Goal: Task Accomplishment & Management: Manage account settings

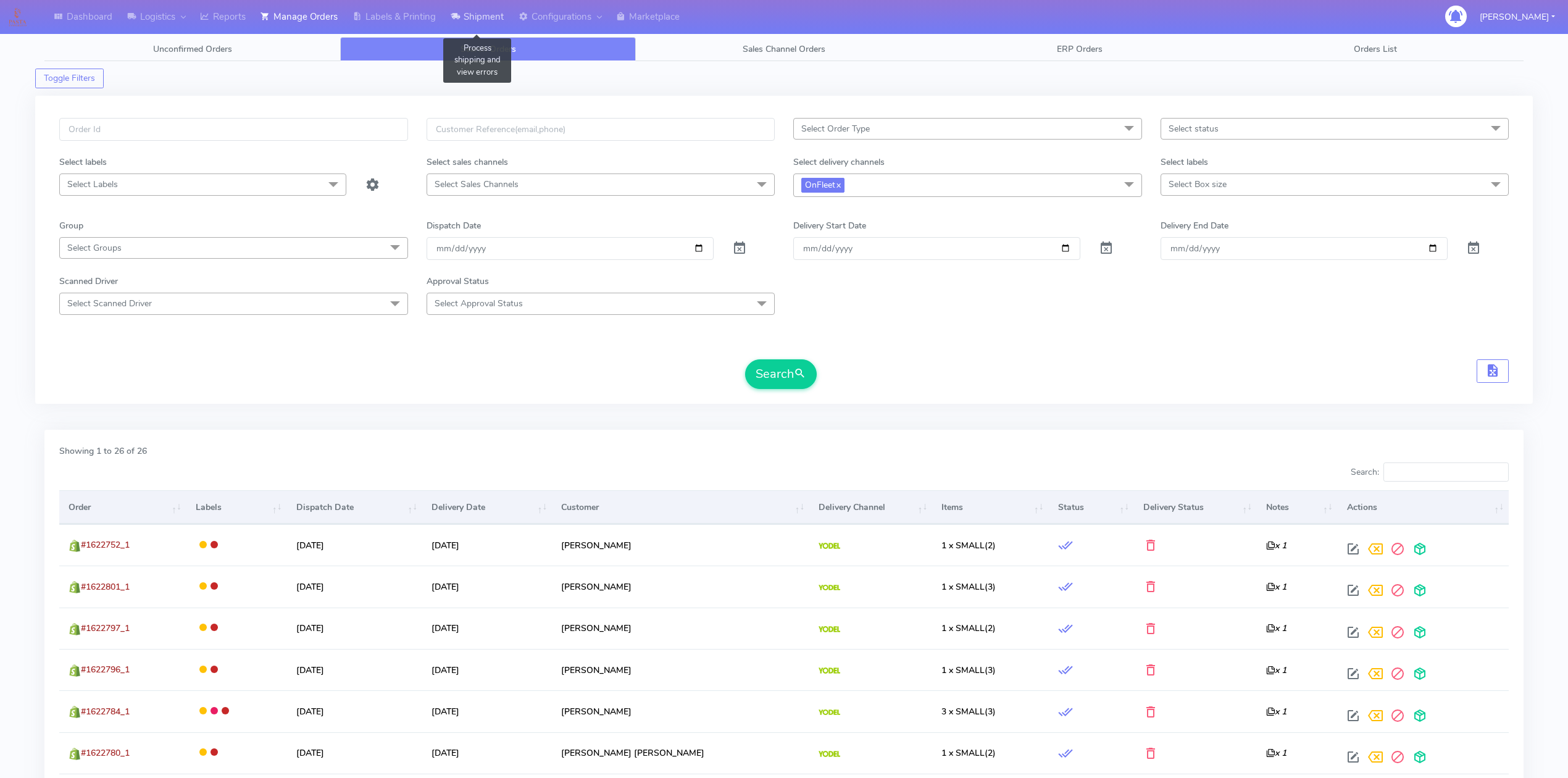
click at [473, 13] on link "Shipment" at bounding box center [476, 17] width 68 height 34
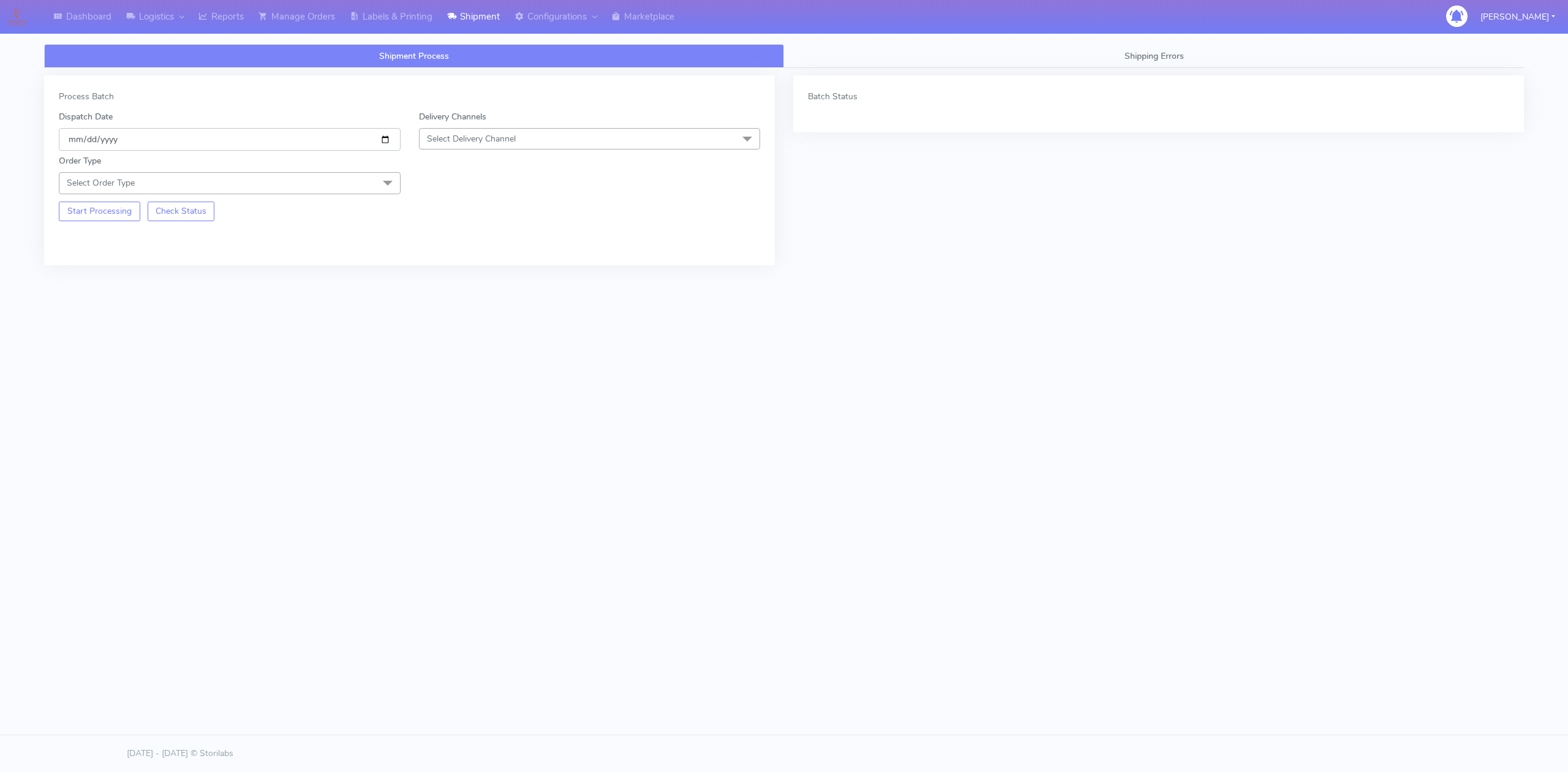
click at [385, 141] on input "[DATE]" at bounding box center [229, 139] width 341 height 23
click at [348, 141] on input "[DATE]" at bounding box center [229, 139] width 341 height 23
click at [383, 138] on input "[DATE]" at bounding box center [229, 139] width 341 height 23
click at [468, 146] on span "Select Delivery Channel" at bounding box center [590, 139] width 341 height 22
click at [472, 221] on div "OnFleet" at bounding box center [590, 216] width 329 height 13
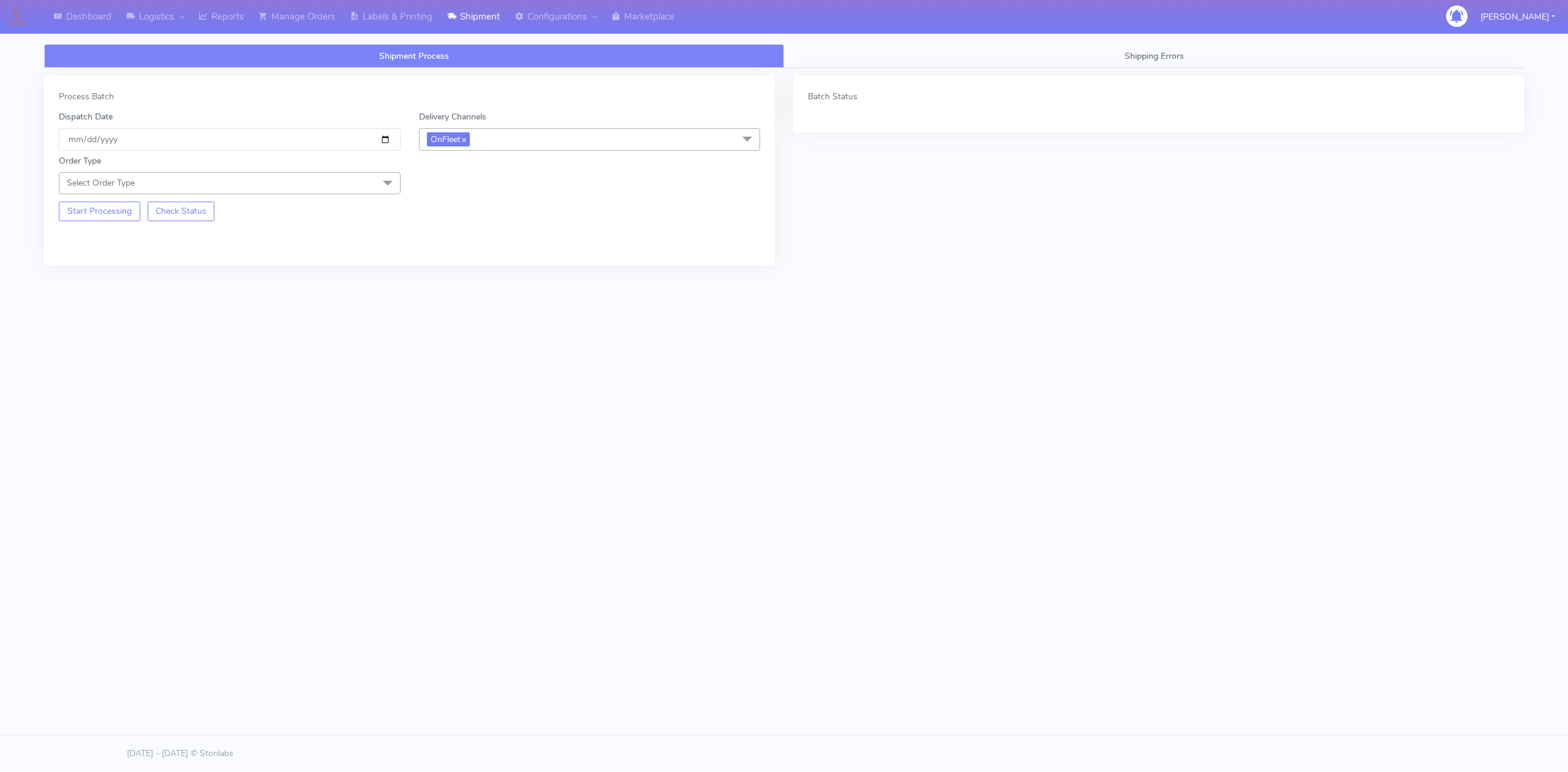
click at [295, 181] on span "Select Order Type" at bounding box center [229, 183] width 341 height 22
click at [84, 237] on div "Meal" at bounding box center [229, 240] width 329 height 13
click at [470, 181] on span "Select Box Size" at bounding box center [456, 183] width 59 height 12
click at [455, 243] on div "Small" at bounding box center [590, 240] width 329 height 13
click at [86, 253] on button "Start Processing" at bounding box center [99, 255] width 81 height 20
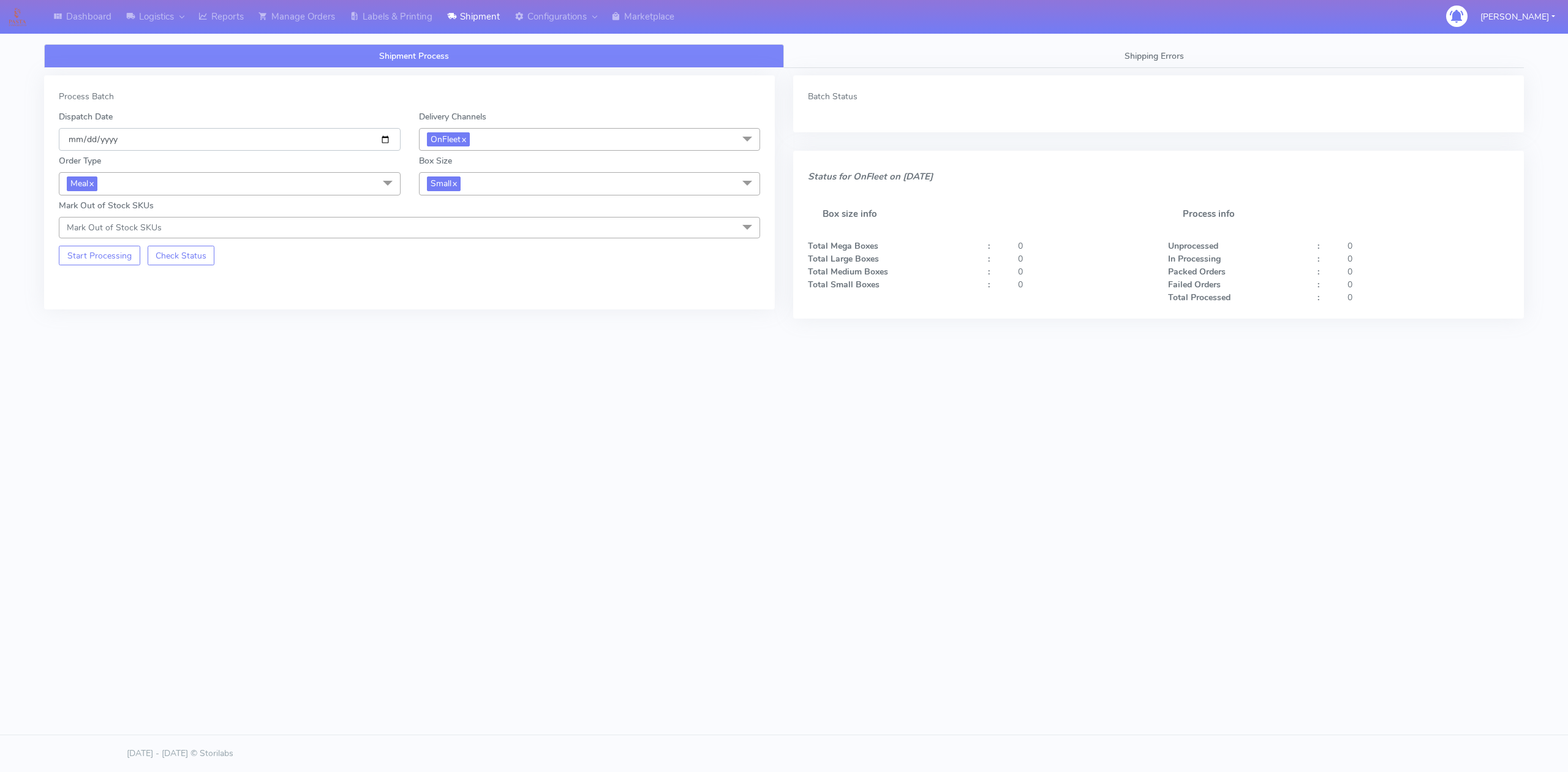
click at [388, 145] on input "[DATE]" at bounding box center [229, 139] width 341 height 23
type input "[DATE]"
click at [118, 258] on button "Start Processing" at bounding box center [99, 255] width 81 height 20
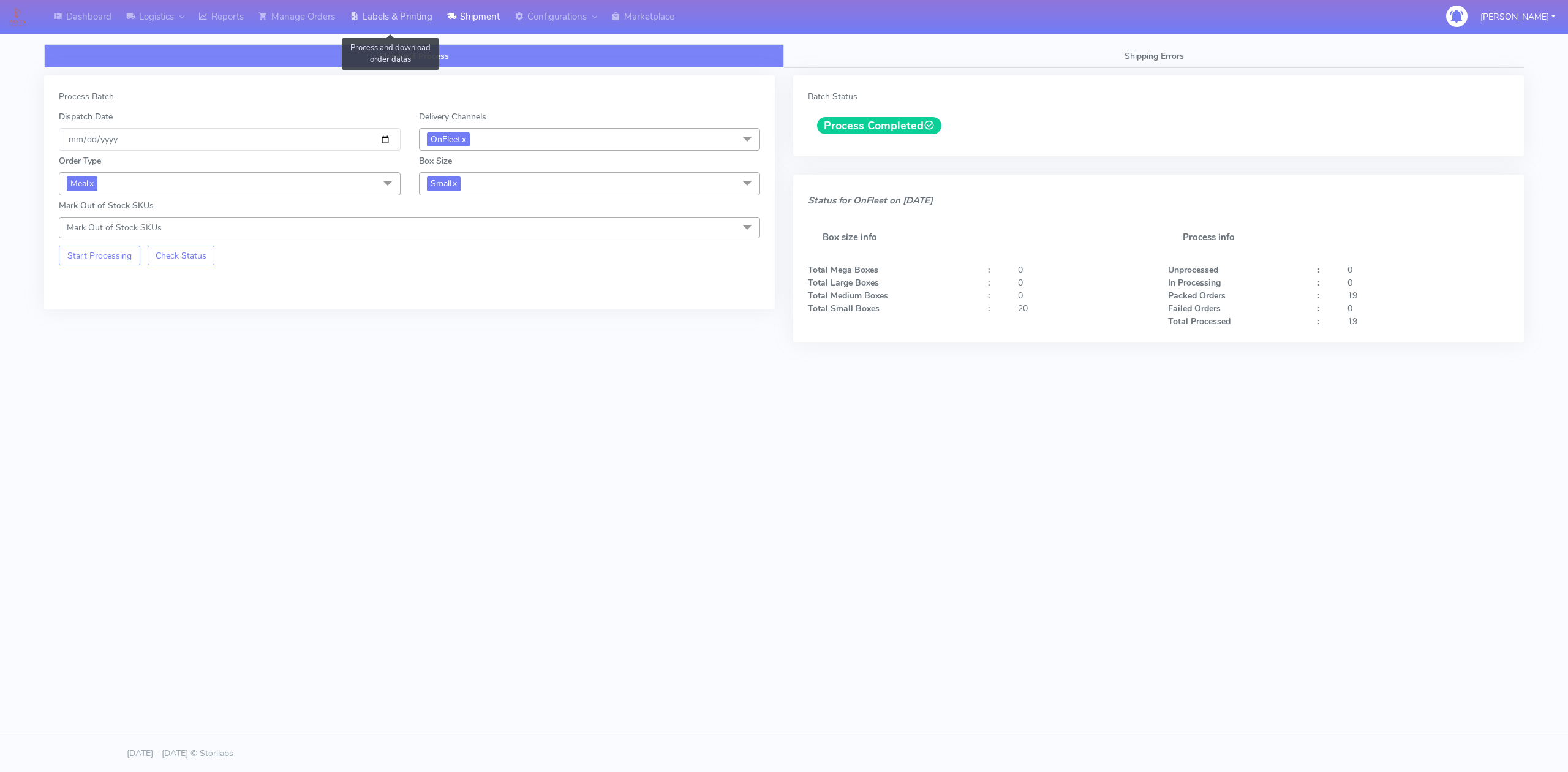
click at [410, 20] on link "Labels & Printing" at bounding box center [391, 17] width 97 height 34
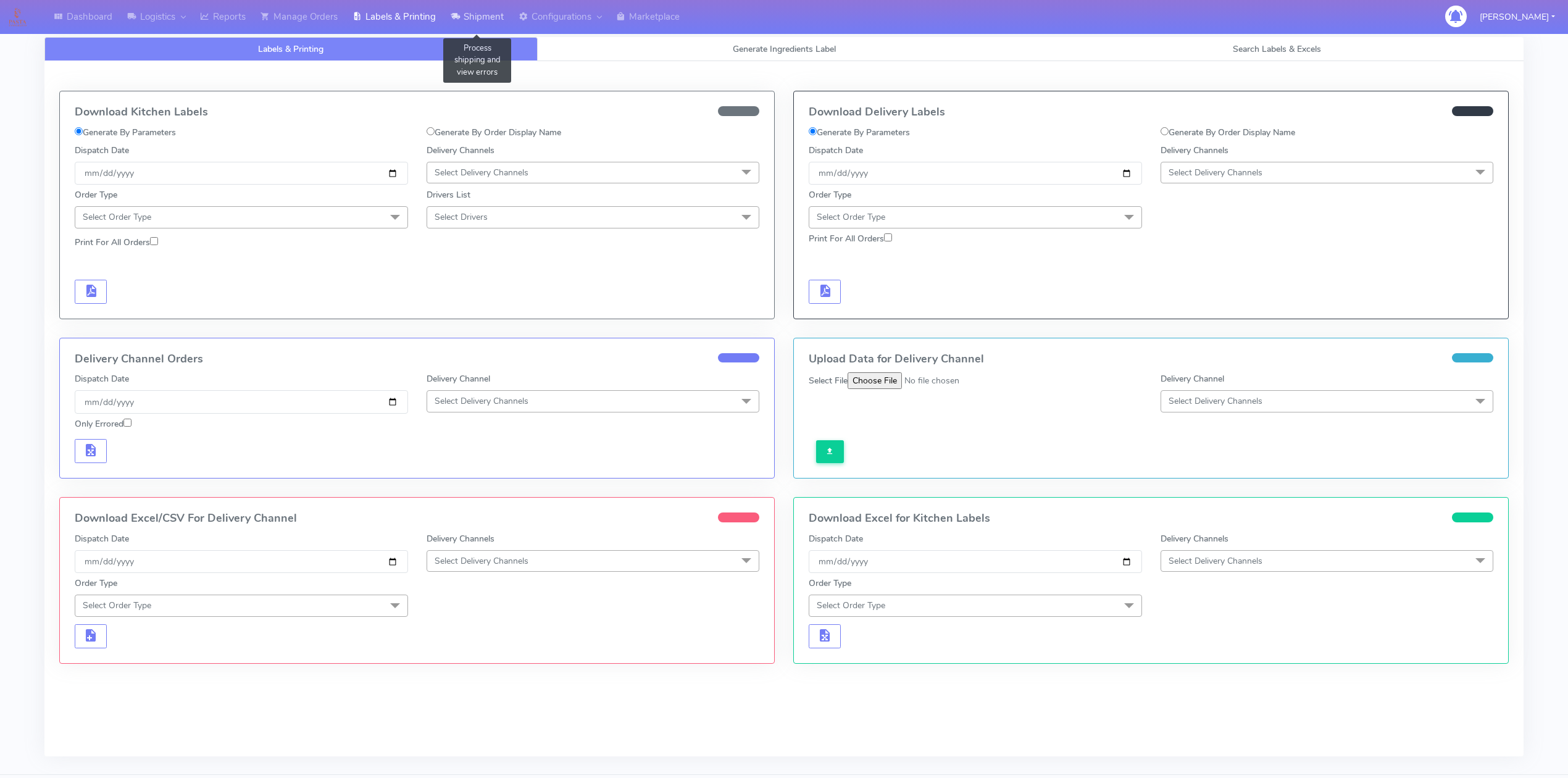
click at [485, 15] on link "Shipment" at bounding box center [476, 17] width 68 height 34
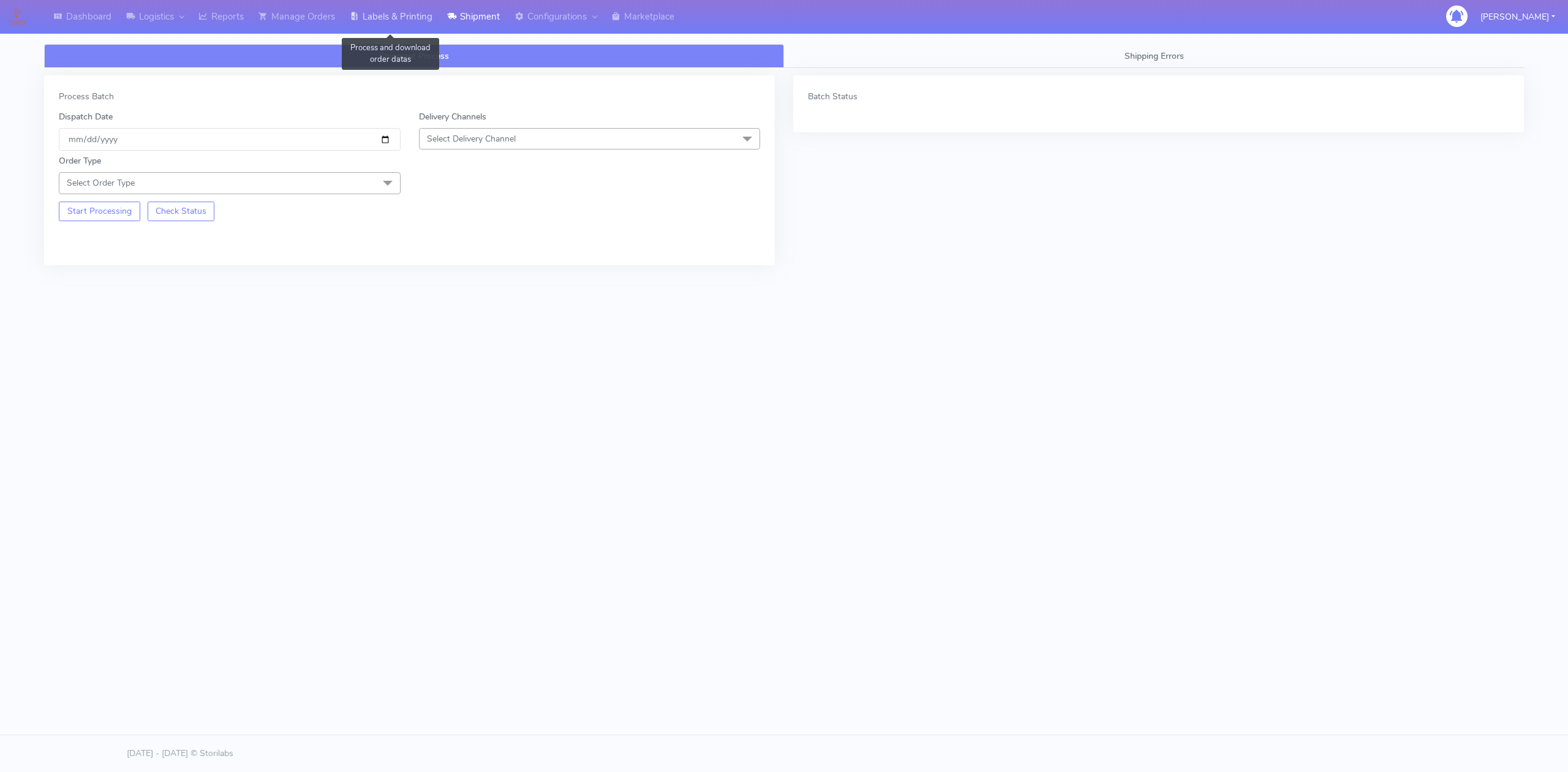
click at [371, 18] on link "Labels & Printing" at bounding box center [391, 17] width 97 height 34
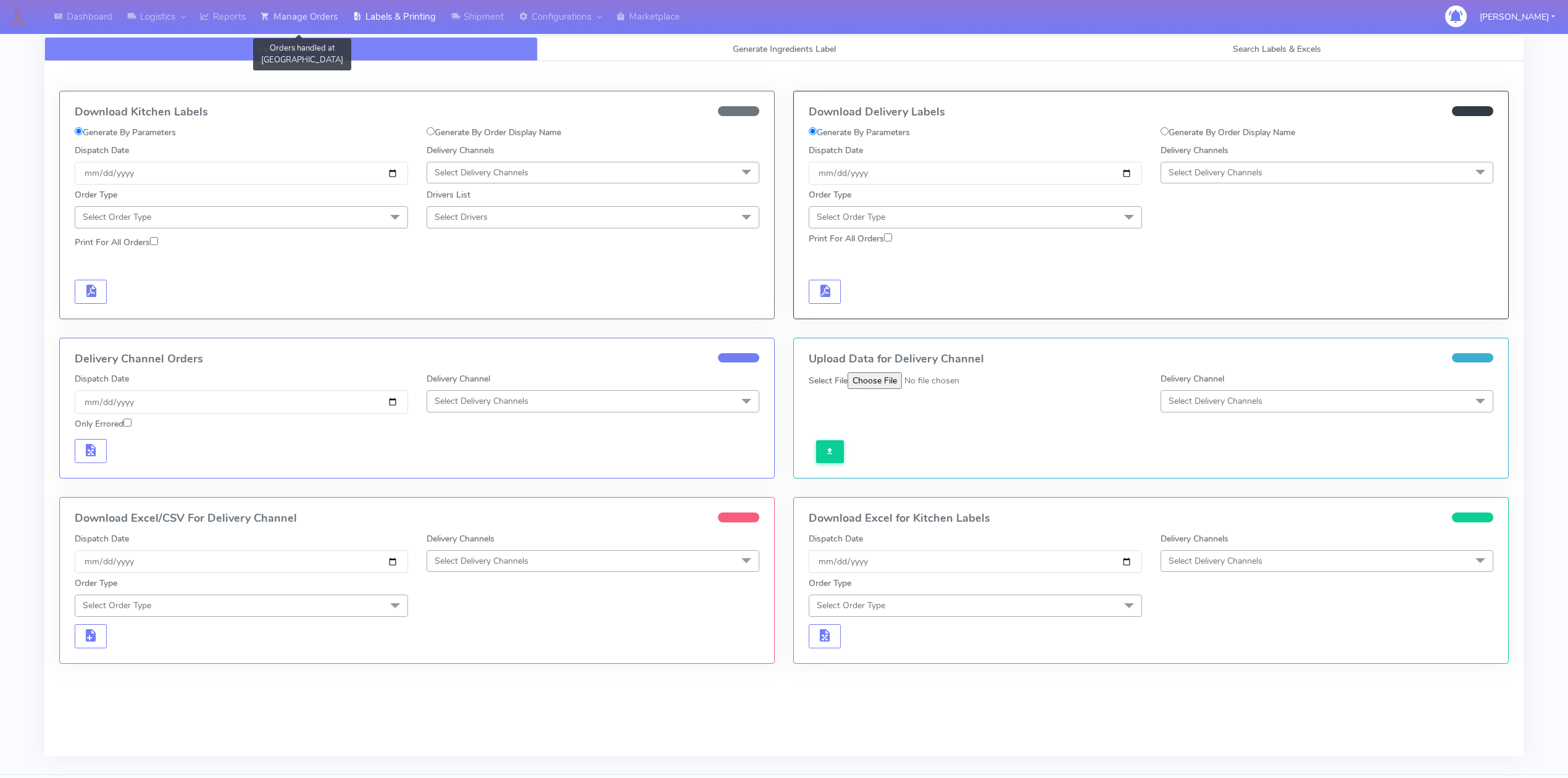
click at [305, 20] on link "Manage Orders" at bounding box center [299, 17] width 92 height 34
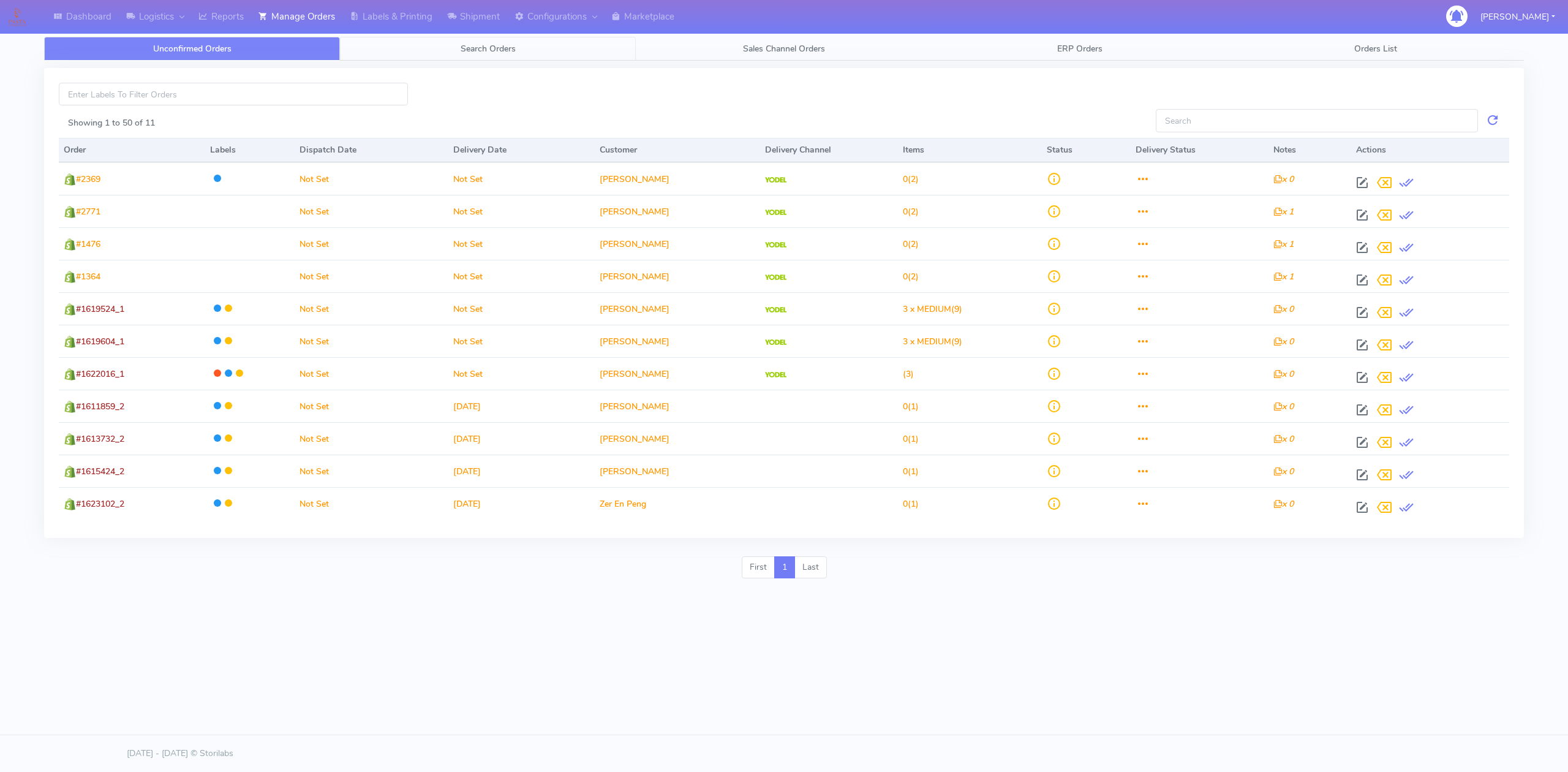
click at [505, 52] on span "Search Orders" at bounding box center [488, 49] width 55 height 12
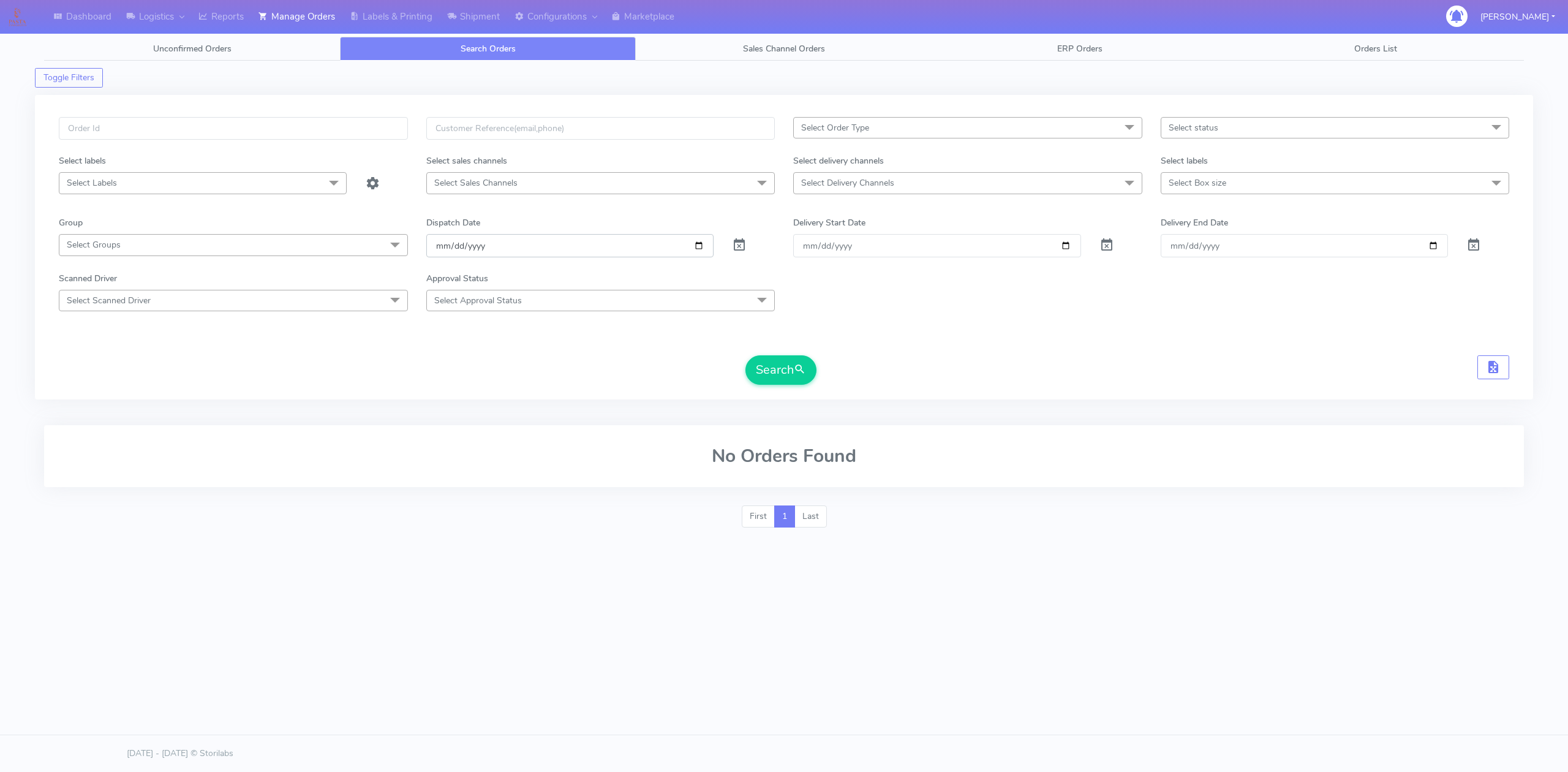
click at [692, 247] on input "[DATE]" at bounding box center [570, 245] width 288 height 23
type input "[DATE]"
click at [899, 133] on span "Select Order Type" at bounding box center [968, 128] width 349 height 22
drag, startPoint x: 932, startPoint y: 375, endPoint x: 934, endPoint y: 356, distance: 19.1
click at [933, 375] on div "Search" at bounding box center [783, 370] width 1450 height 30
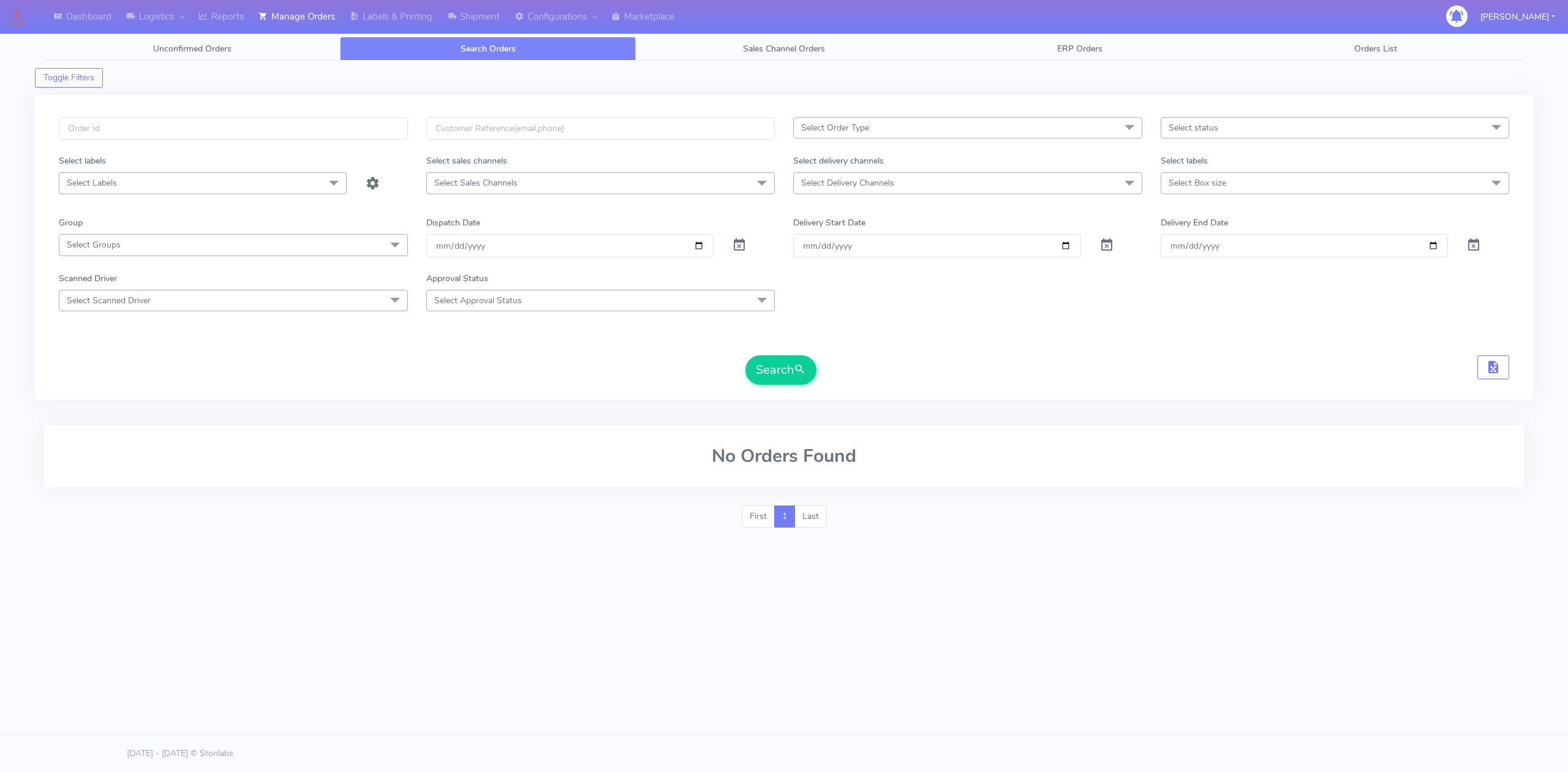
click at [898, 189] on span "Select Delivery Channels" at bounding box center [968, 183] width 349 height 22
click at [836, 290] on div "OnFleet" at bounding box center [968, 286] width 336 height 13
checkbox input "true"
click at [631, 339] on form "Select Order Type Select All MEALS ATAVI One Off Pasta Club Gift Kit Event Unkn…" at bounding box center [783, 252] width 1450 height 269
click at [785, 366] on button "Search" at bounding box center [780, 371] width 71 height 30
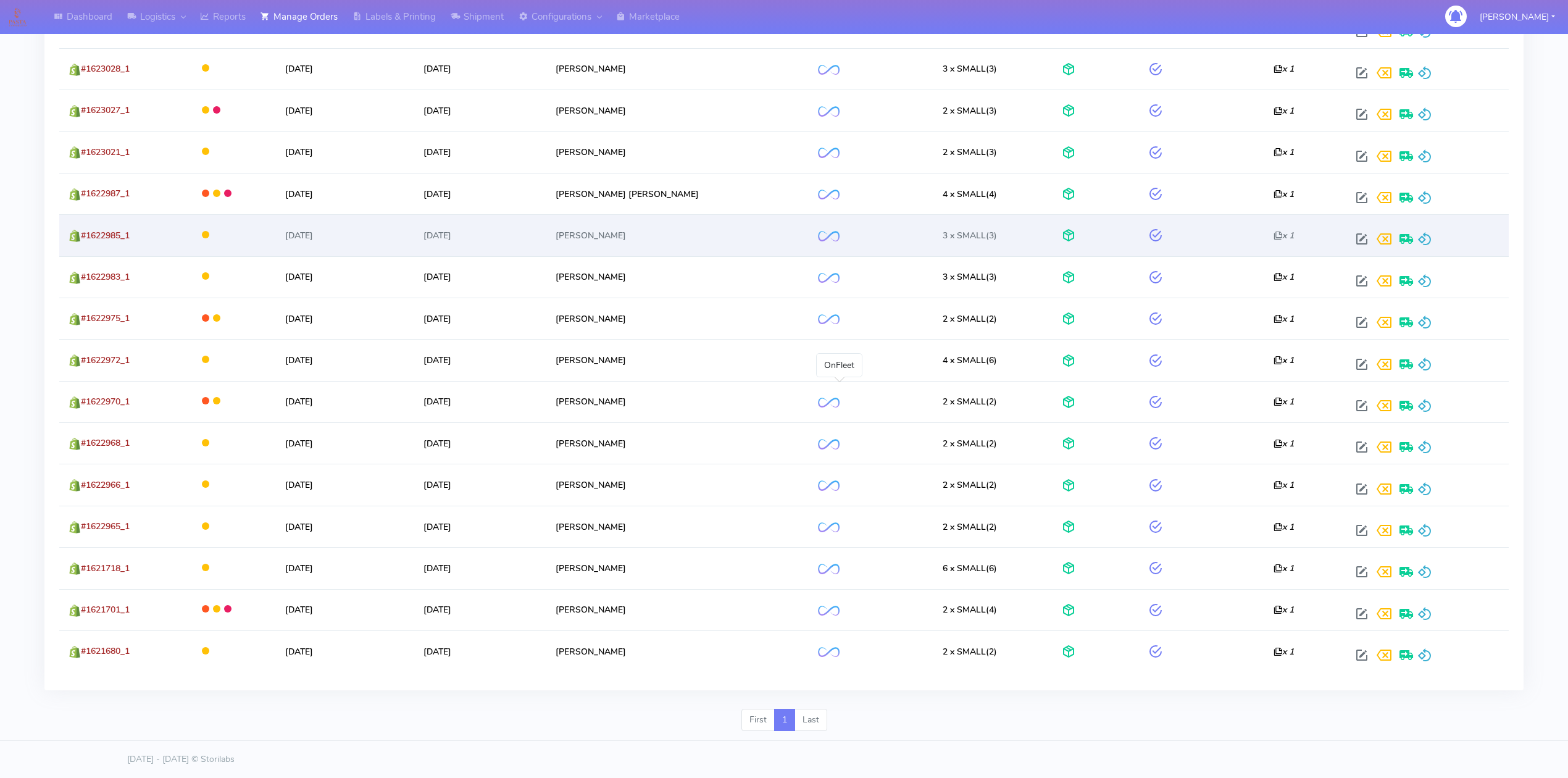
scroll to position [279, 0]
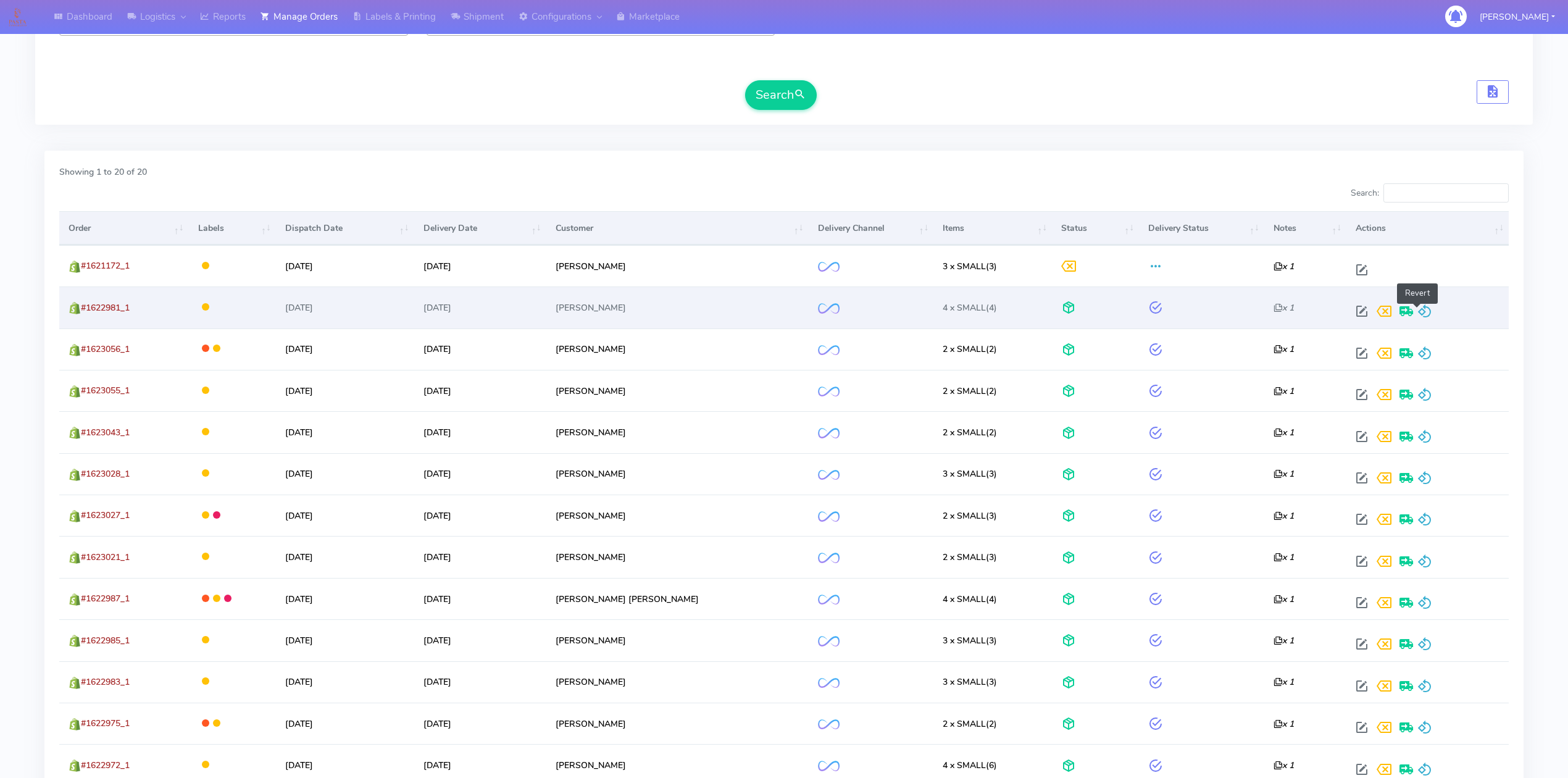
click at [1422, 314] on span at bounding box center [1424, 314] width 15 height 12
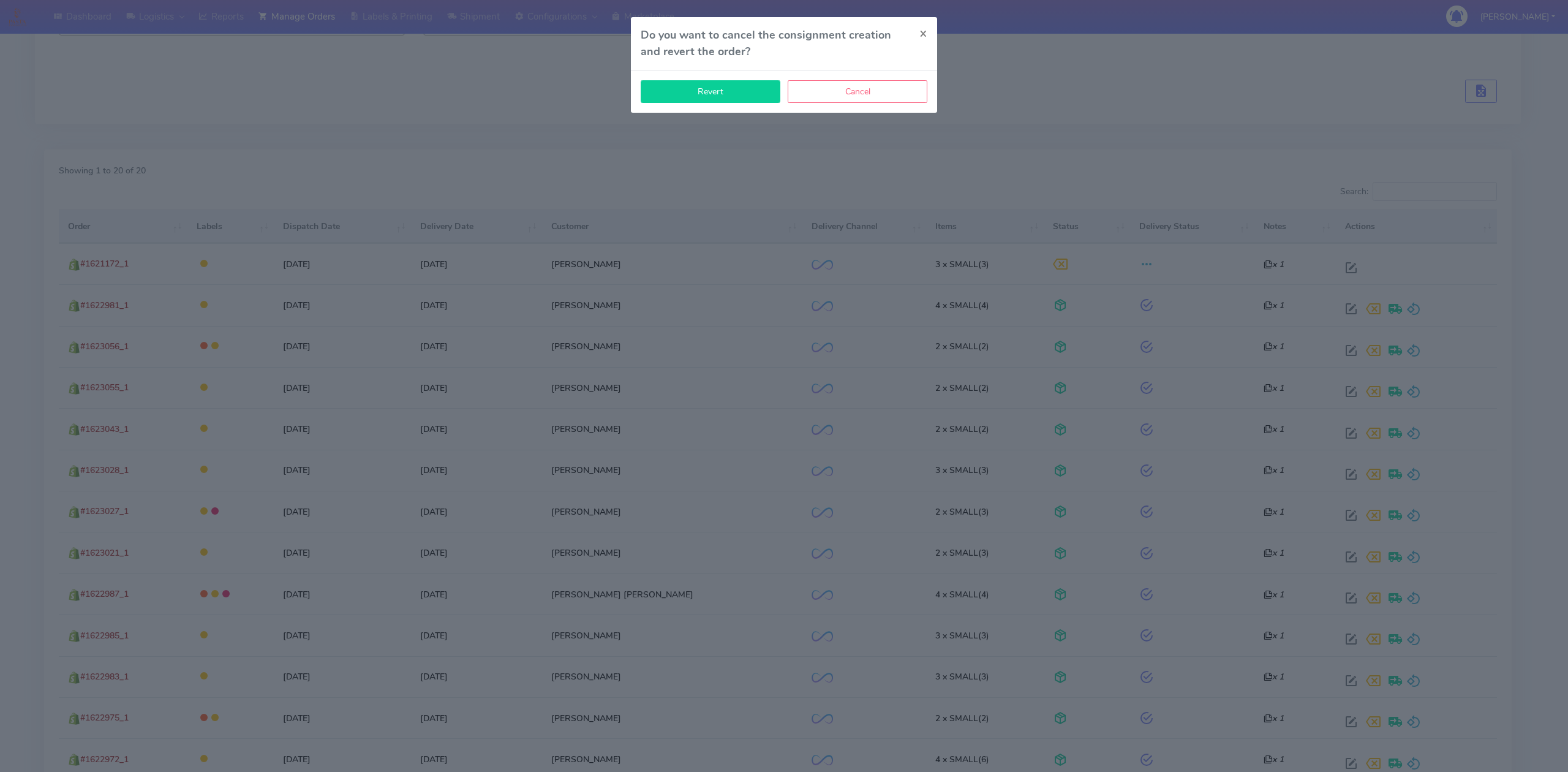
click at [737, 96] on button "Revert" at bounding box center [710, 91] width 140 height 23
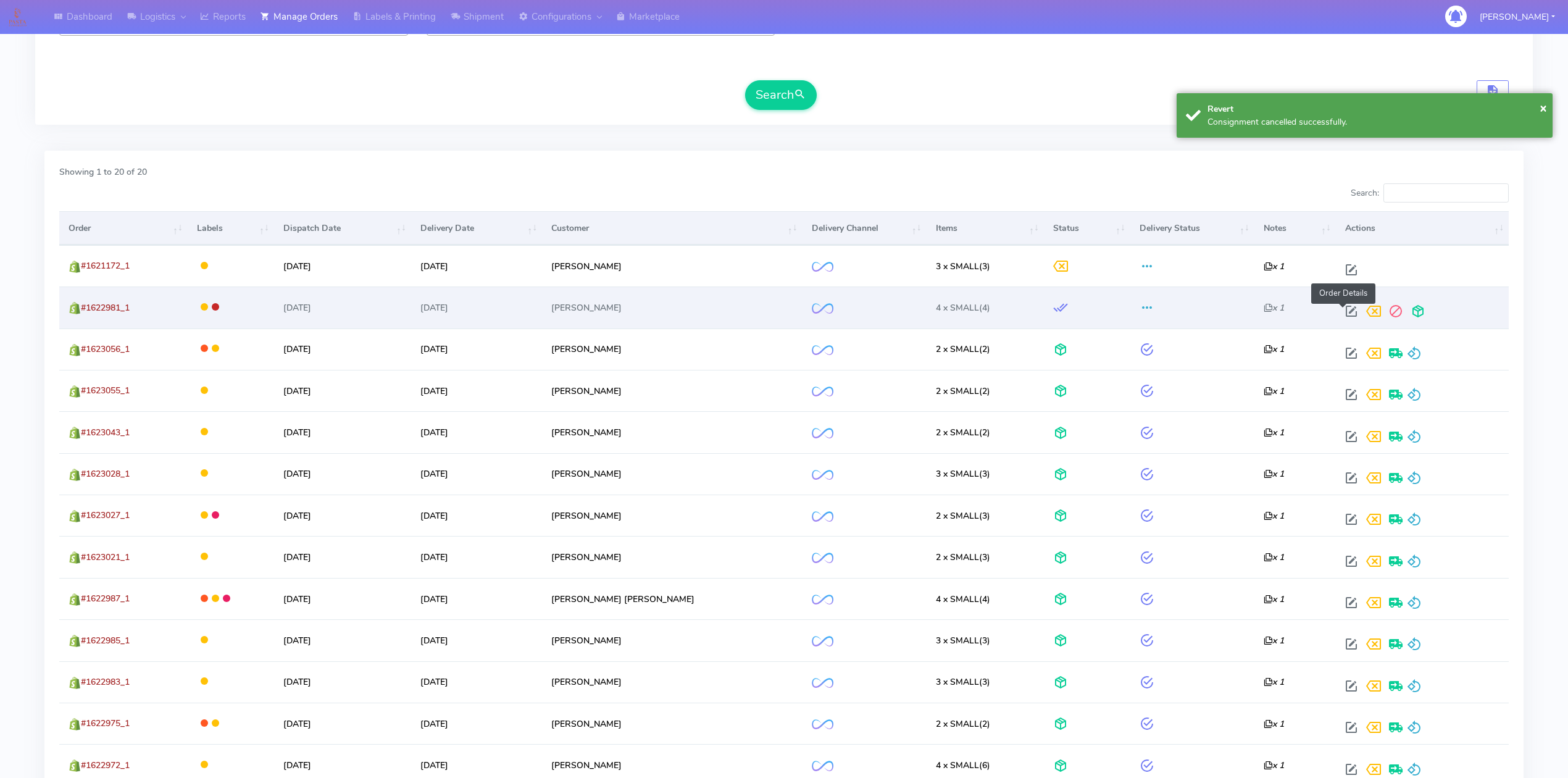
click at [1346, 315] on span at bounding box center [1351, 314] width 22 height 12
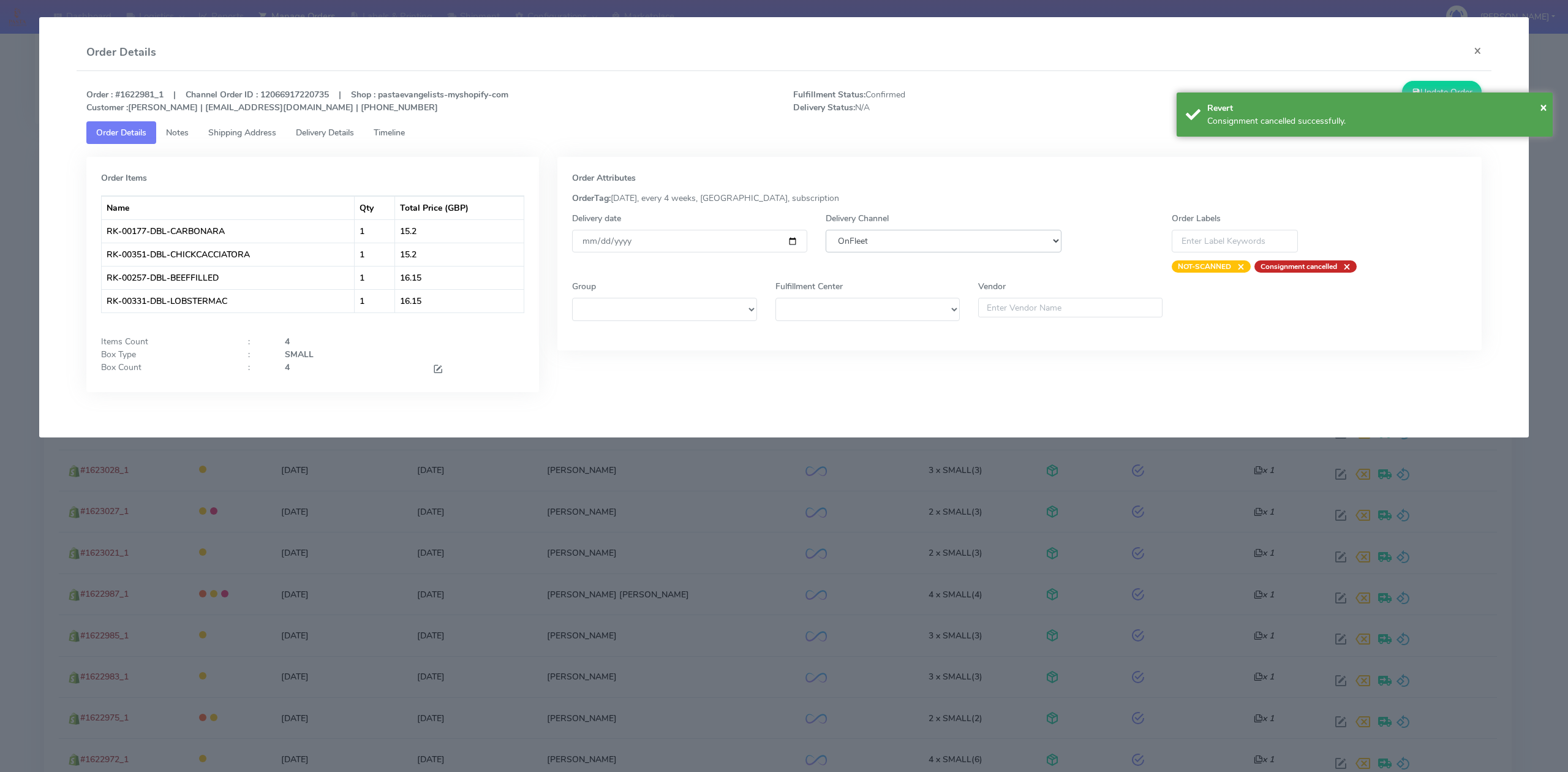
click at [915, 238] on select "DHL OnFleet Royal Mail DPD Yodel MaxOptra Amazon Collection" at bounding box center [943, 241] width 235 height 23
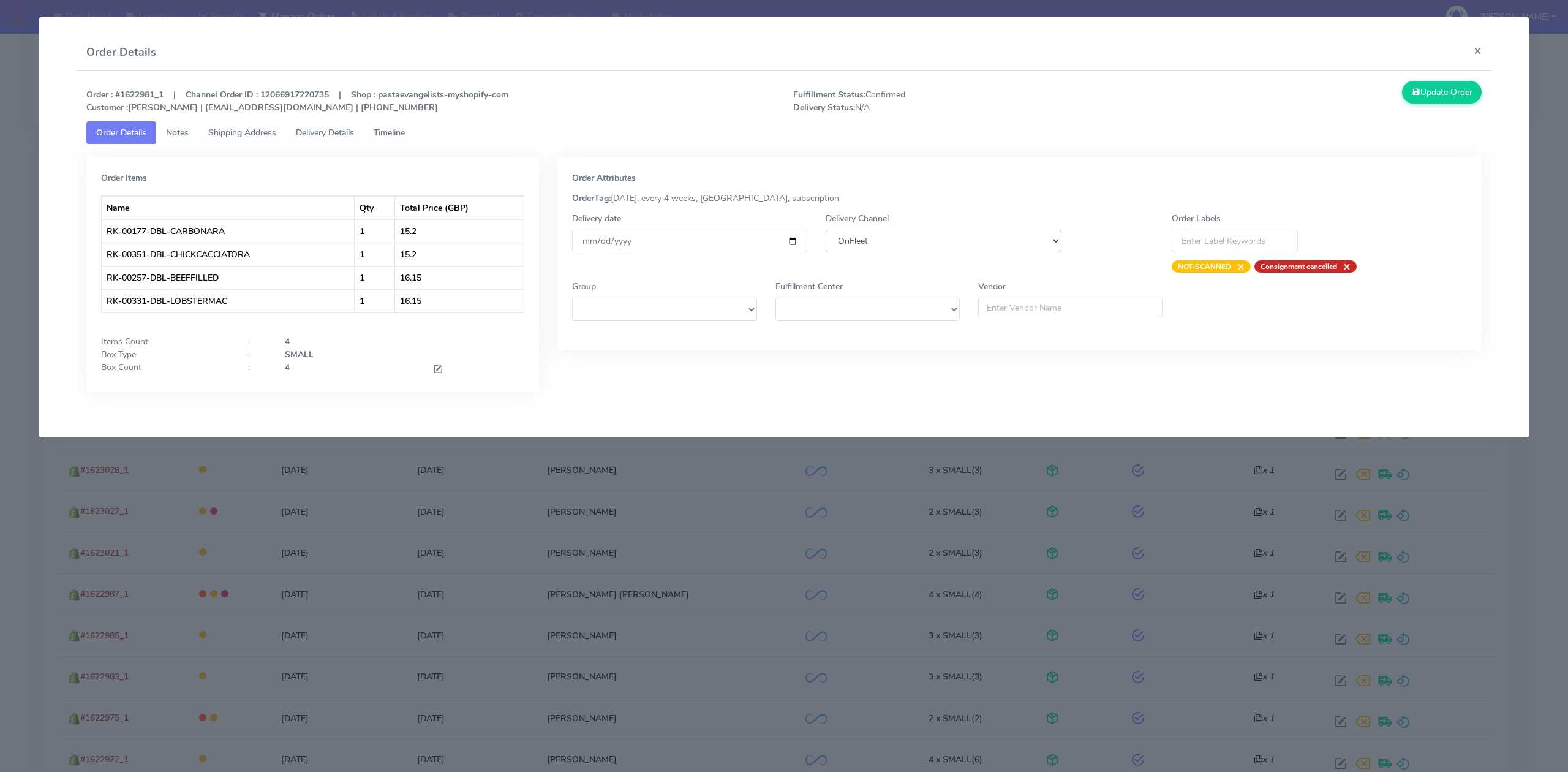
select select "5"
click at [825, 230] on select "DHL OnFleet Royal Mail DPD Yodel MaxOptra Amazon Collection" at bounding box center [943, 241] width 235 height 23
click at [1431, 96] on button "Update Order" at bounding box center [1441, 92] width 80 height 23
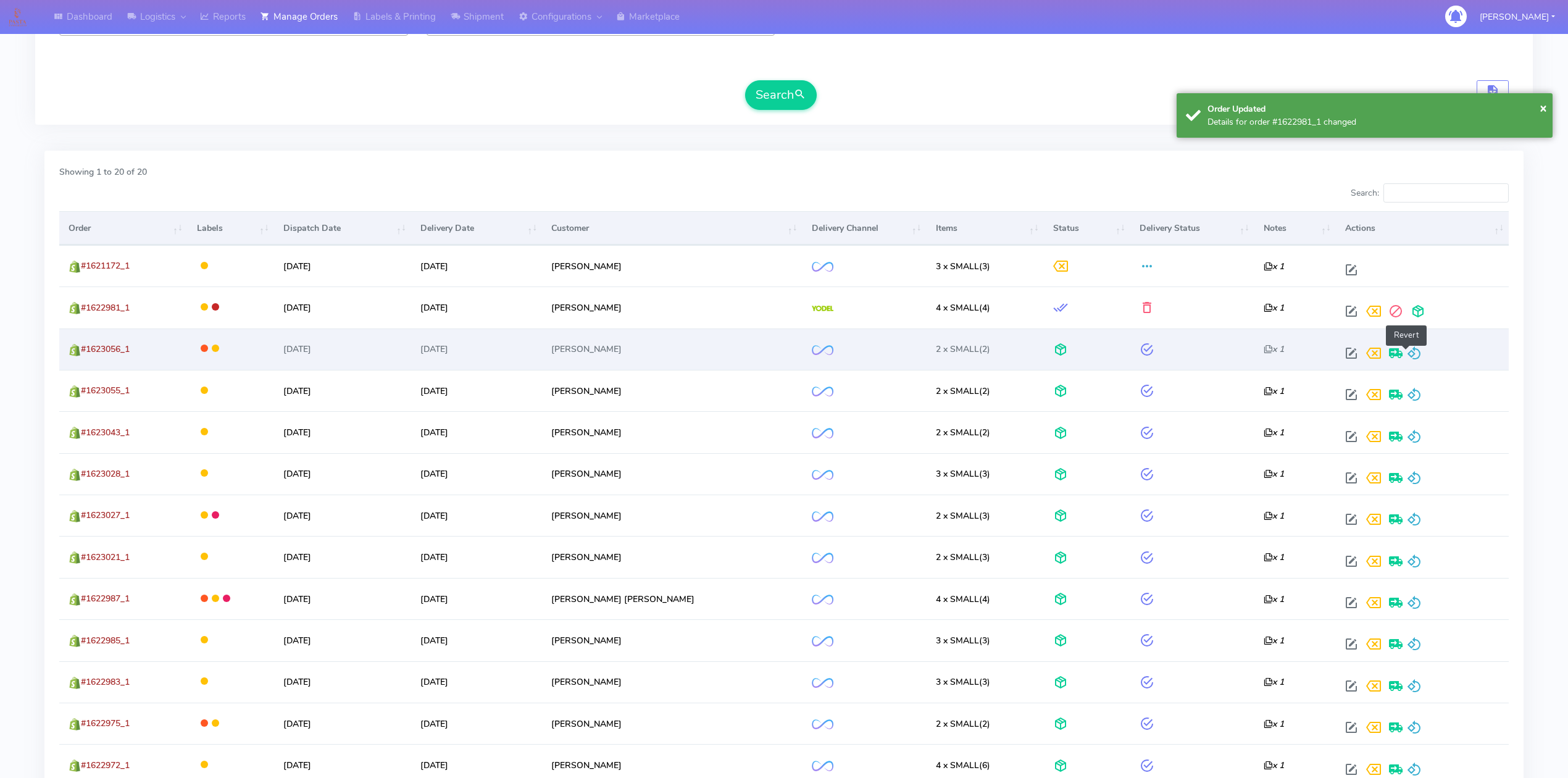
click at [1407, 353] on span at bounding box center [1415, 355] width 15 height 12
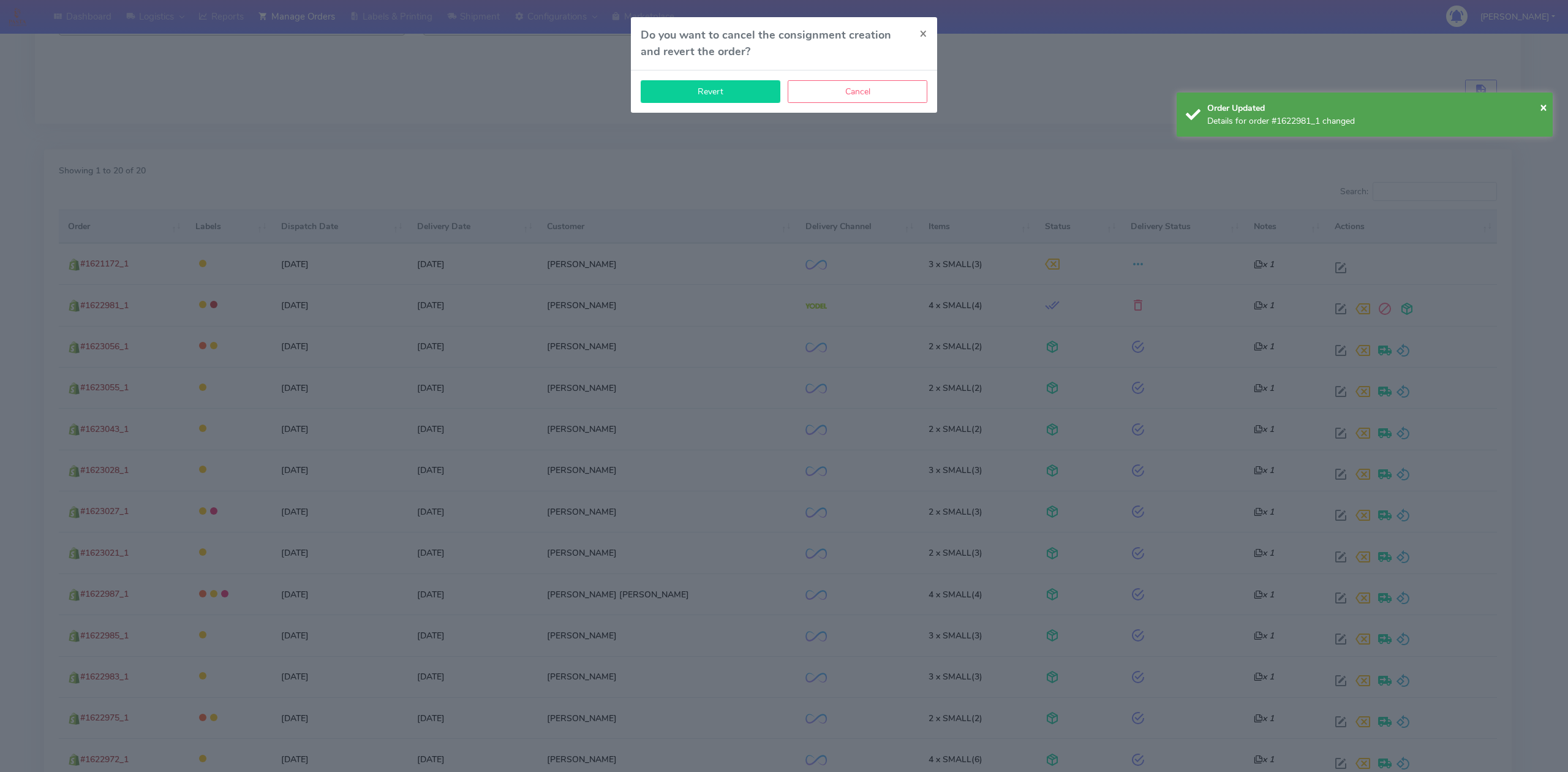
click at [711, 91] on button "Revert" at bounding box center [710, 91] width 140 height 23
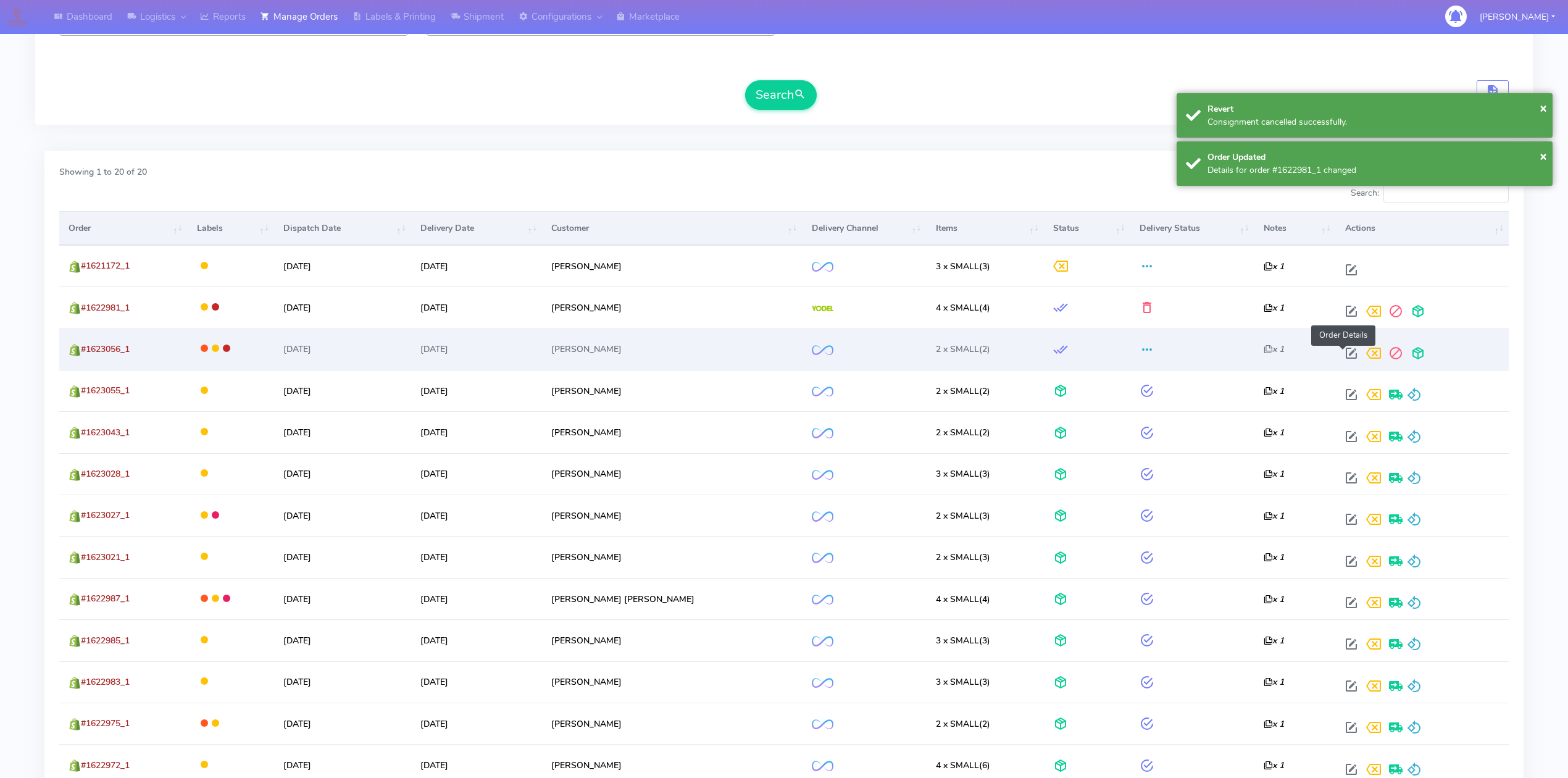
click at [1341, 359] on span at bounding box center [1351, 355] width 22 height 12
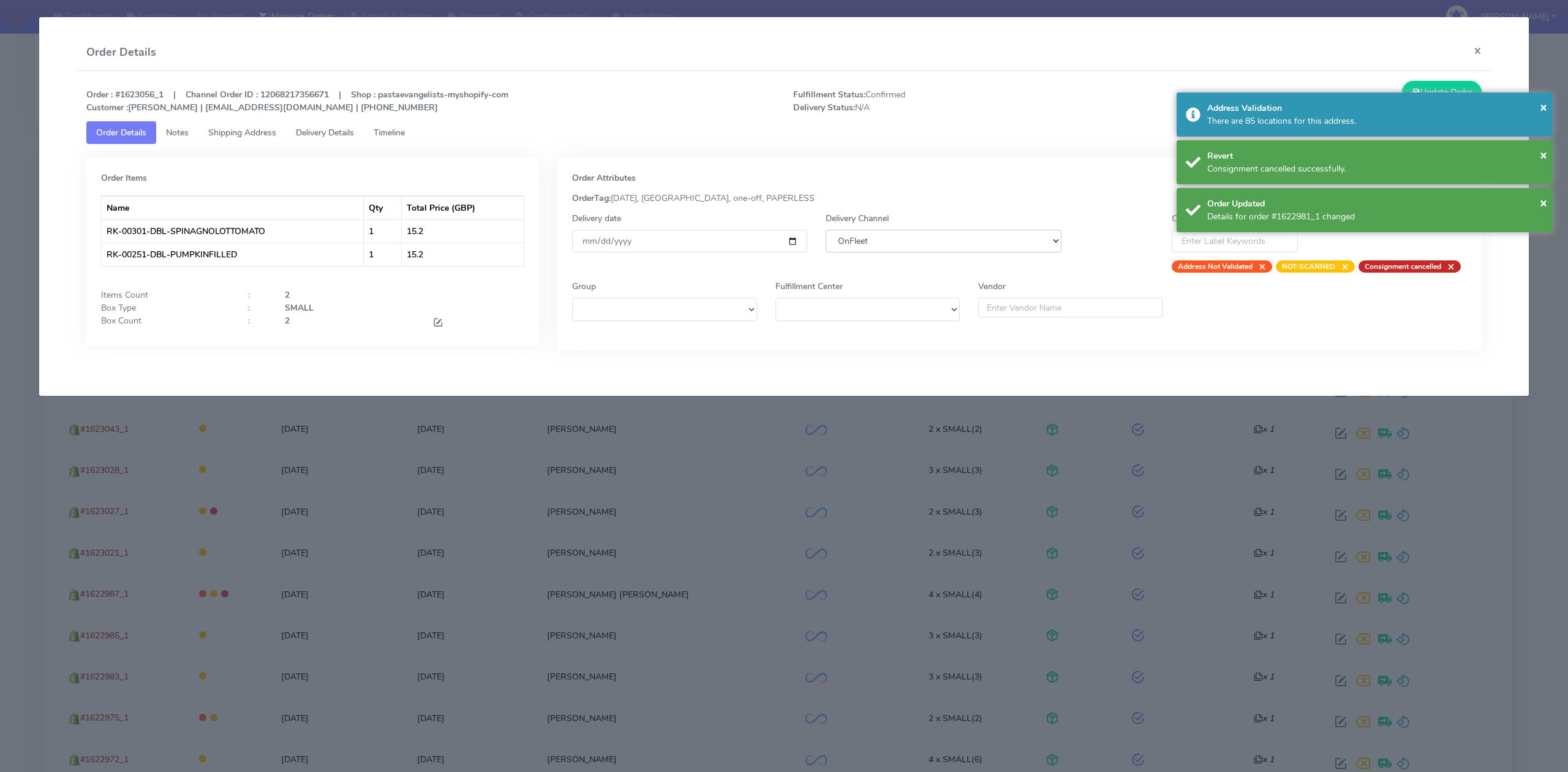
click at [885, 246] on select "DHL OnFleet Royal Mail DPD Yodel MaxOptra Amazon Collection" at bounding box center [943, 241] width 235 height 23
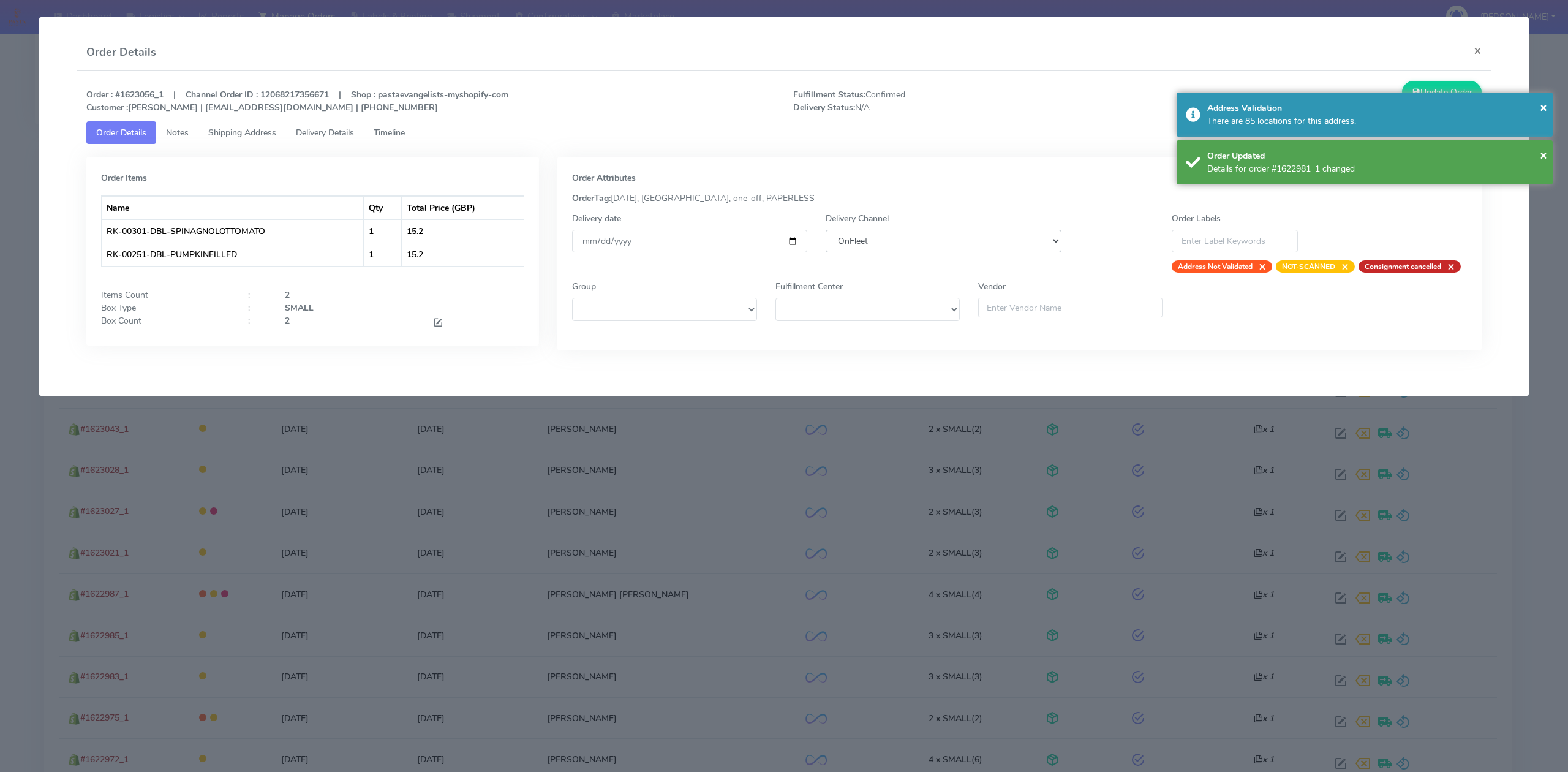
select select "5"
click at [825, 230] on select "DHL OnFleet Royal Mail DPD Yodel MaxOptra Amazon Collection" at bounding box center [943, 241] width 235 height 23
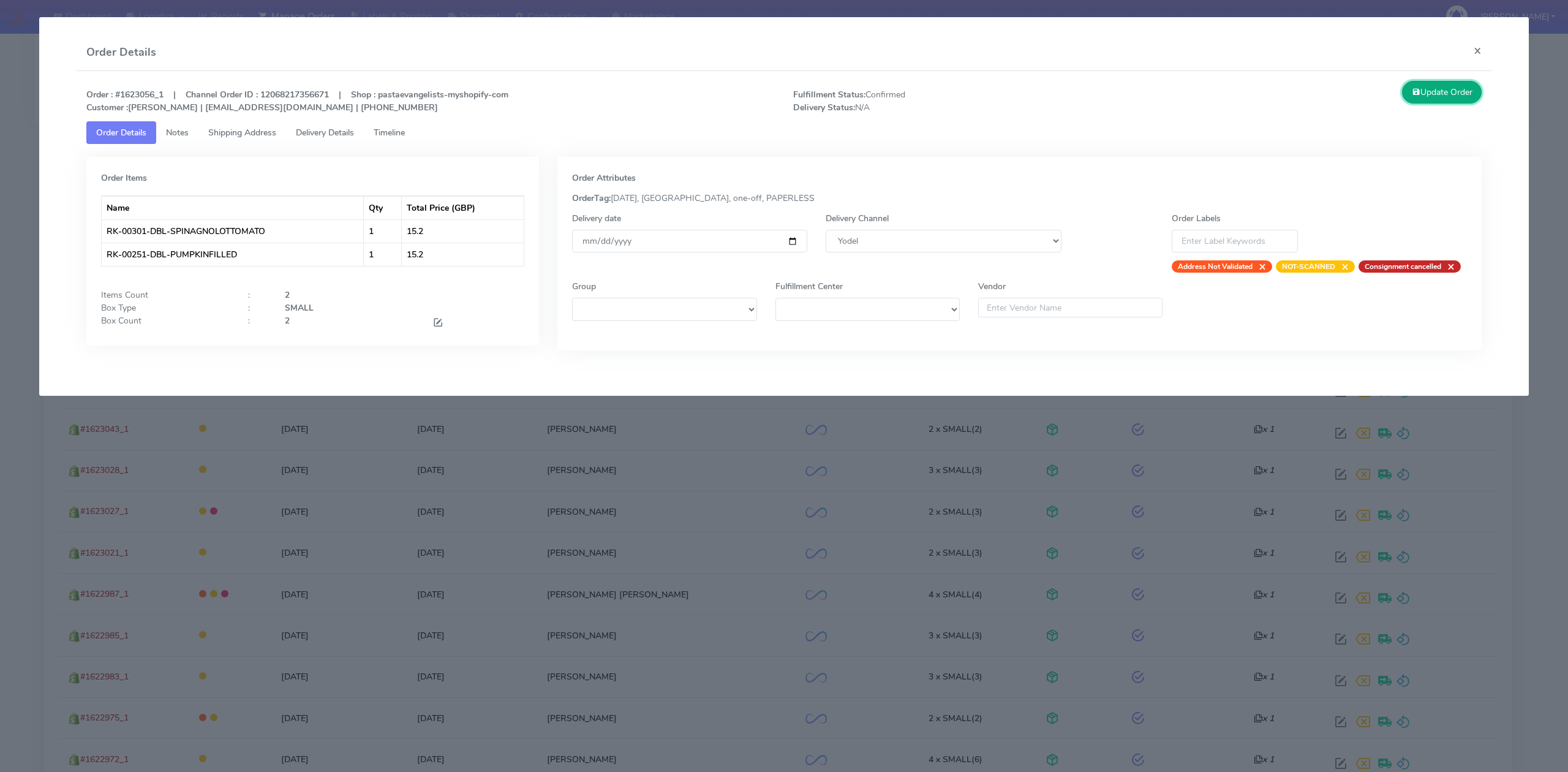
click at [1453, 93] on button "Update Order" at bounding box center [1441, 92] width 80 height 23
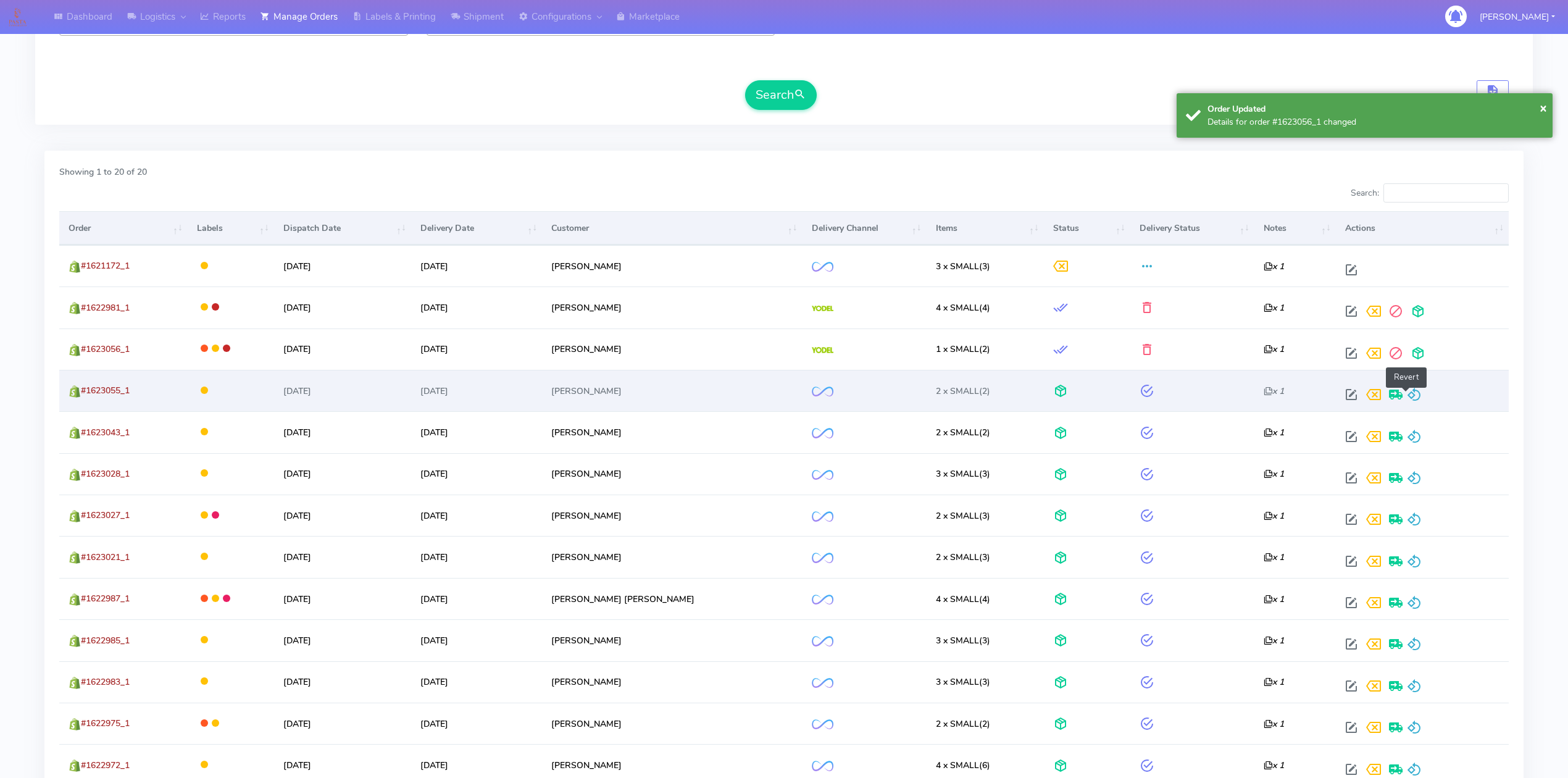
click at [1407, 391] on span at bounding box center [1415, 397] width 15 height 12
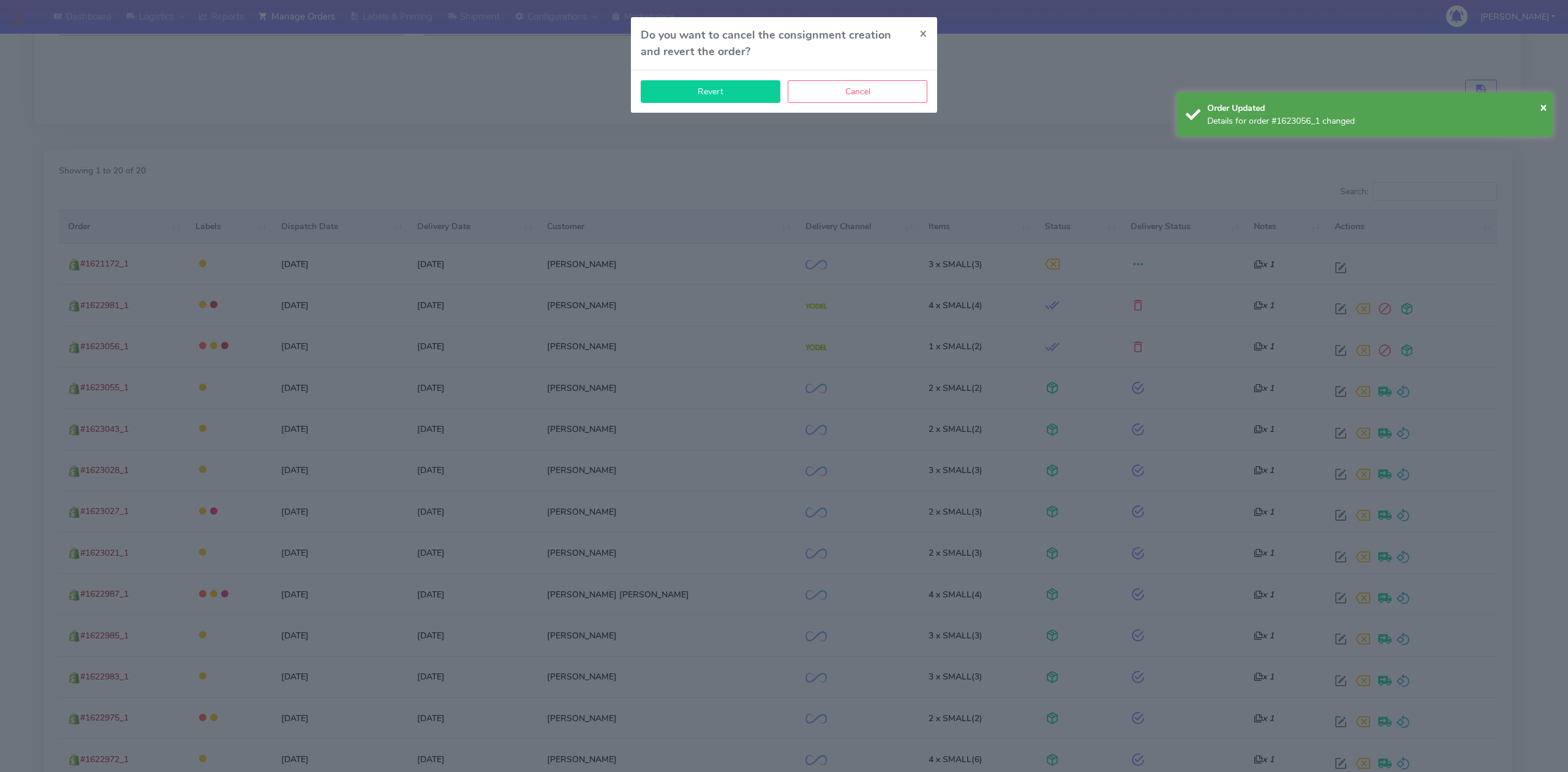
click at [730, 91] on button "Revert" at bounding box center [710, 91] width 140 height 23
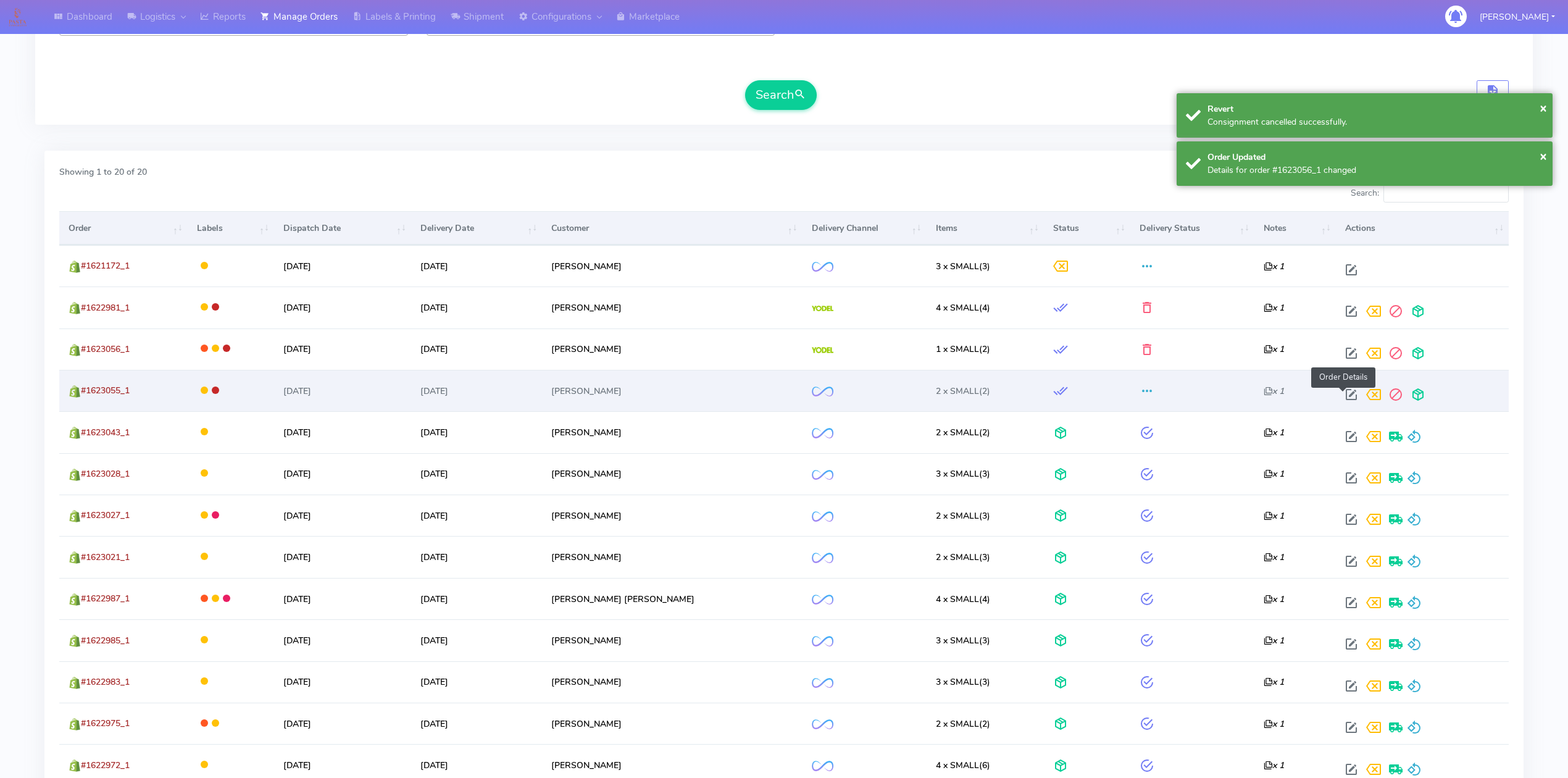
click at [1341, 401] on span at bounding box center [1351, 397] width 22 height 12
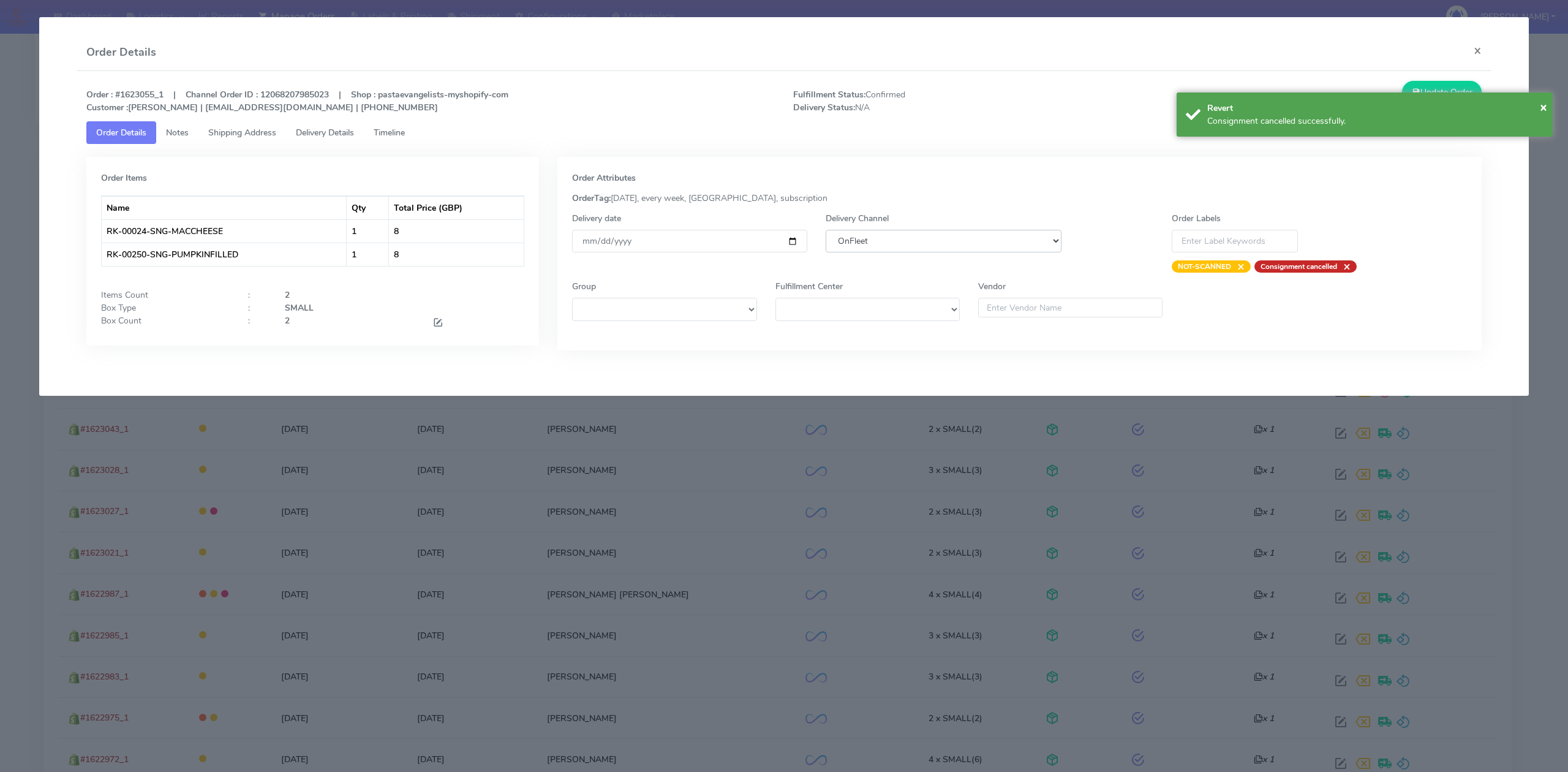
click at [877, 238] on select "DHL OnFleet Royal Mail DPD Yodel MaxOptra Amazon Collection" at bounding box center [943, 241] width 235 height 23
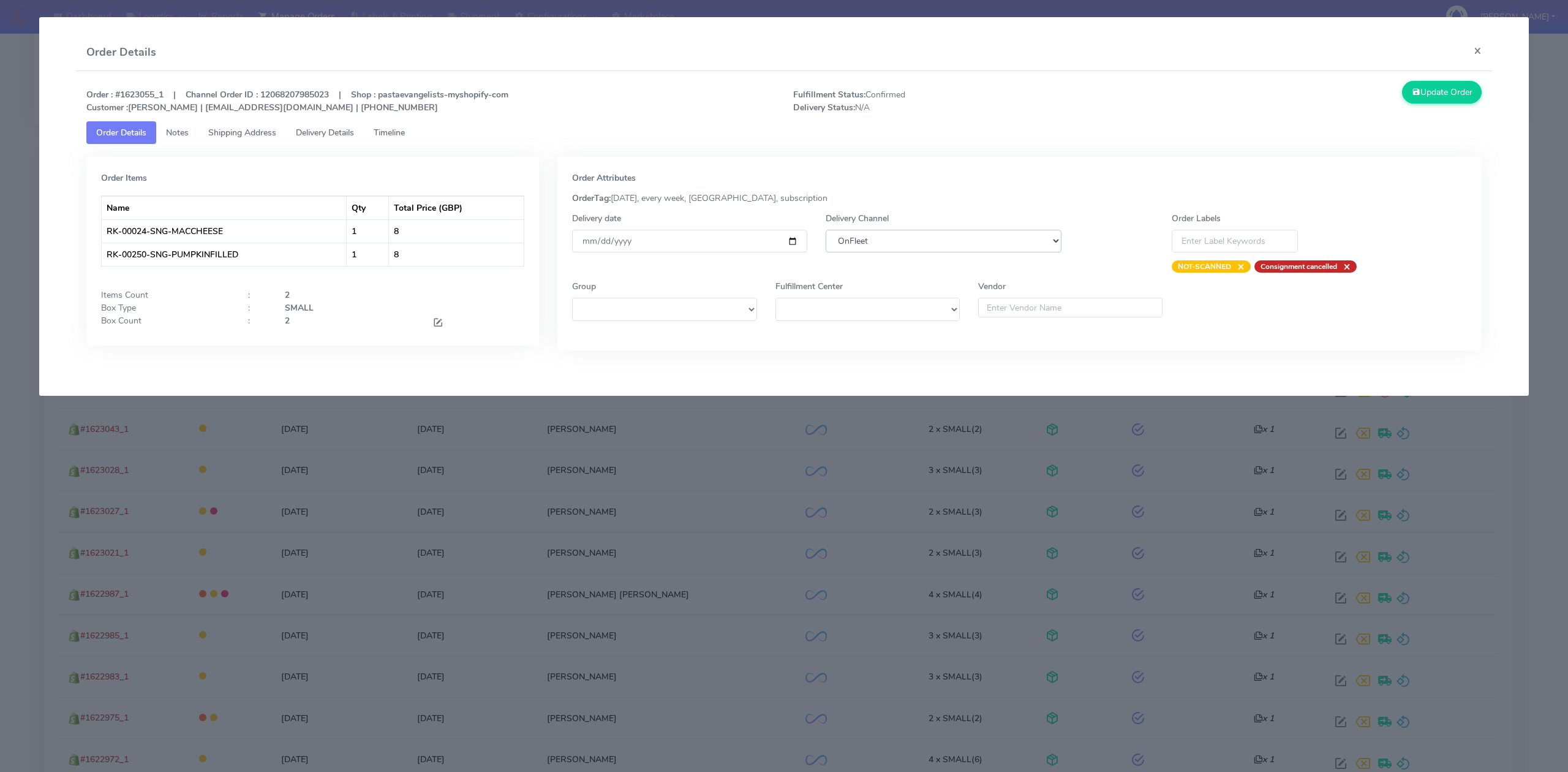
select select "5"
click at [825, 230] on select "DHL OnFleet Royal Mail DPD Yodel MaxOptra Amazon Collection" at bounding box center [943, 241] width 235 height 23
click at [1432, 89] on button "Update Order" at bounding box center [1441, 92] width 80 height 23
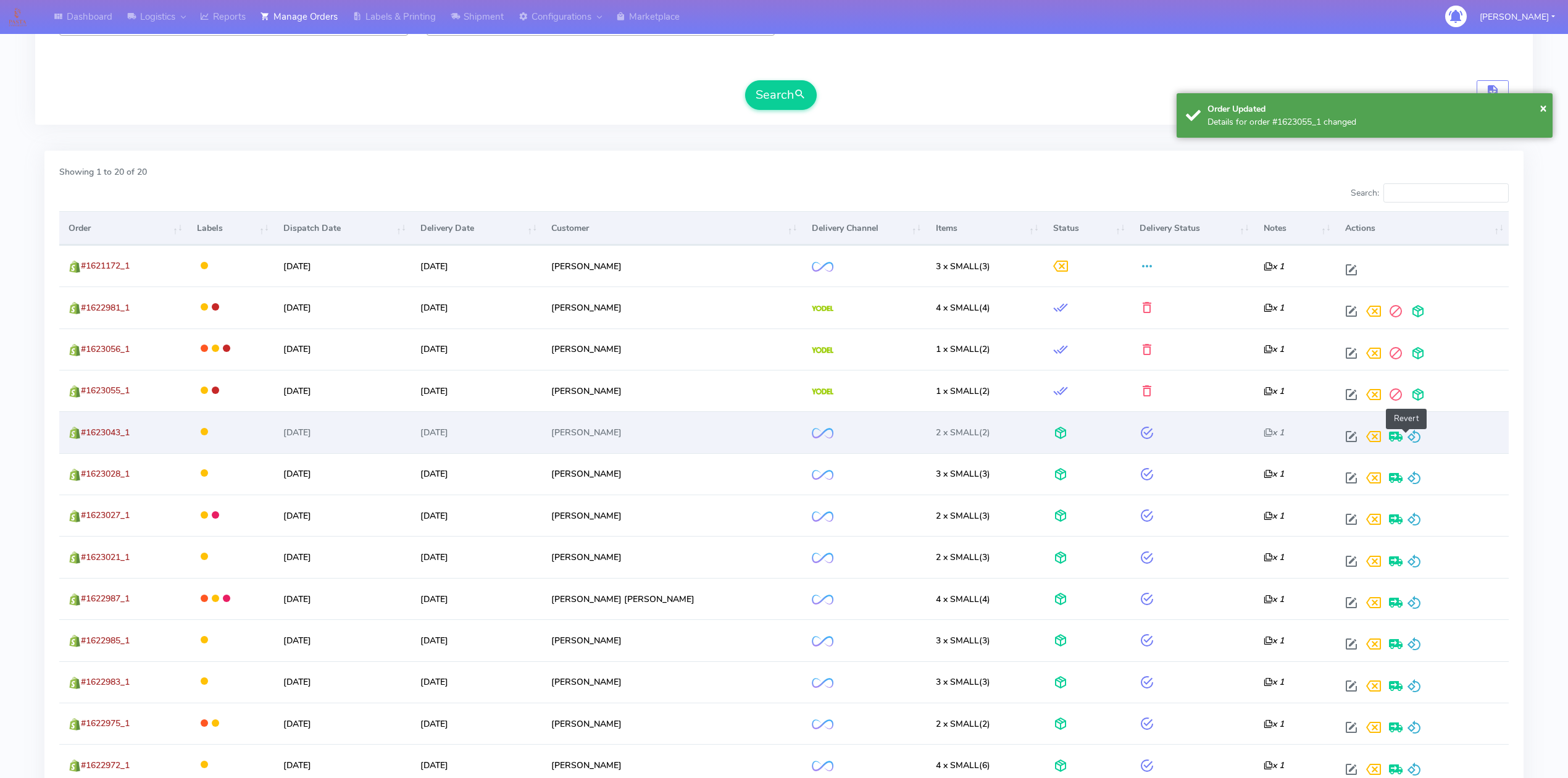
click at [1410, 434] on span at bounding box center [1415, 439] width 15 height 12
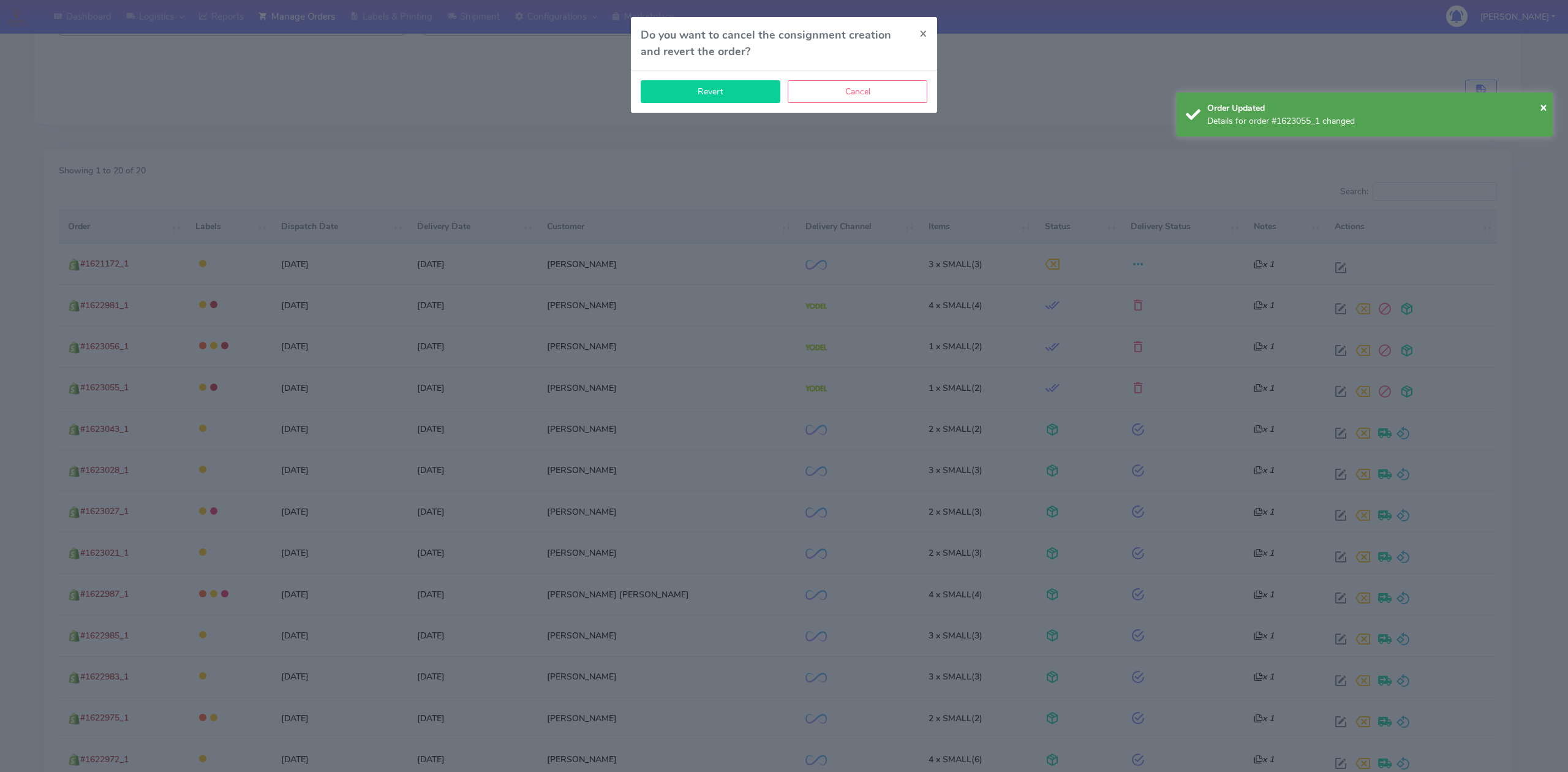
click at [695, 96] on button "Revert" at bounding box center [710, 91] width 140 height 23
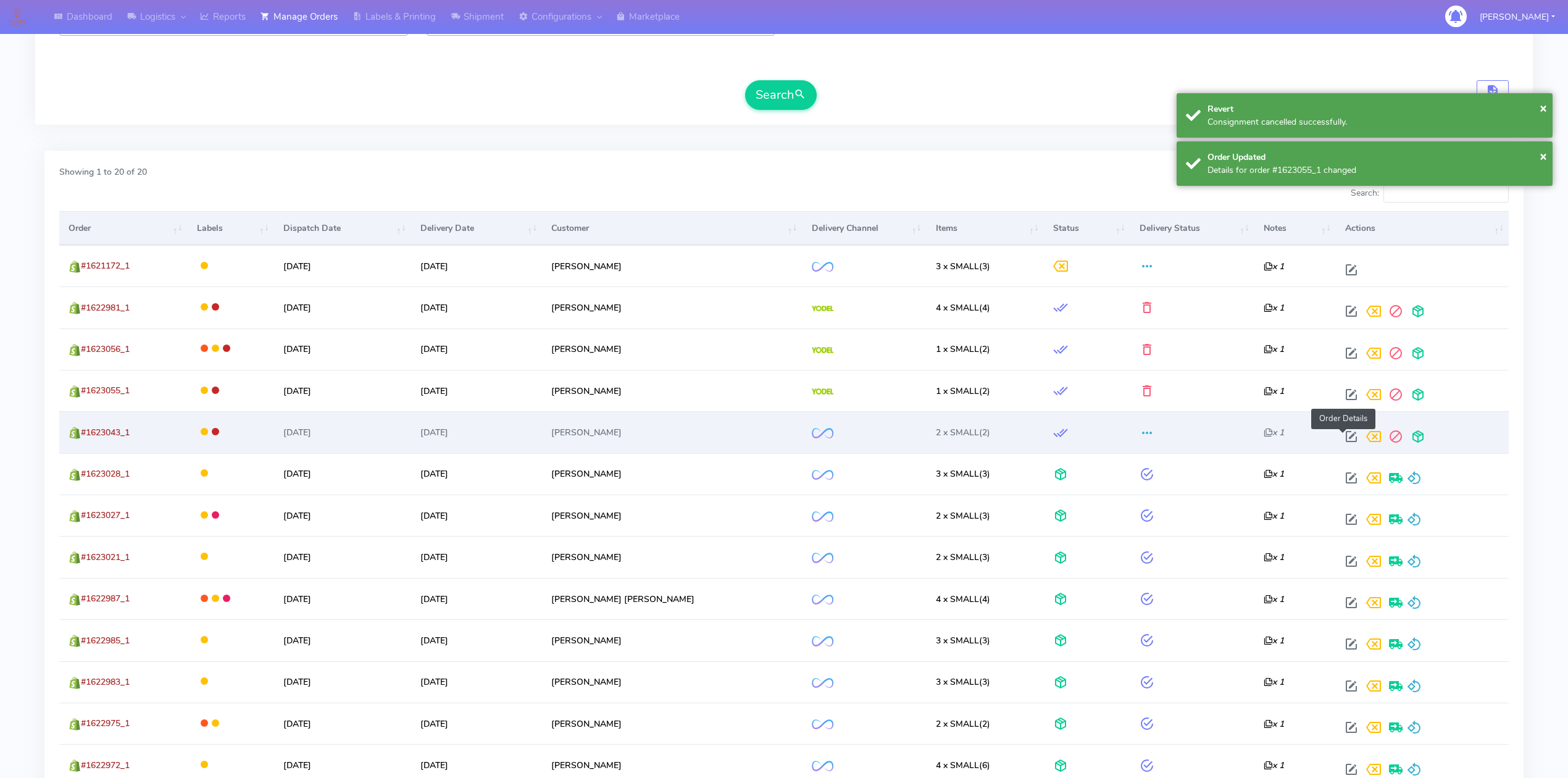
click at [1344, 439] on span at bounding box center [1351, 439] width 22 height 12
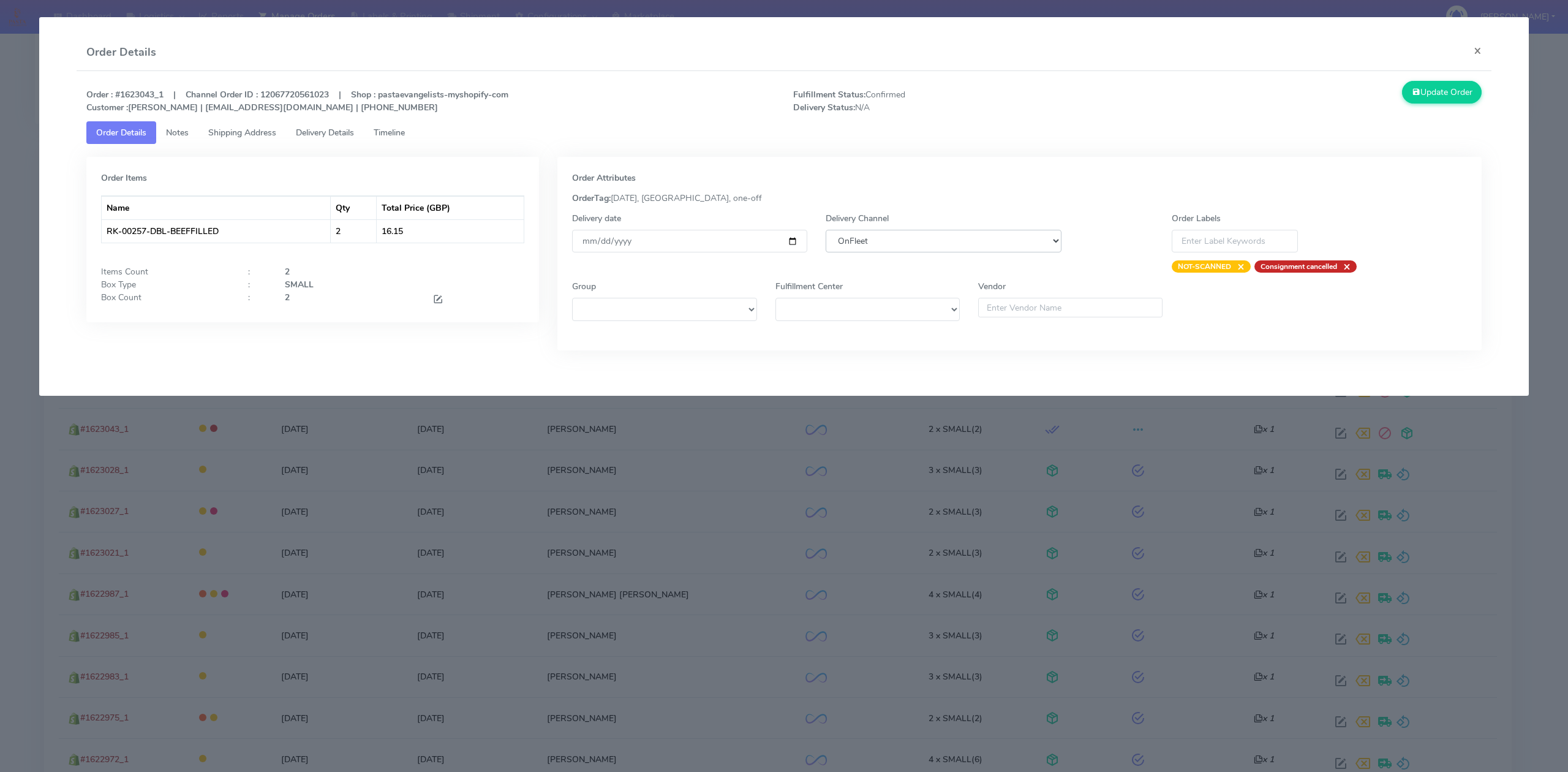
click at [950, 242] on select "DHL OnFleet Royal Mail DPD Yodel MaxOptra Amazon Collection" at bounding box center [943, 241] width 235 height 23
select select "5"
click at [825, 230] on select "DHL OnFleet Royal Mail DPD Yodel MaxOptra Amazon Collection" at bounding box center [943, 241] width 235 height 23
click at [1465, 96] on button "Update Order" at bounding box center [1441, 92] width 80 height 23
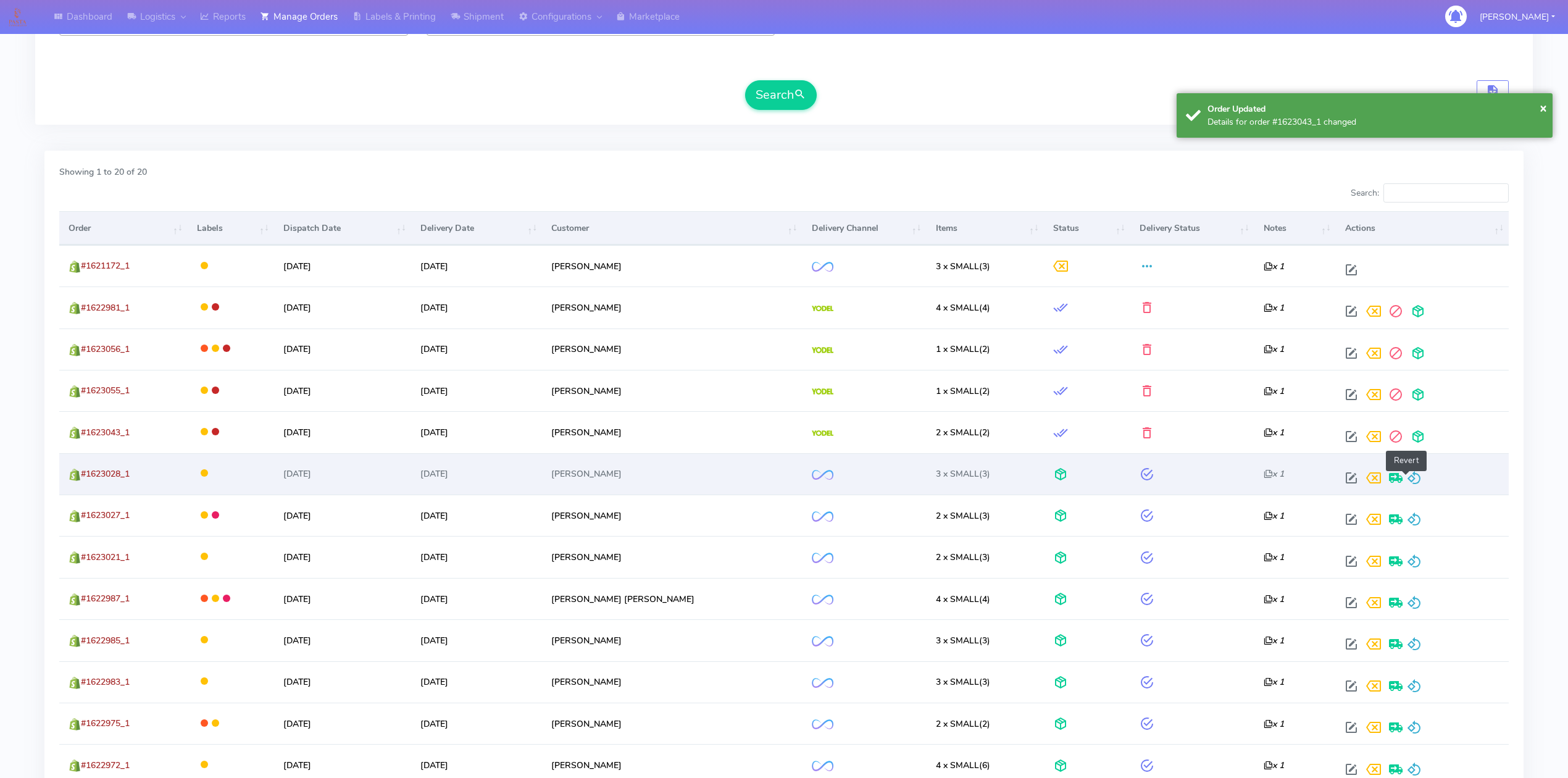
click at [1408, 480] on span at bounding box center [1415, 480] width 15 height 12
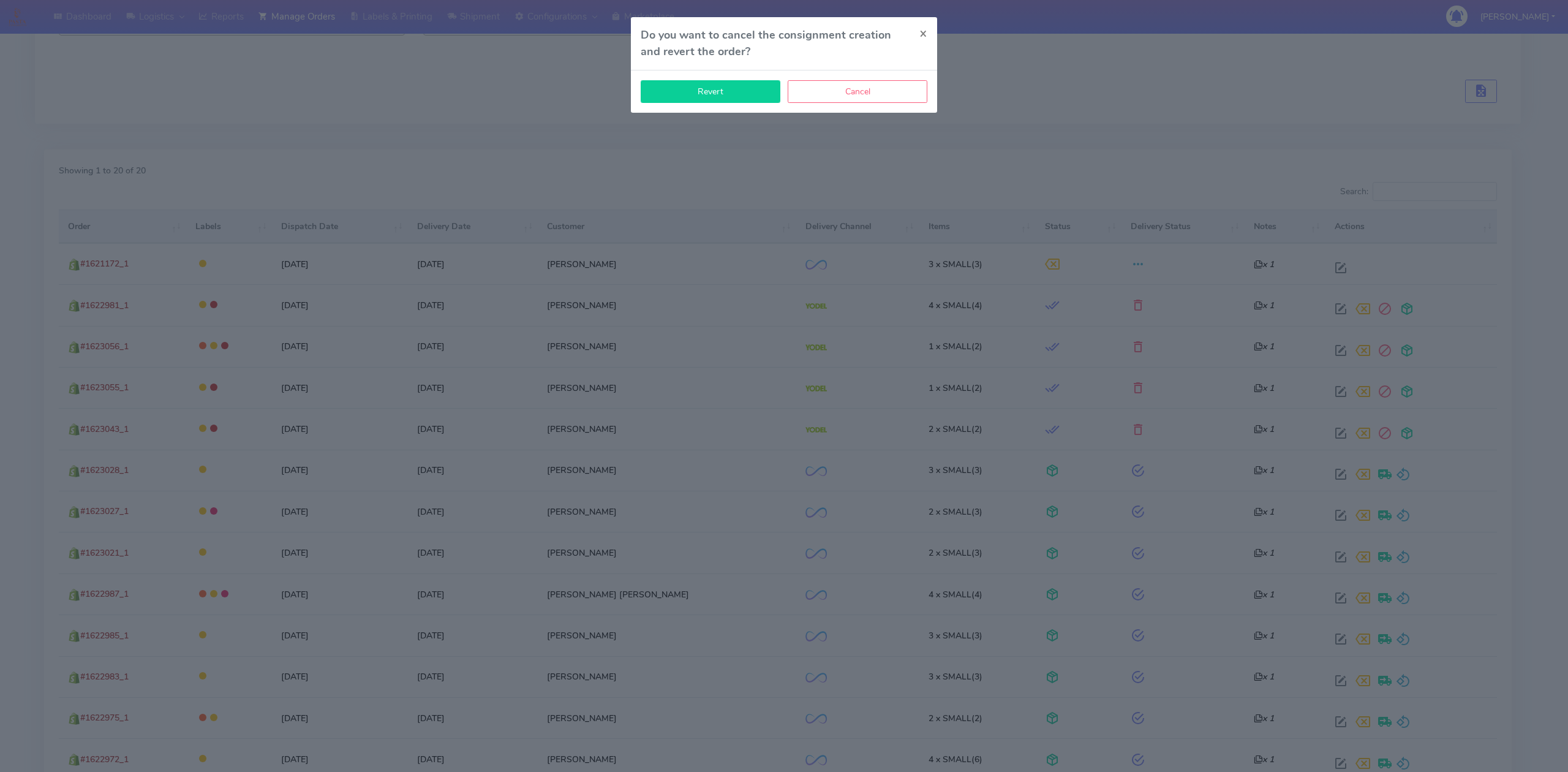
click at [733, 94] on button "Revert" at bounding box center [710, 91] width 140 height 23
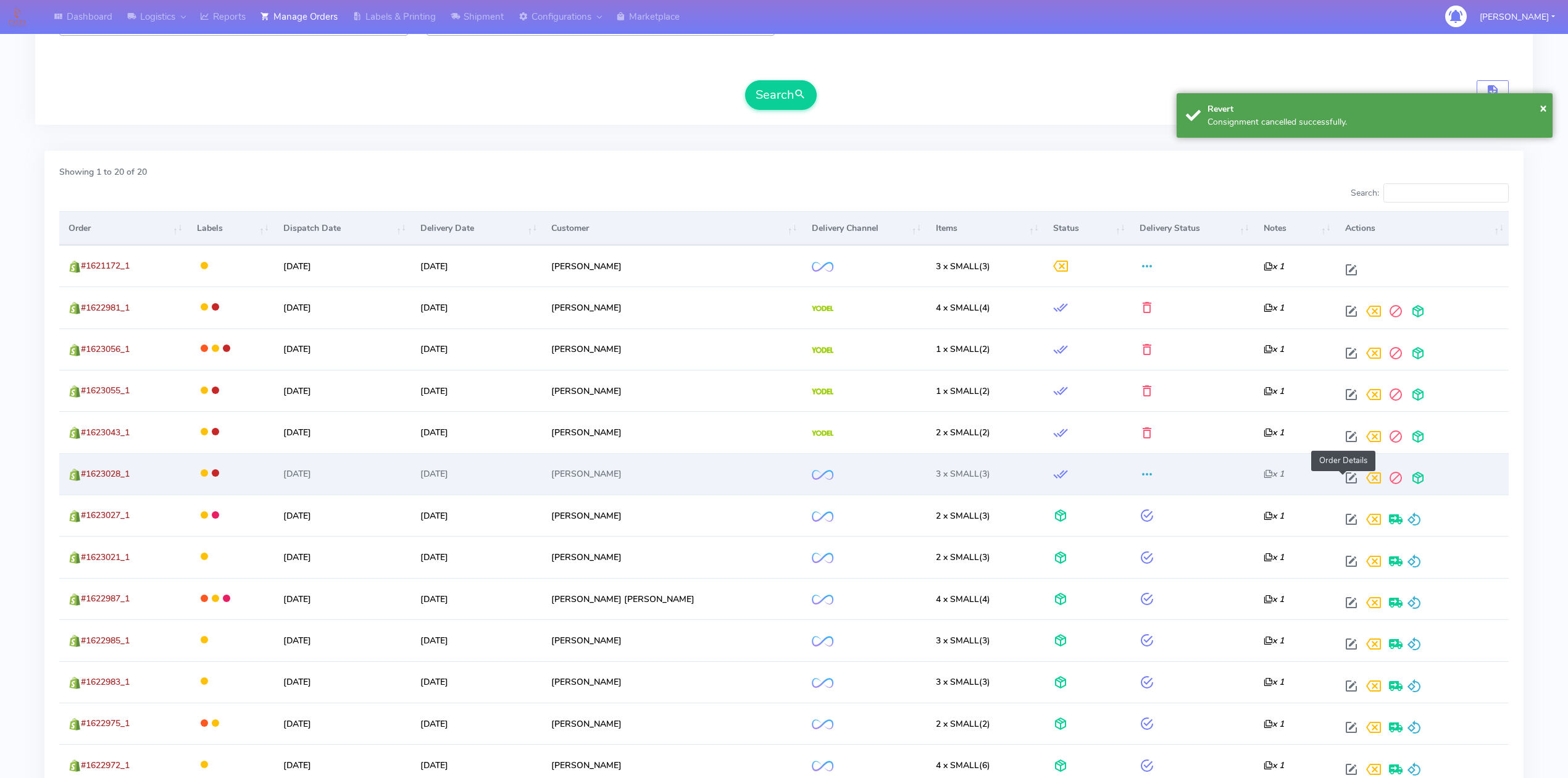
click at [1346, 482] on span at bounding box center [1351, 480] width 22 height 12
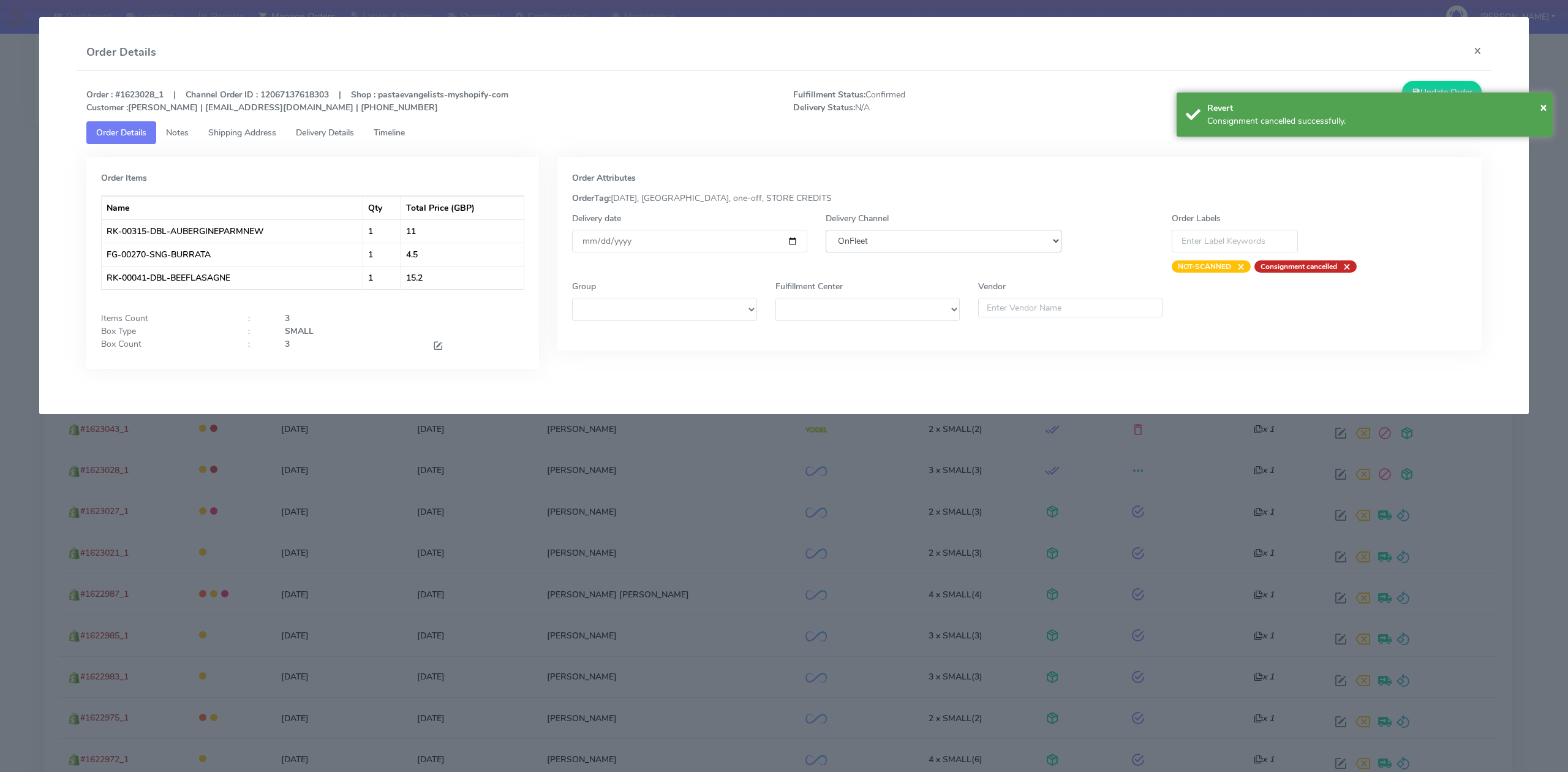
click at [847, 250] on select "DHL OnFleet Royal Mail DPD Yodel MaxOptra Amazon Collection" at bounding box center [943, 241] width 235 height 23
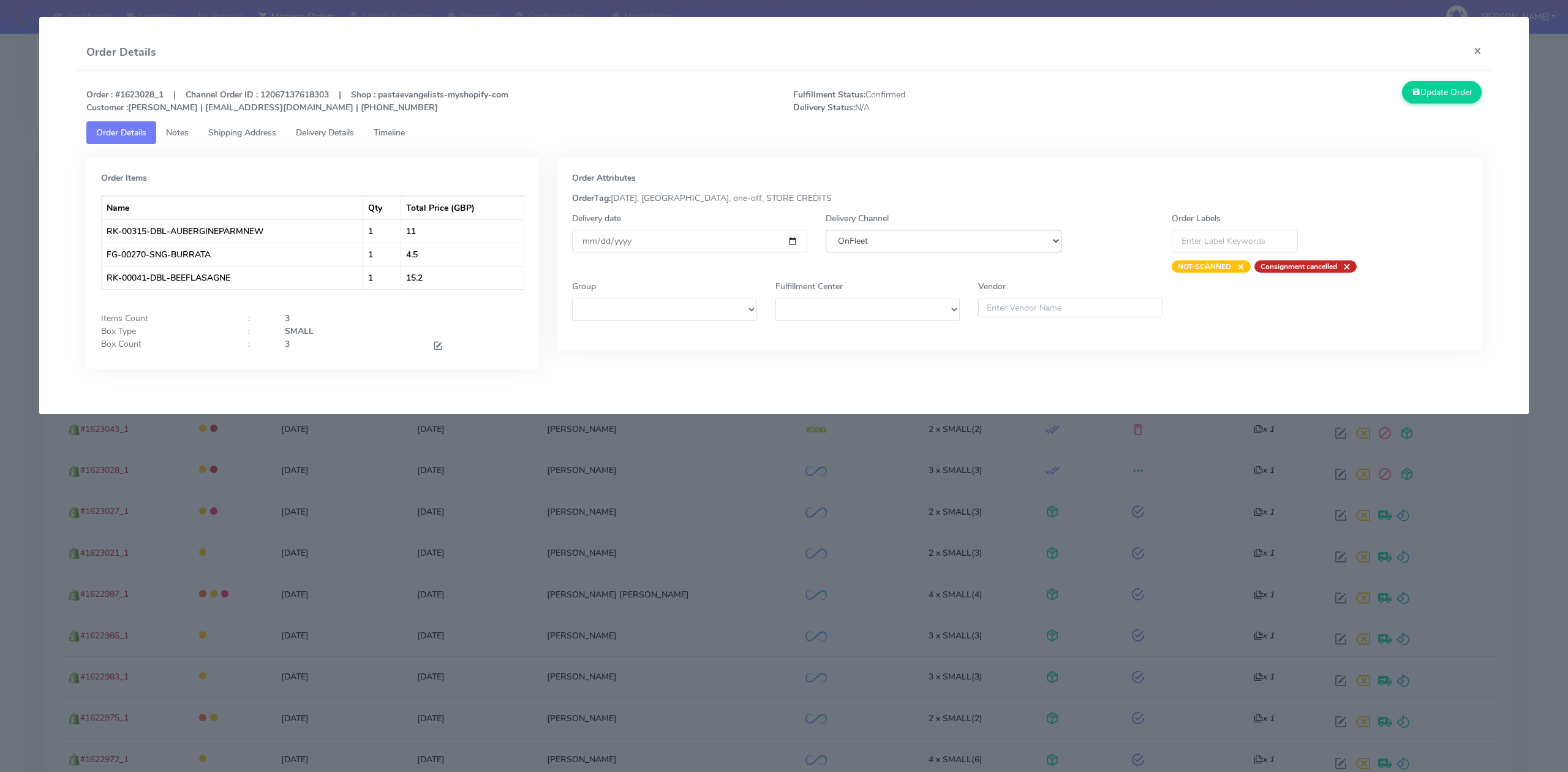
select select "5"
click at [825, 230] on select "DHL OnFleet Royal Mail DPD Yodel MaxOptra Amazon Collection" at bounding box center [943, 241] width 235 height 23
click at [1432, 94] on button "Update Order" at bounding box center [1441, 92] width 80 height 23
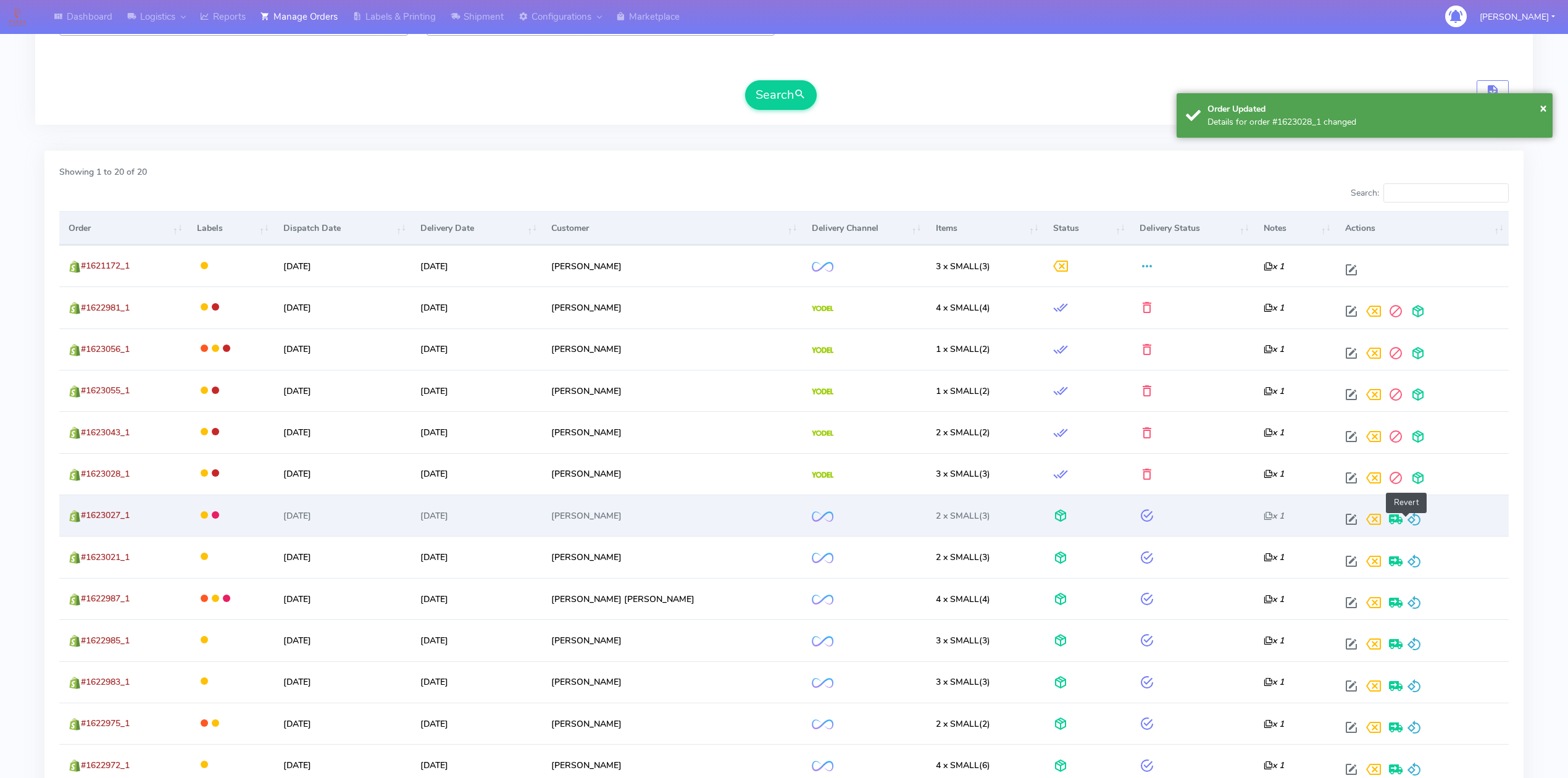
click at [1413, 519] on span at bounding box center [1415, 522] width 15 height 12
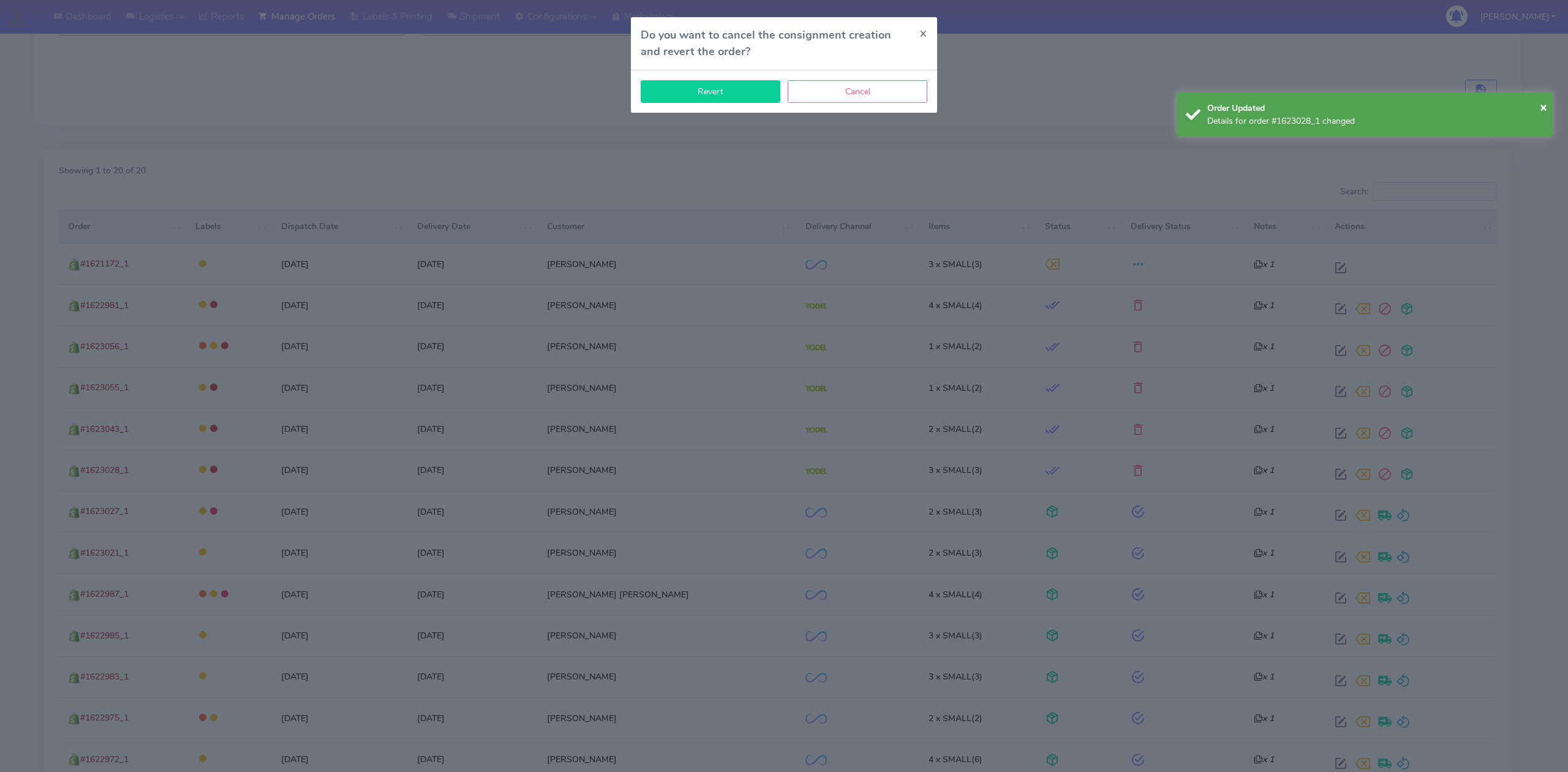
click at [685, 101] on button "Revert" at bounding box center [710, 91] width 140 height 23
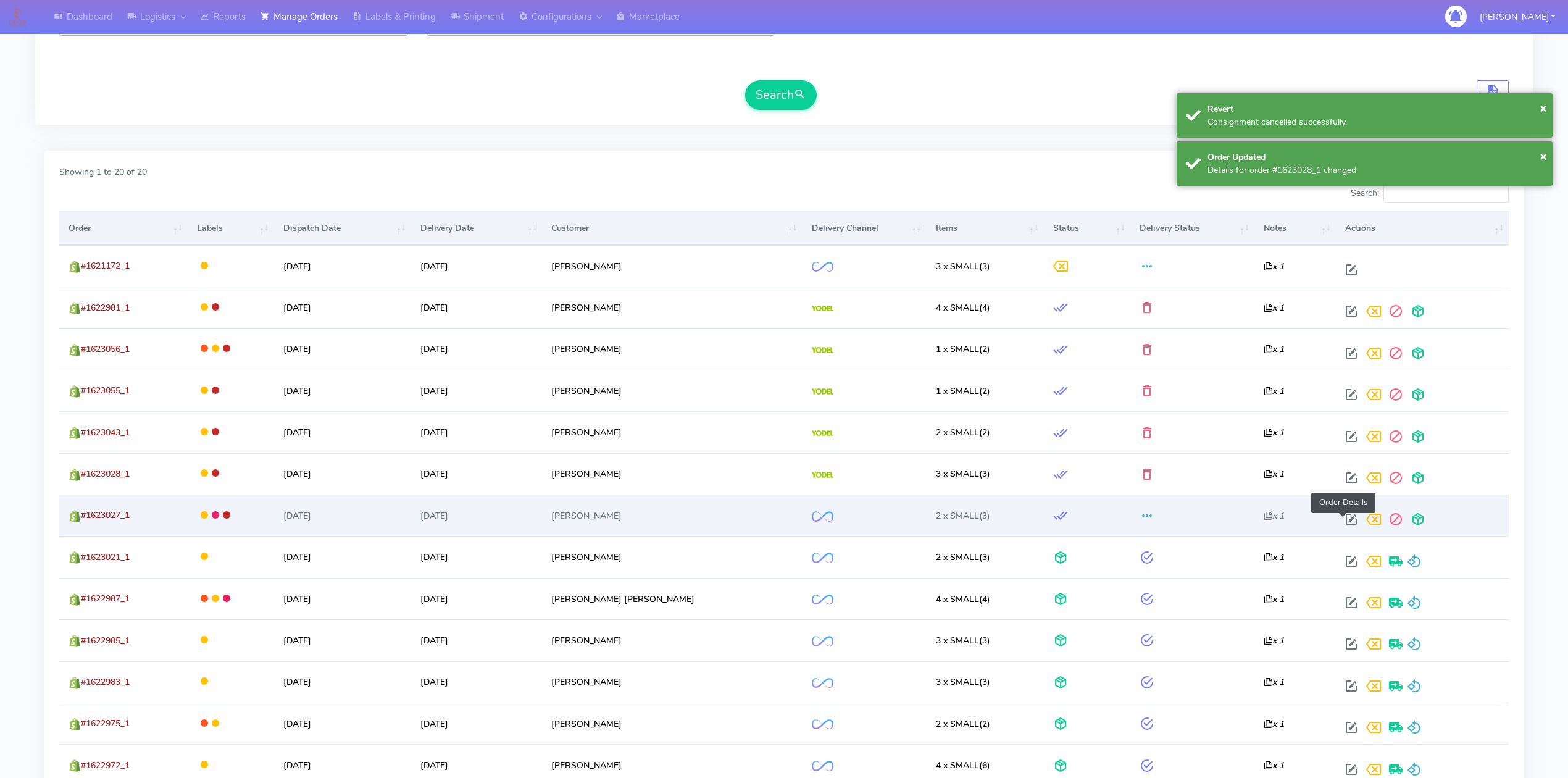
click at [1348, 519] on span at bounding box center [1351, 522] width 22 height 12
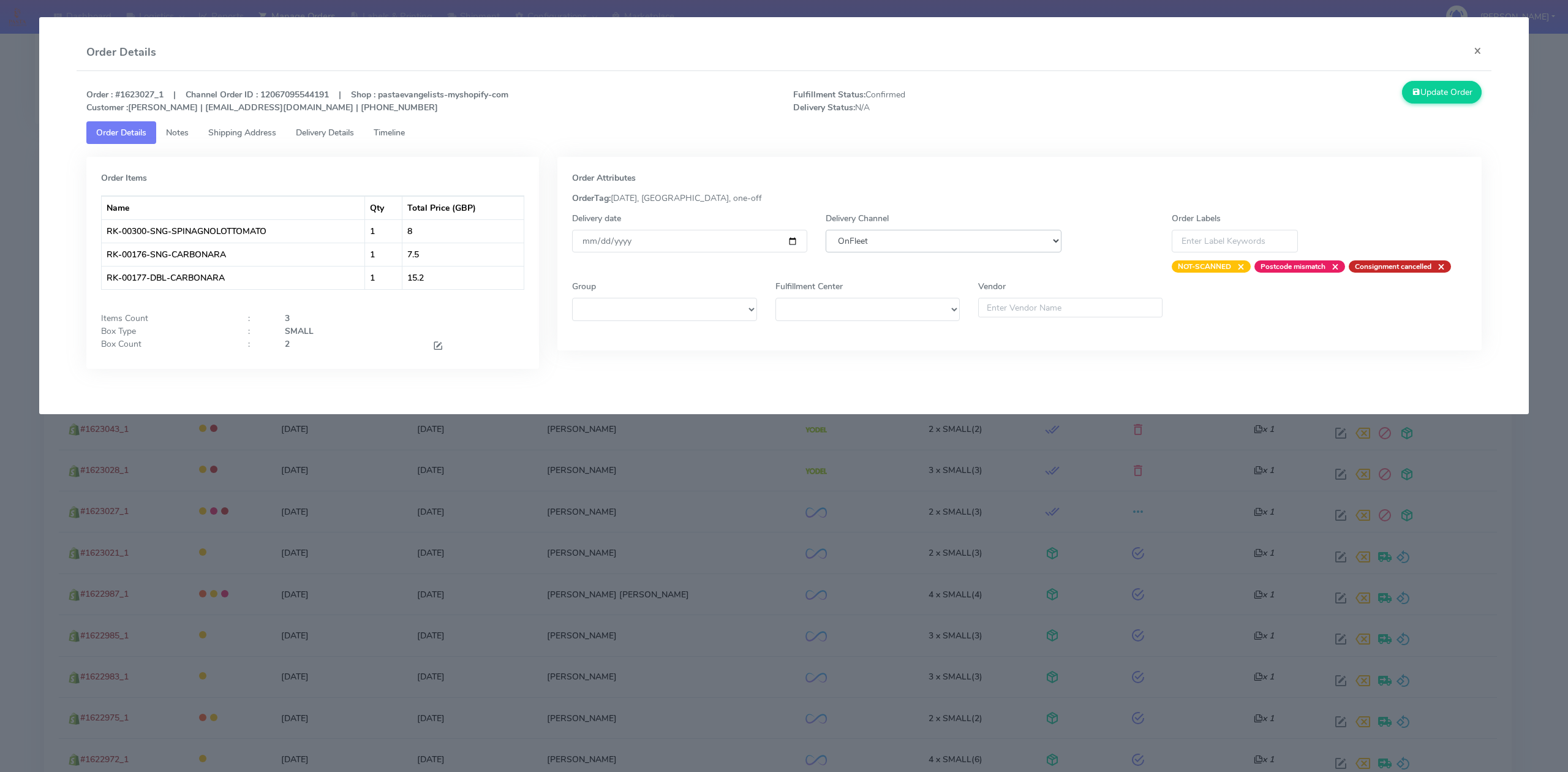
click at [884, 234] on select "DHL OnFleet Royal Mail DPD Yodel MaxOptra Amazon Collection" at bounding box center [943, 241] width 235 height 23
select select "5"
click at [825, 230] on select "DHL OnFleet Royal Mail DPD Yodel MaxOptra Amazon Collection" at bounding box center [943, 241] width 235 height 23
click at [1433, 96] on button "Update Order" at bounding box center [1441, 92] width 80 height 23
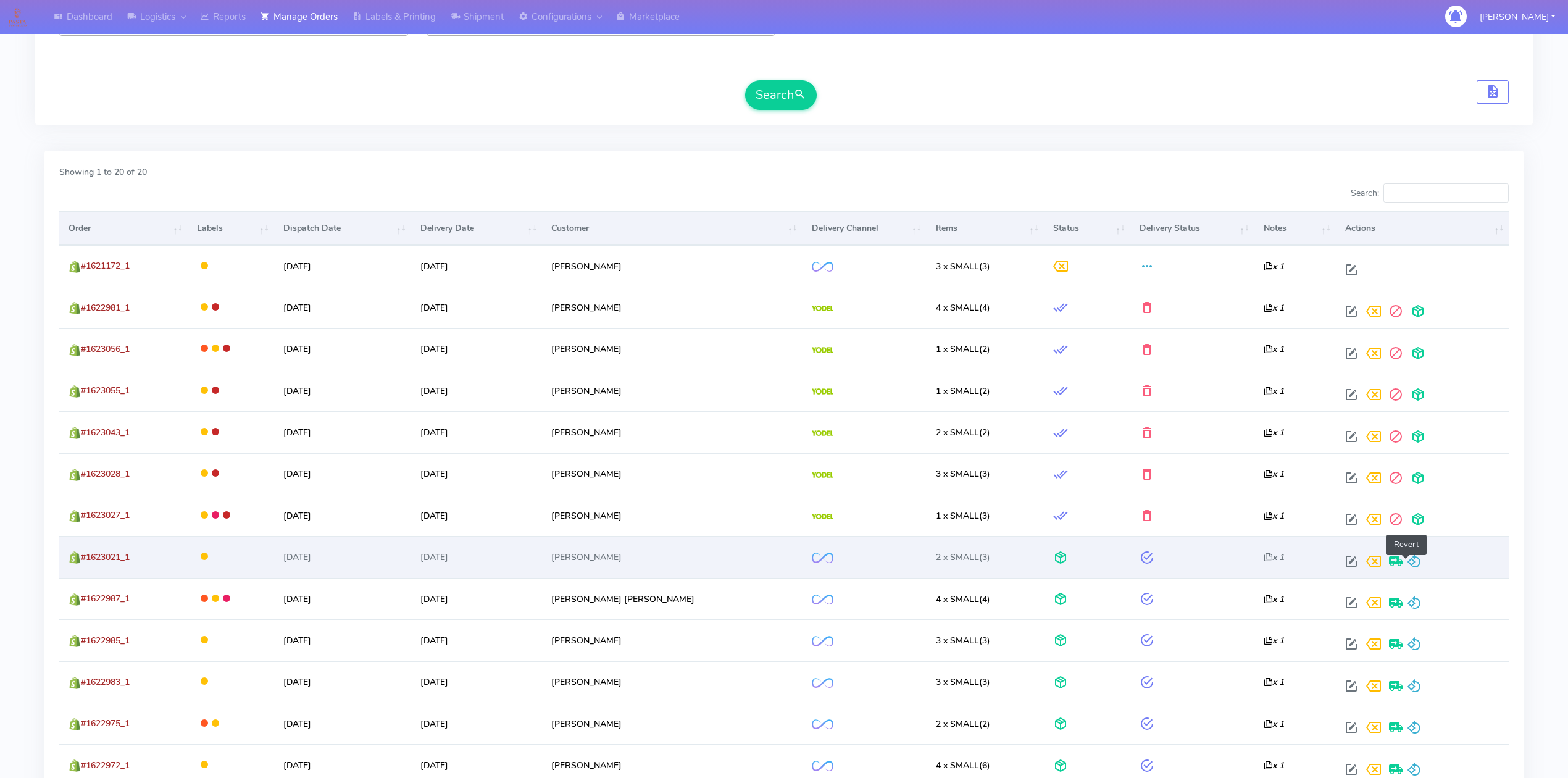
click at [1407, 558] on span at bounding box center [1415, 564] width 15 height 12
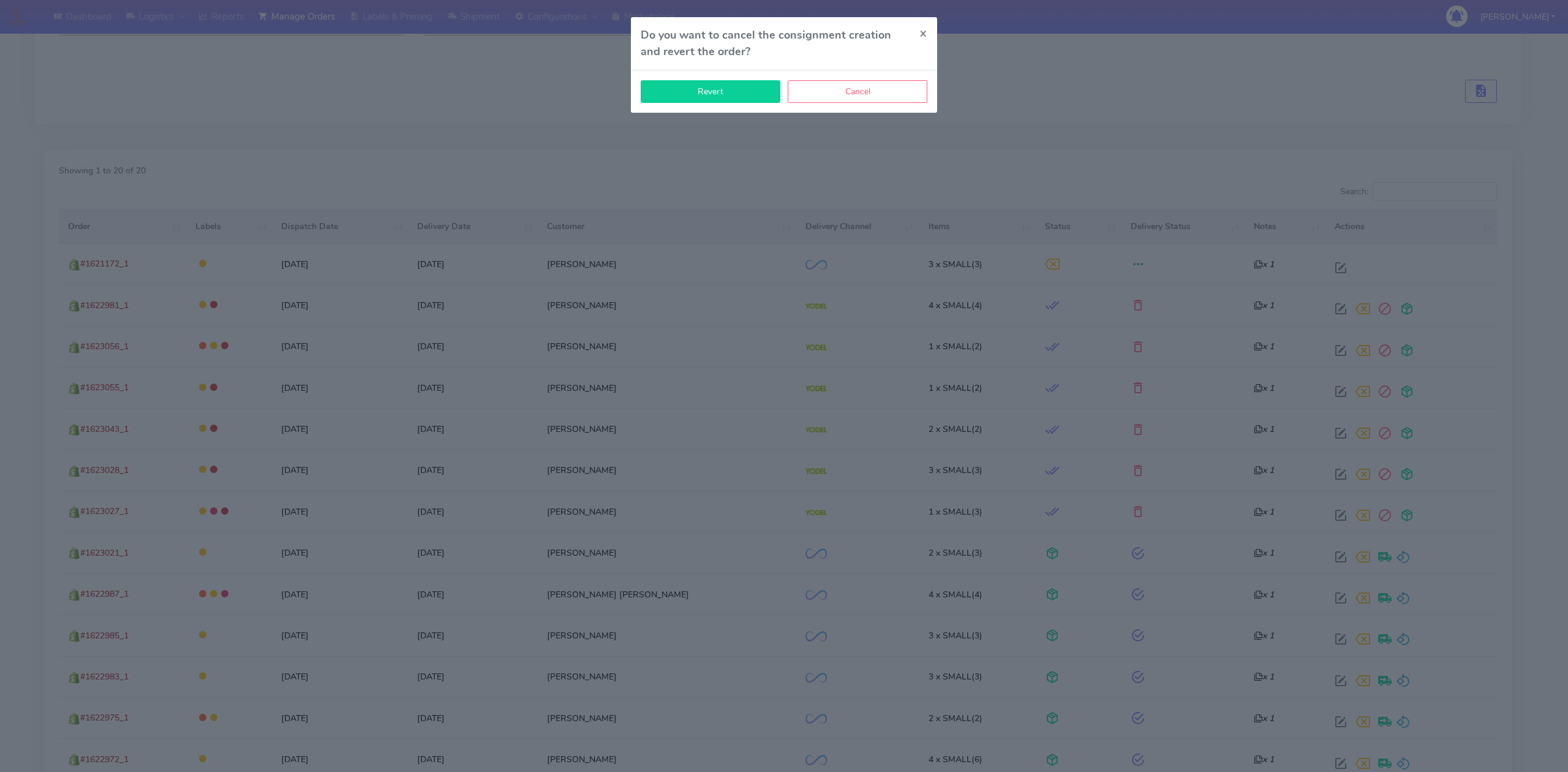
click at [743, 98] on button "Revert" at bounding box center [710, 91] width 140 height 23
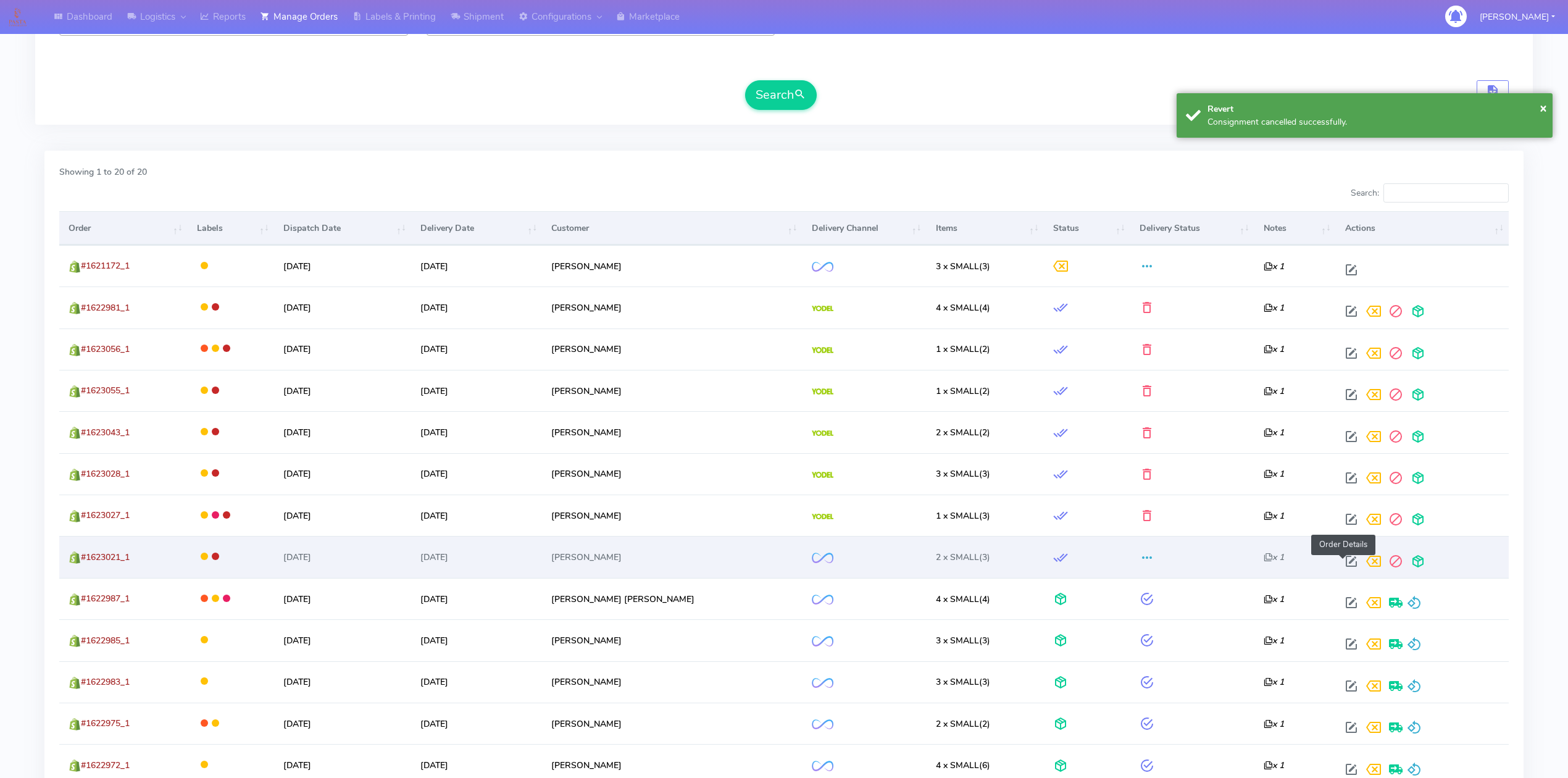
click at [1340, 564] on span at bounding box center [1351, 564] width 22 height 12
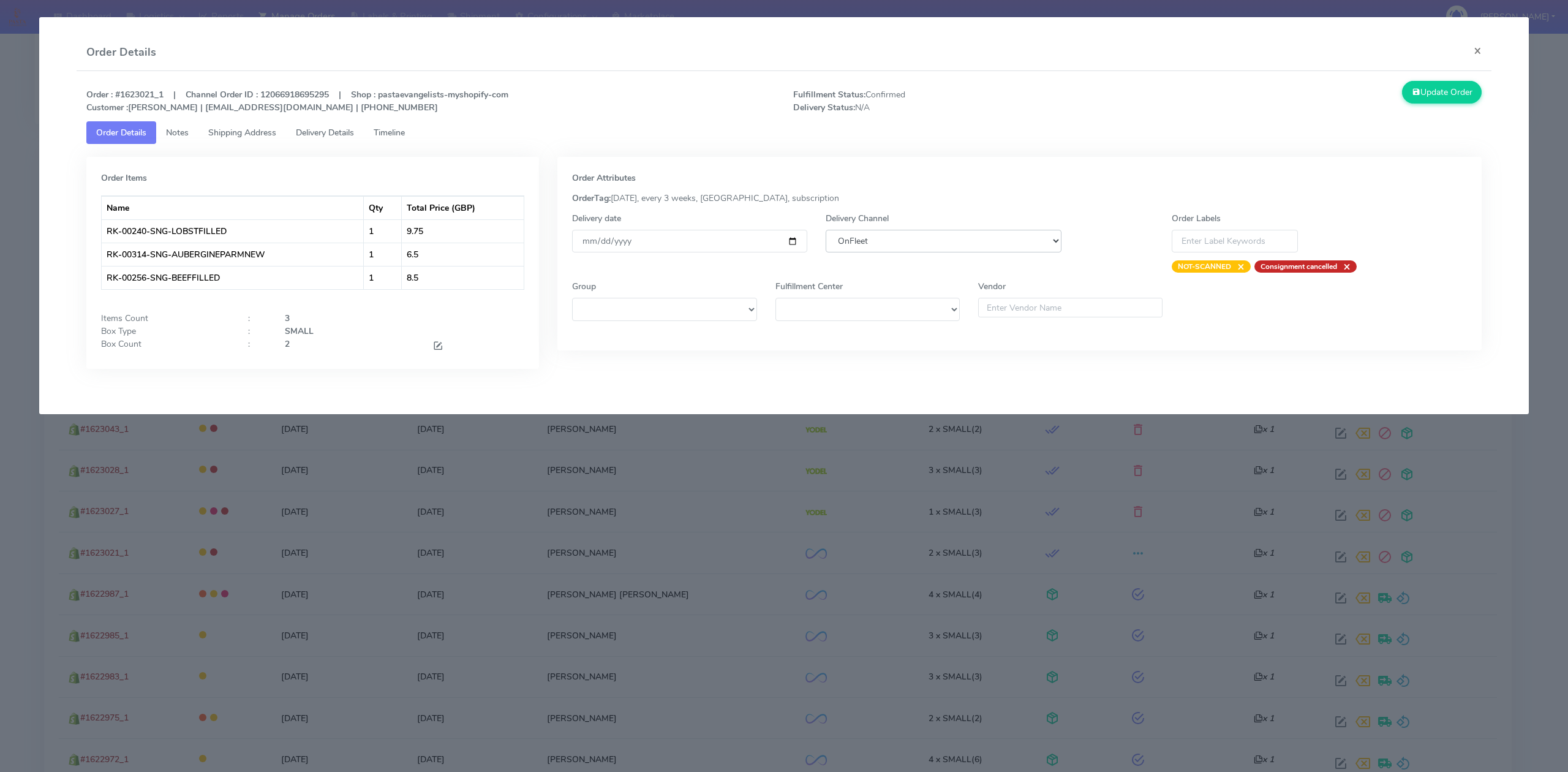
click at [912, 246] on select "DHL OnFleet Royal Mail DPD Yodel MaxOptra Amazon Collection" at bounding box center [943, 241] width 235 height 23
select select "5"
click at [825, 230] on select "DHL OnFleet Royal Mail DPD Yodel MaxOptra Amazon Collection" at bounding box center [943, 241] width 235 height 23
click at [1466, 76] on div "Order : #1623021_1 | Channel Order ID : 12066918695295 | Shop : pastaevangelist…" at bounding box center [783, 234] width 1415 height 326
click at [1463, 89] on button "Update Order" at bounding box center [1441, 92] width 80 height 23
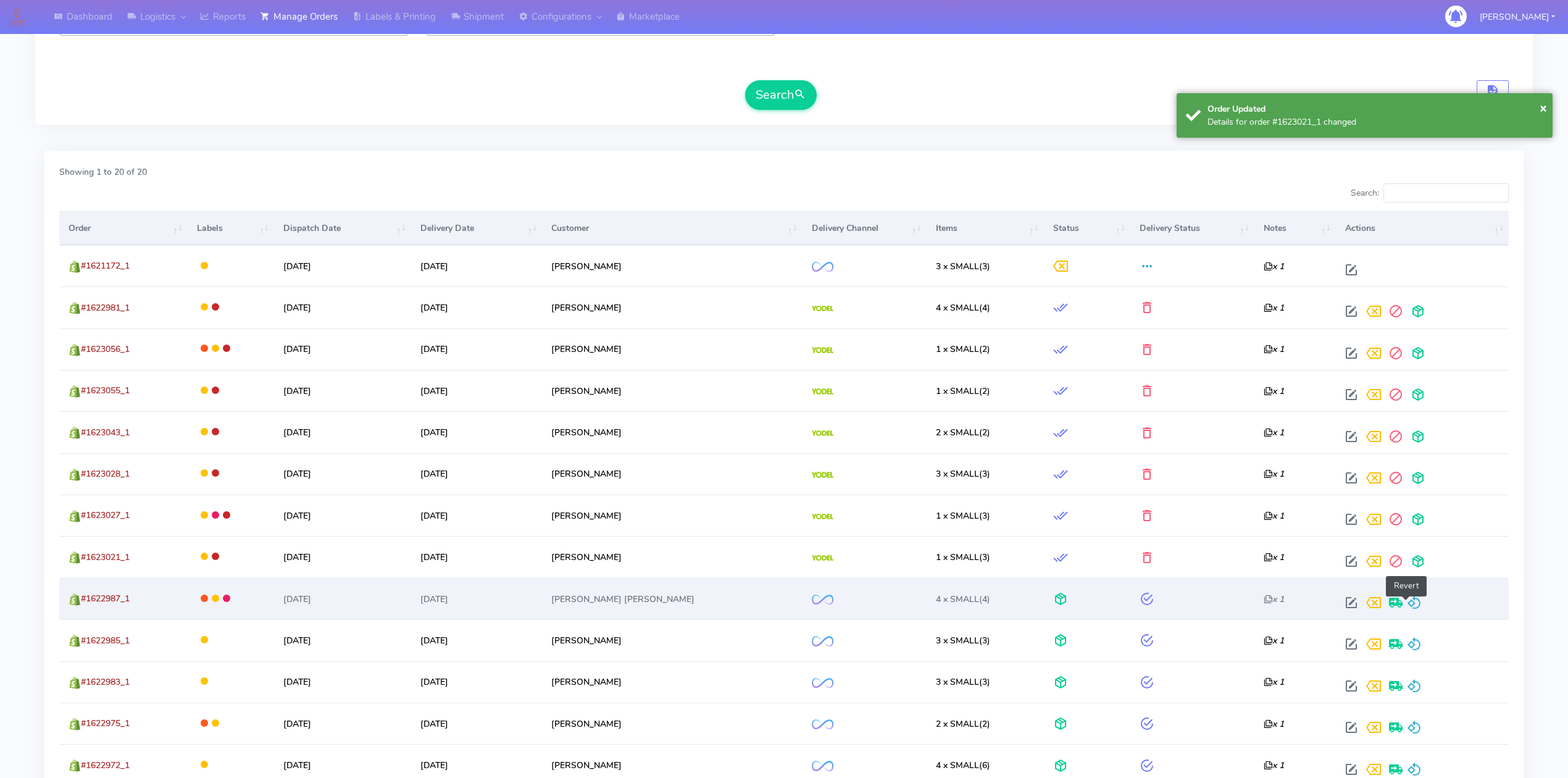
click at [1408, 608] on span at bounding box center [1415, 605] width 15 height 12
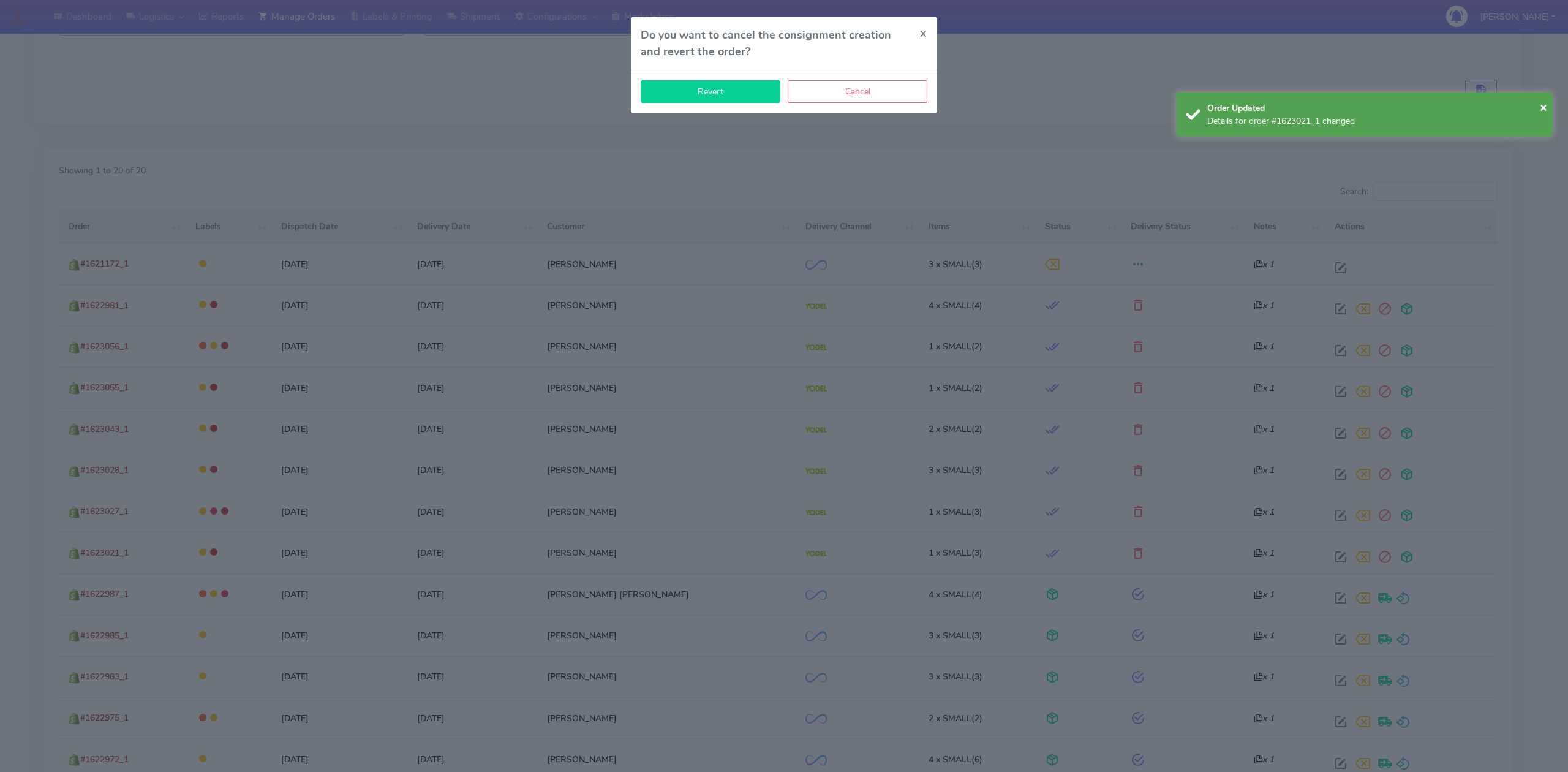
click at [732, 94] on button "Revert" at bounding box center [710, 91] width 140 height 23
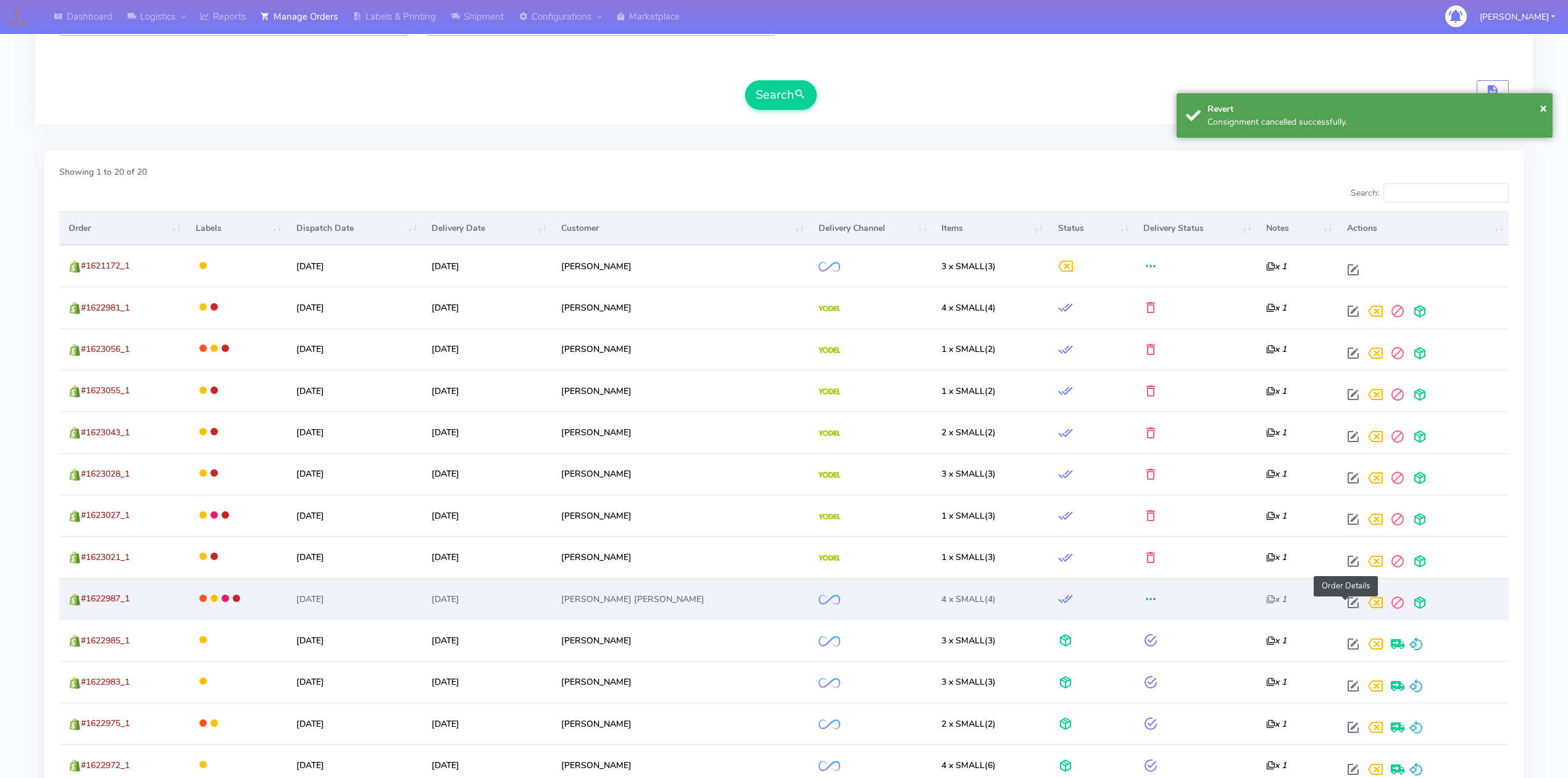
click at [1342, 606] on span at bounding box center [1353, 605] width 22 height 12
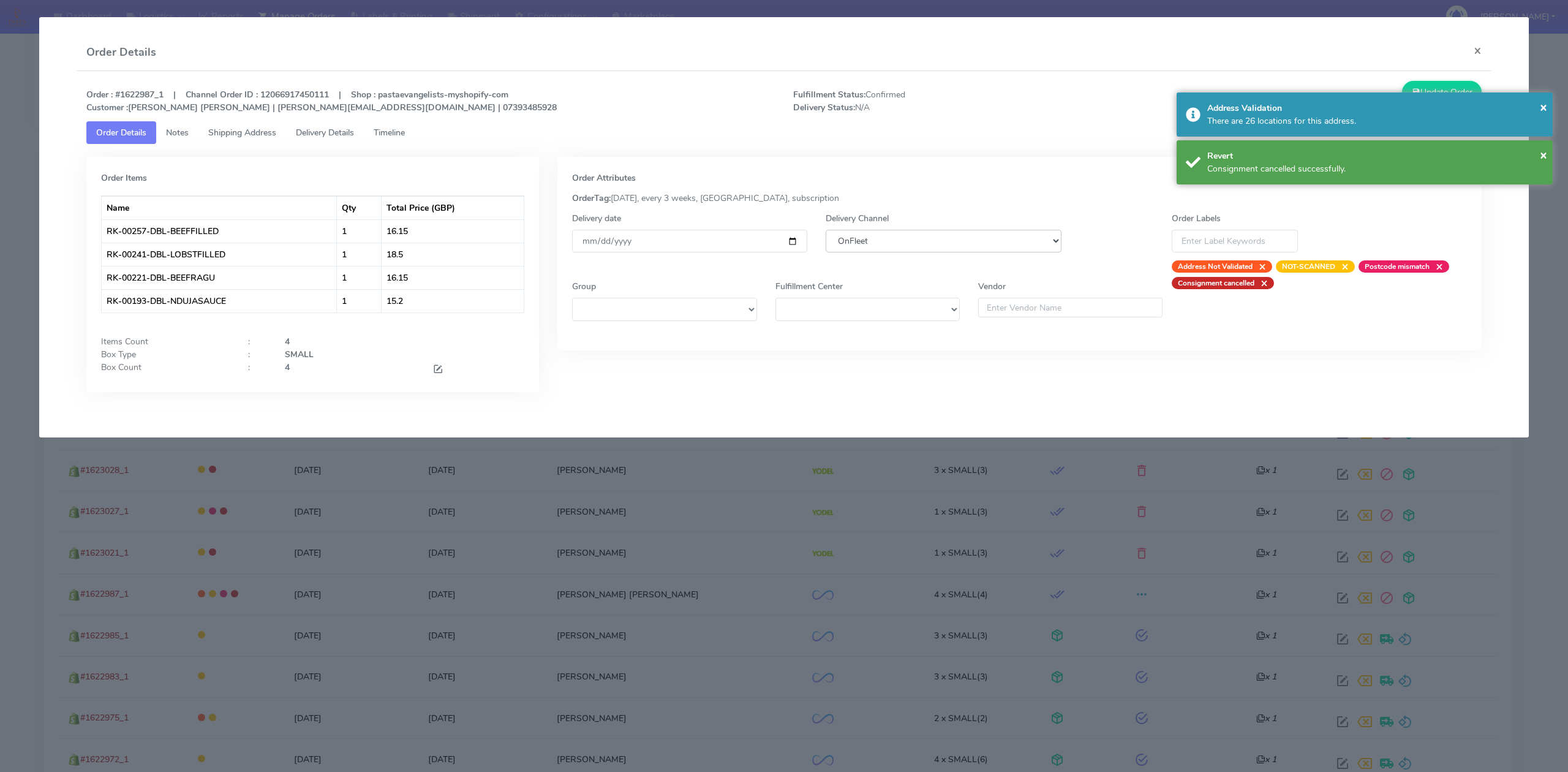
click at [905, 236] on select "DHL OnFleet Royal Mail DPD Yodel MaxOptra Amazon Collection" at bounding box center [943, 241] width 235 height 23
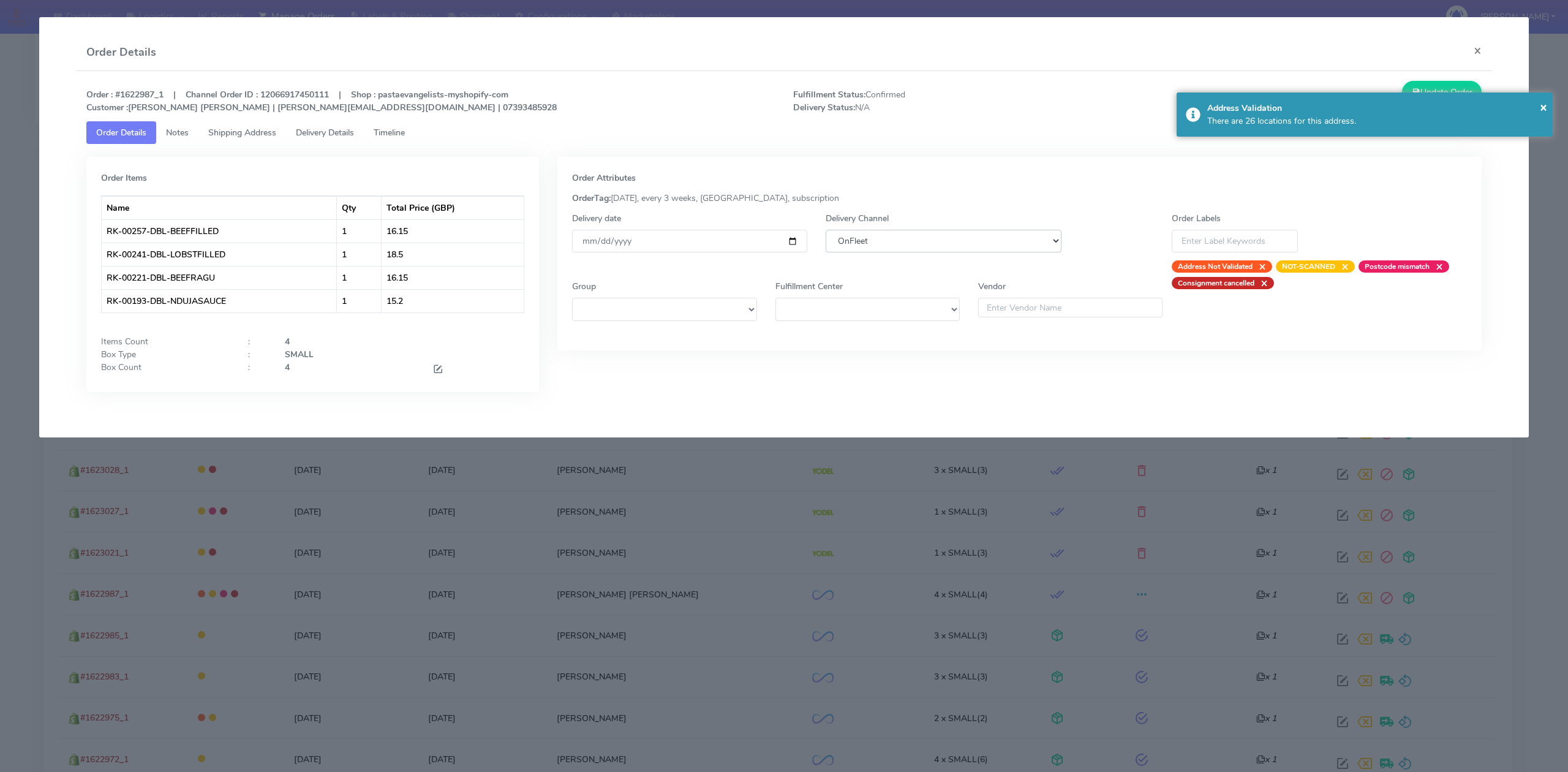
select select "5"
click at [825, 230] on select "DHL OnFleet Royal Mail DPD Yodel MaxOptra Amazon Collection" at bounding box center [943, 241] width 235 height 23
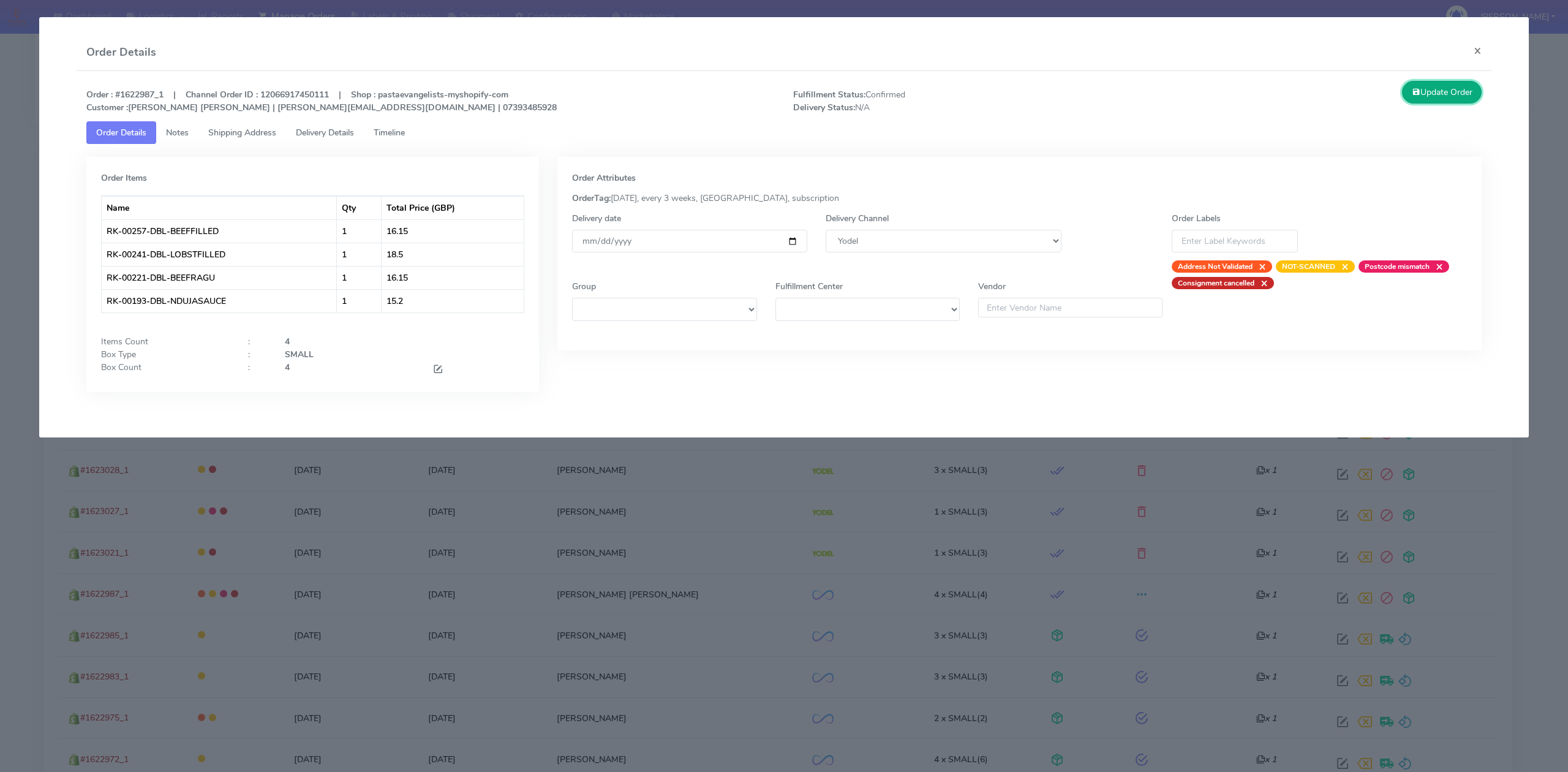
click at [1447, 88] on button "Update Order" at bounding box center [1441, 92] width 80 height 23
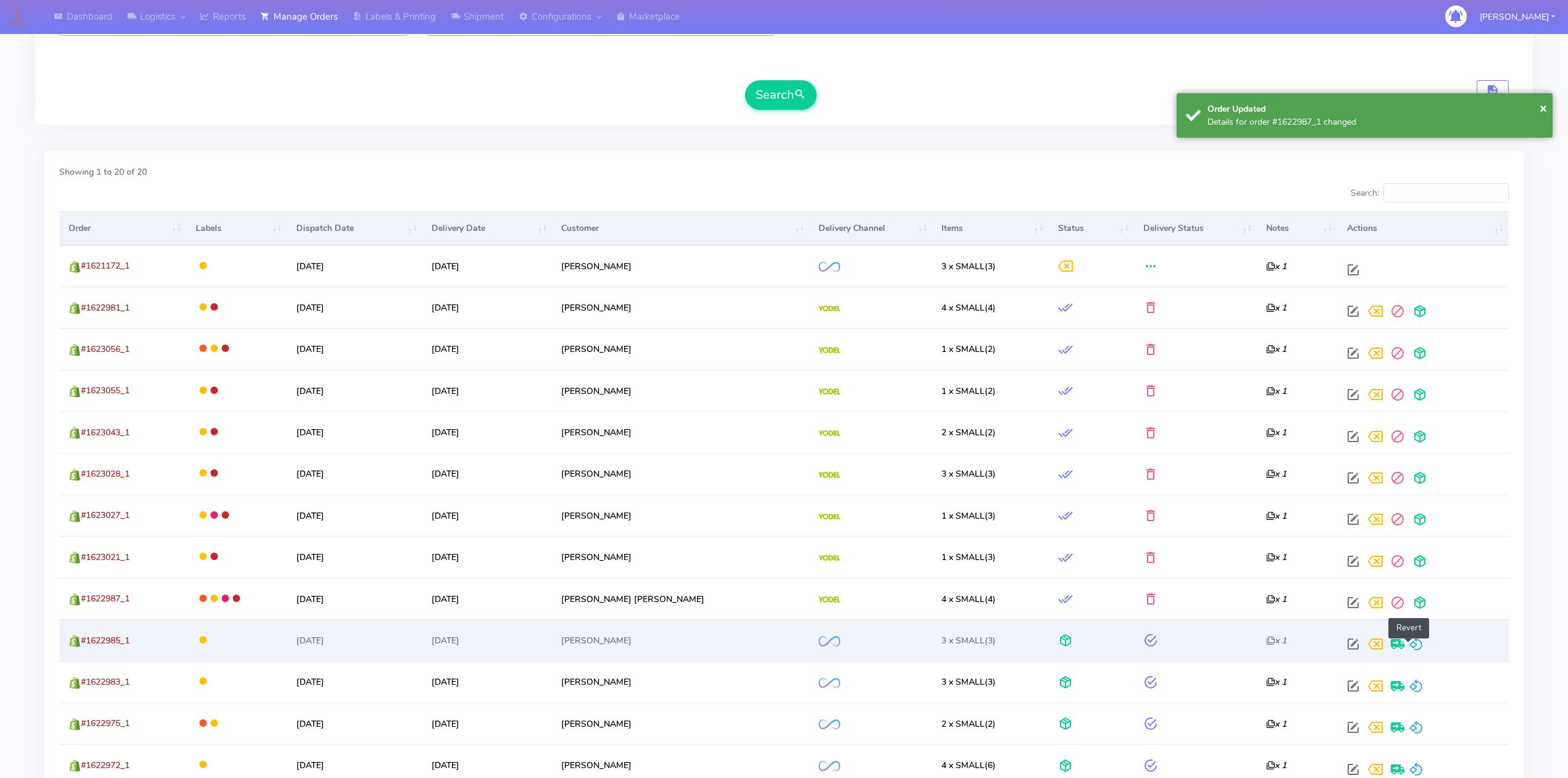
click at [1413, 648] on span at bounding box center [1416, 646] width 15 height 12
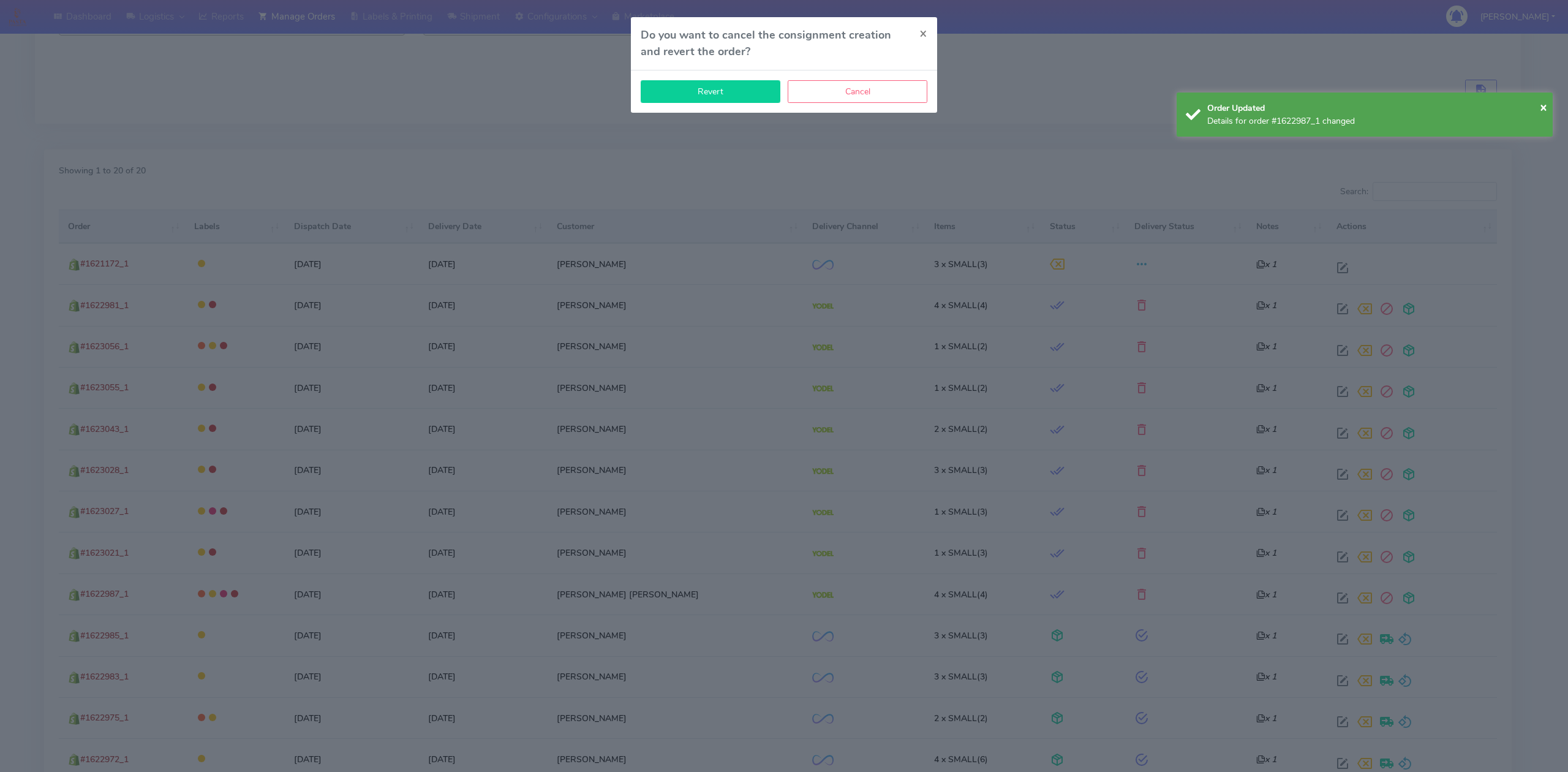
click at [738, 97] on button "Revert" at bounding box center [710, 91] width 140 height 23
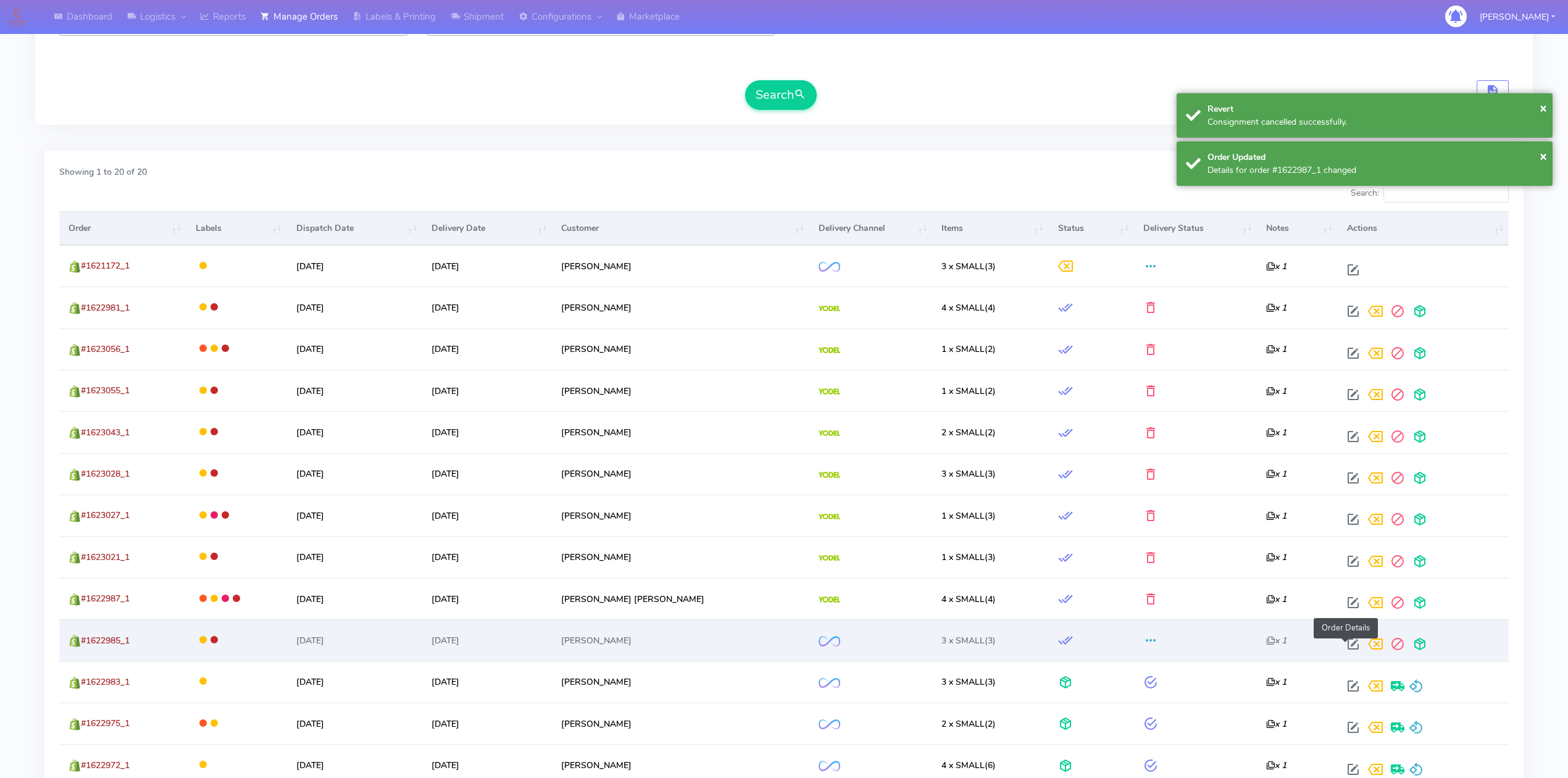
click at [1342, 641] on span at bounding box center [1353, 646] width 22 height 12
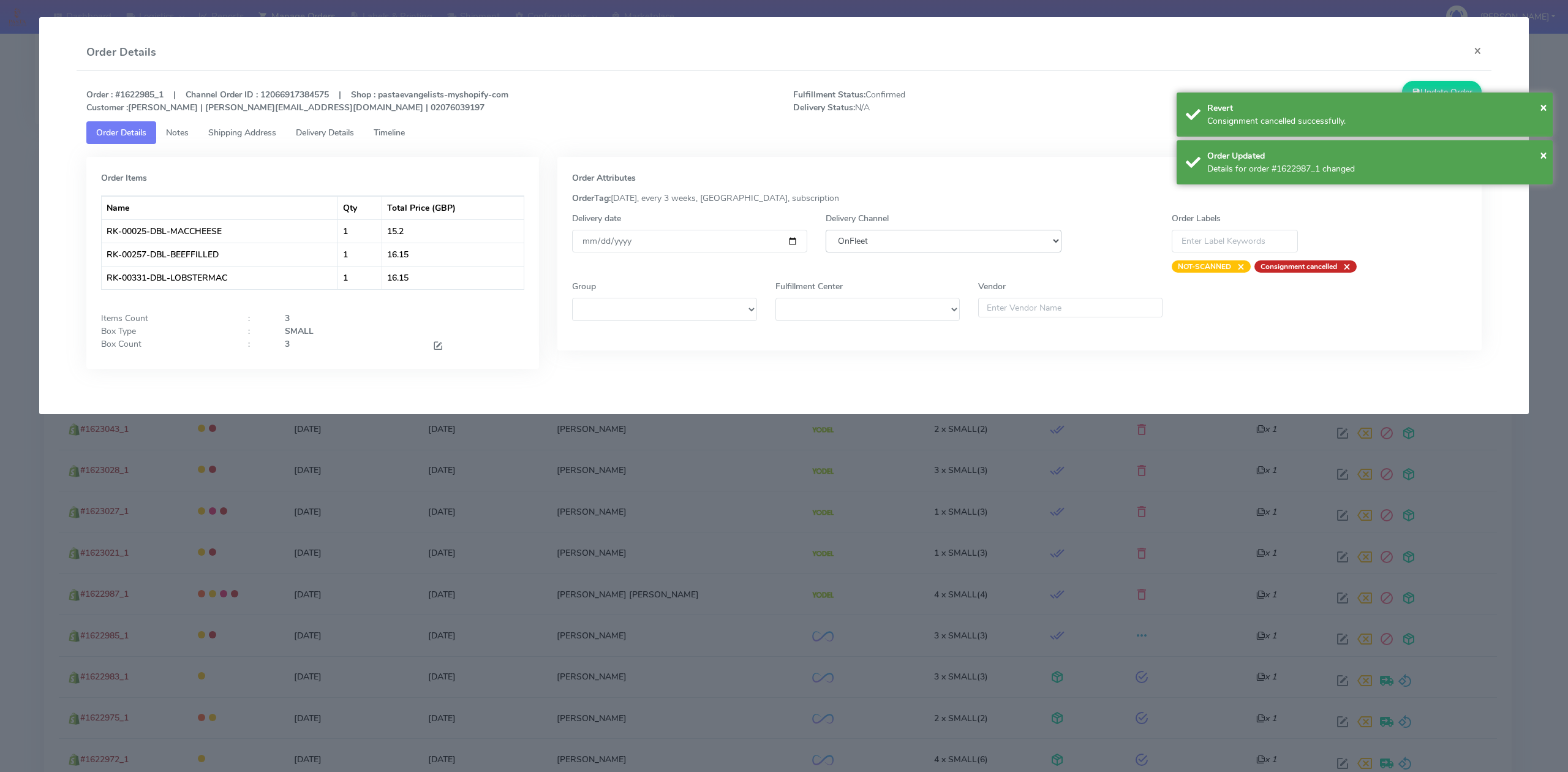
click at [934, 239] on select "DHL OnFleet Royal Mail DPD Yodel MaxOptra Amazon Collection" at bounding box center [943, 241] width 235 height 23
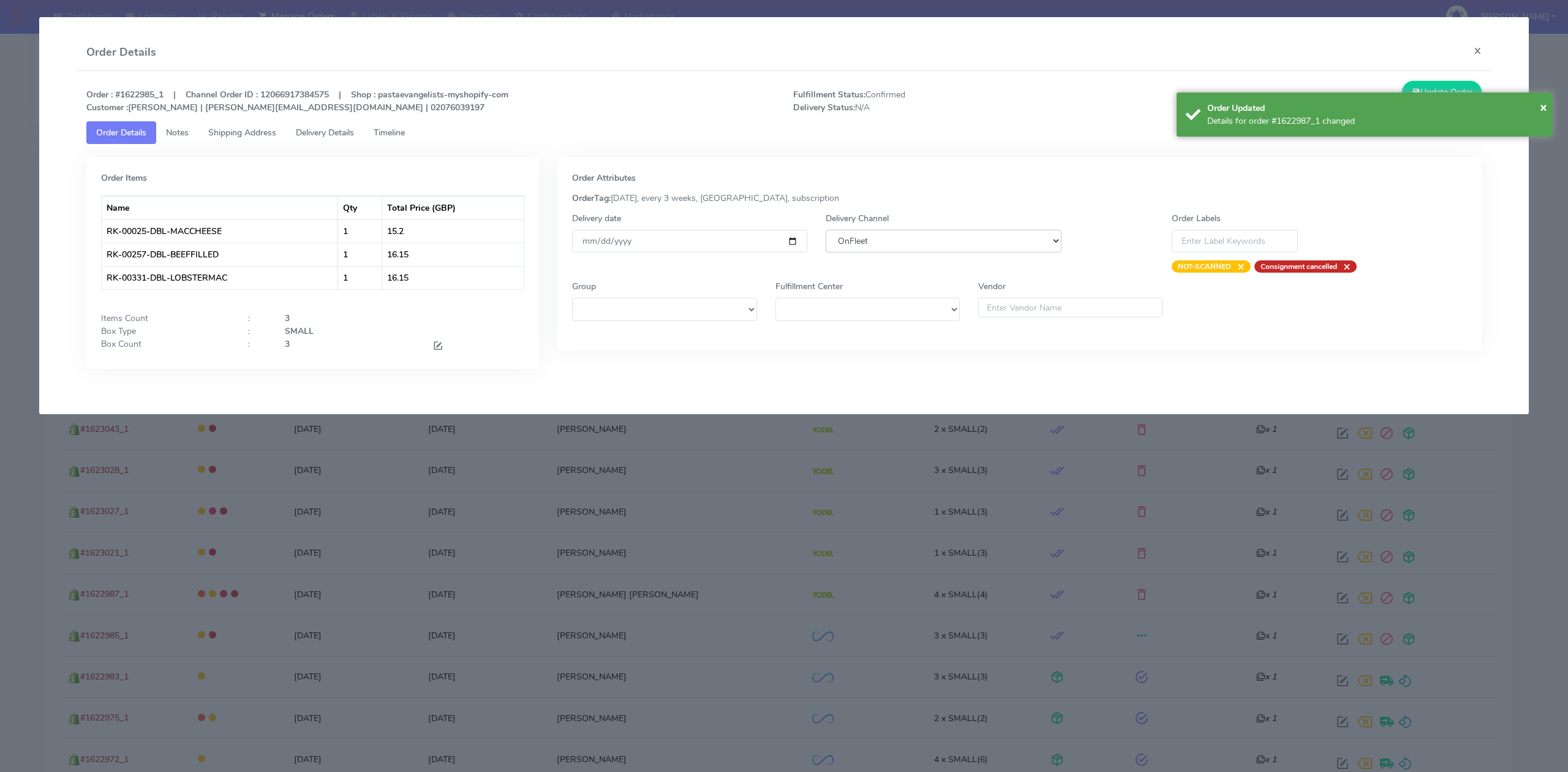
select select "5"
click at [825, 230] on select "DHL OnFleet Royal Mail DPD Yodel MaxOptra Amazon Collection" at bounding box center [943, 241] width 235 height 23
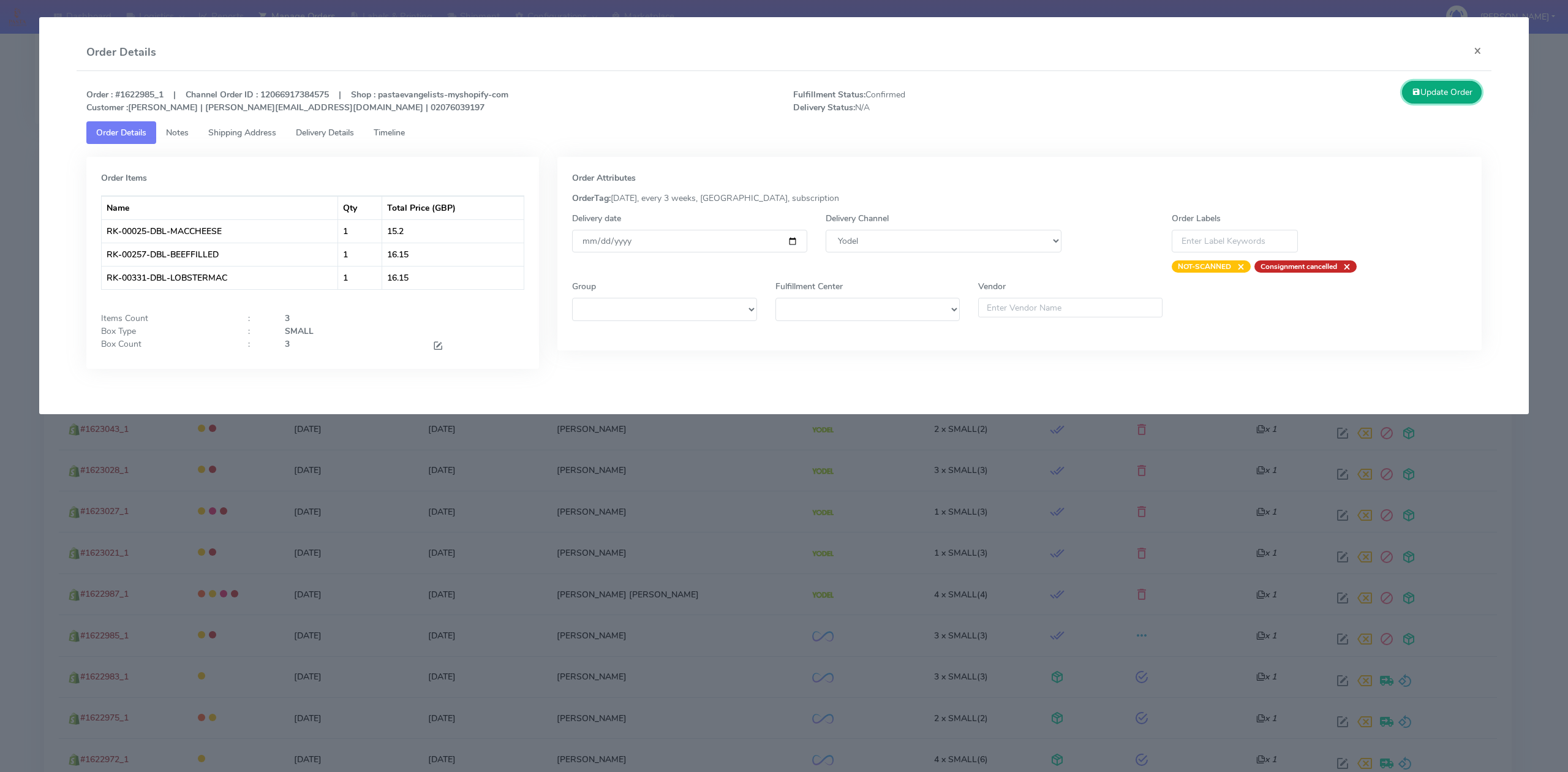
click at [1437, 88] on button "Update Order" at bounding box center [1441, 92] width 80 height 23
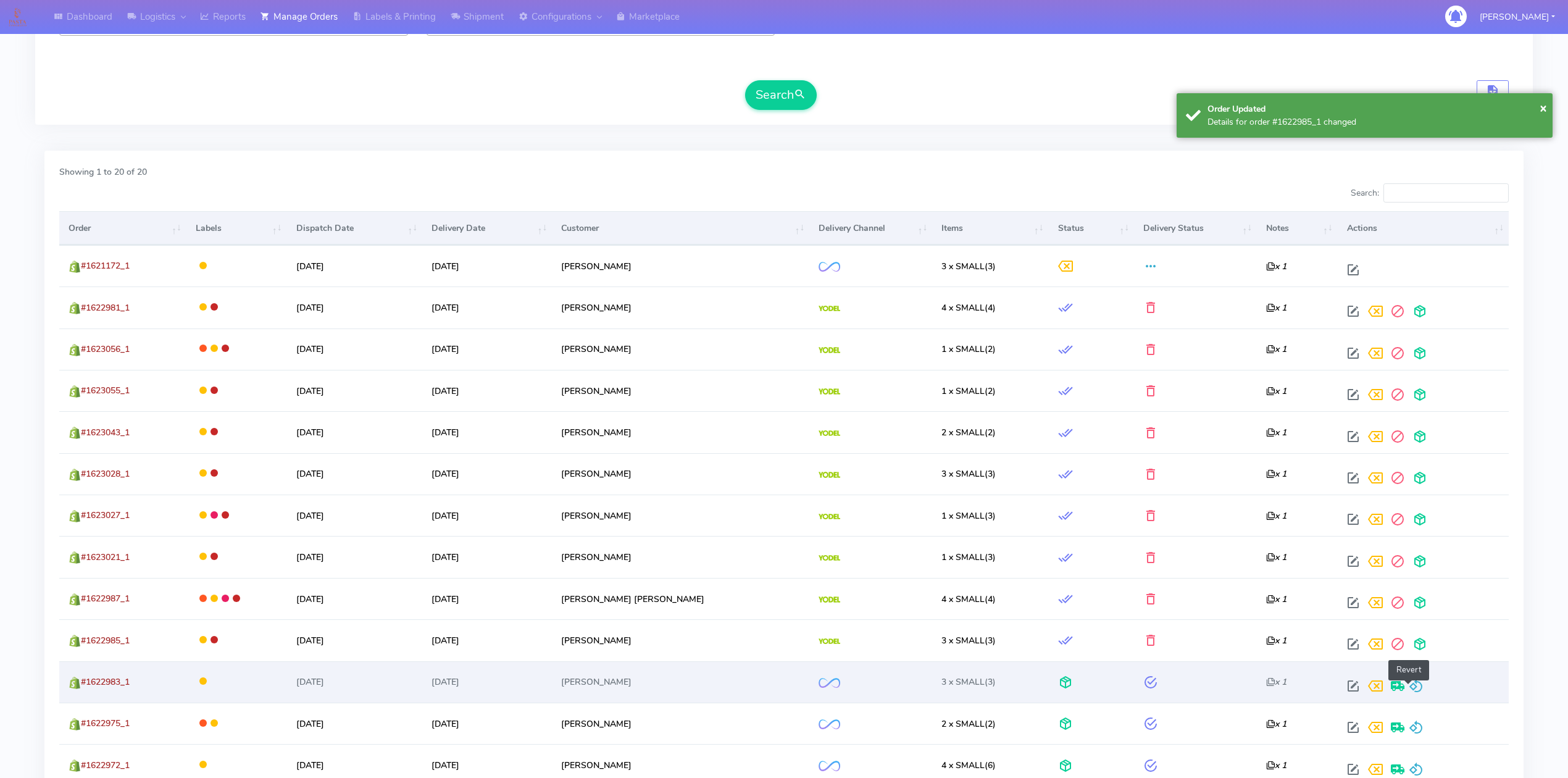
click at [1410, 688] on span at bounding box center [1416, 689] width 15 height 12
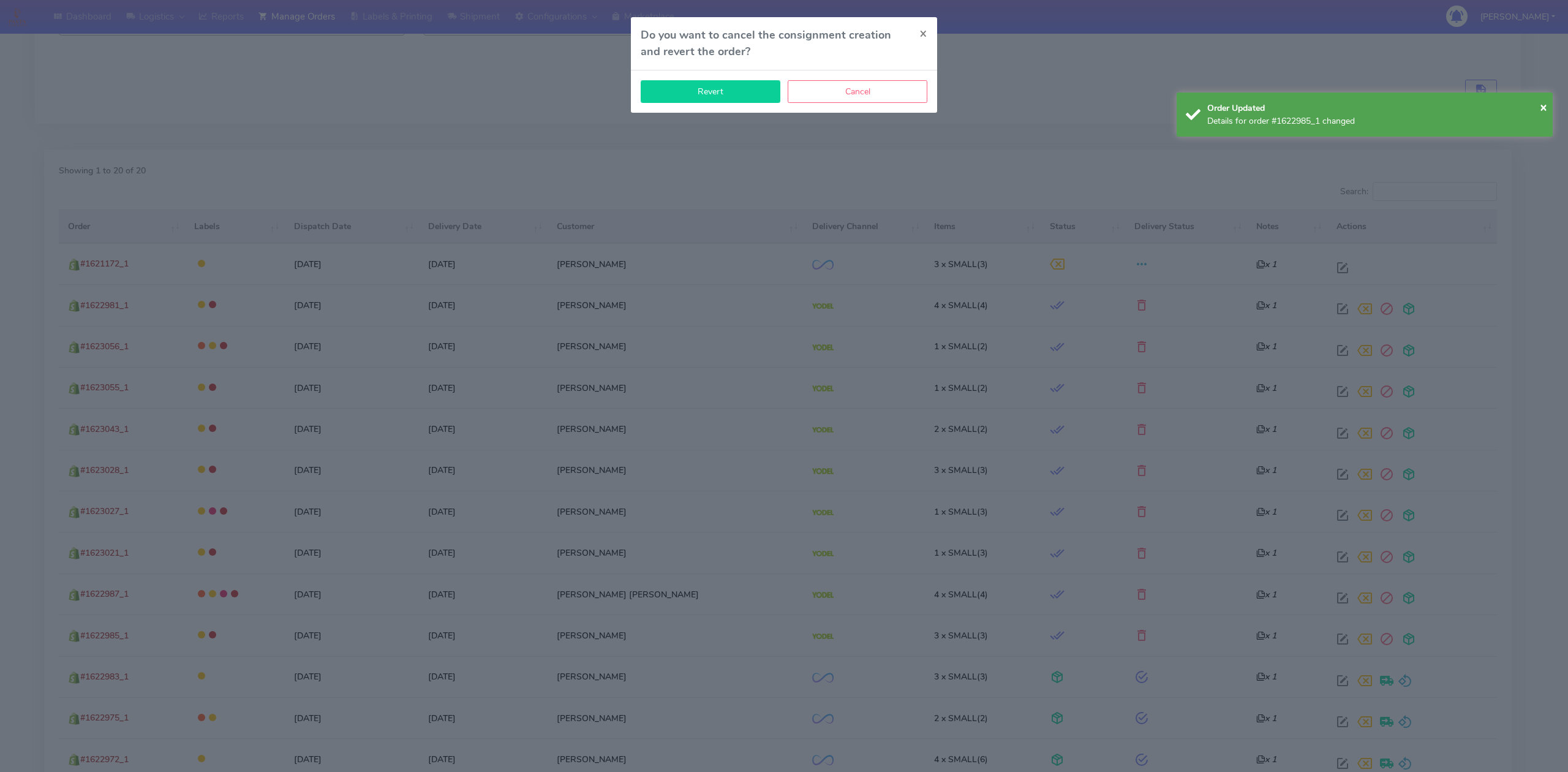
click at [706, 91] on button "Revert" at bounding box center [710, 91] width 140 height 23
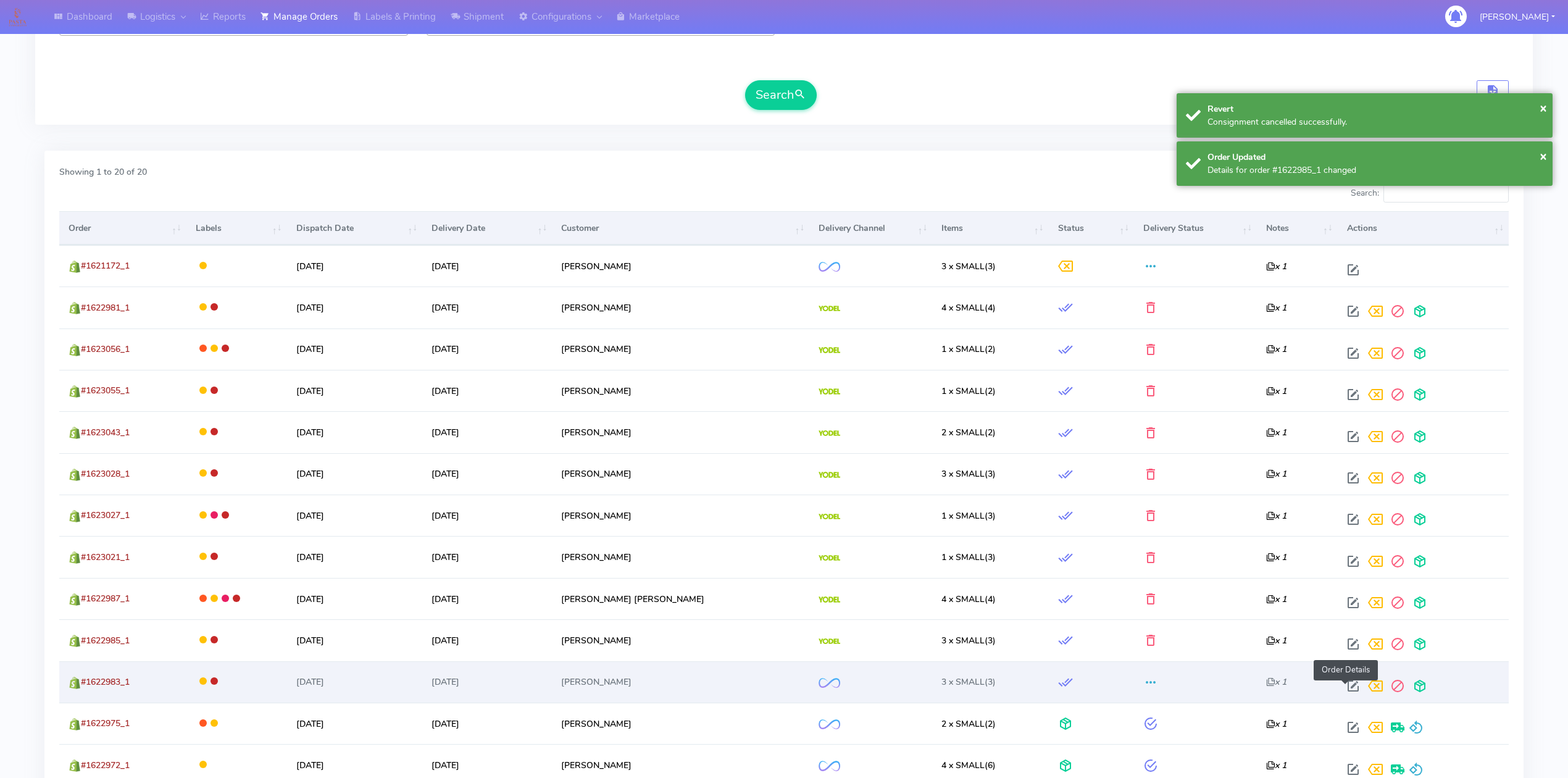
click at [1352, 694] on span at bounding box center [1353, 689] width 22 height 12
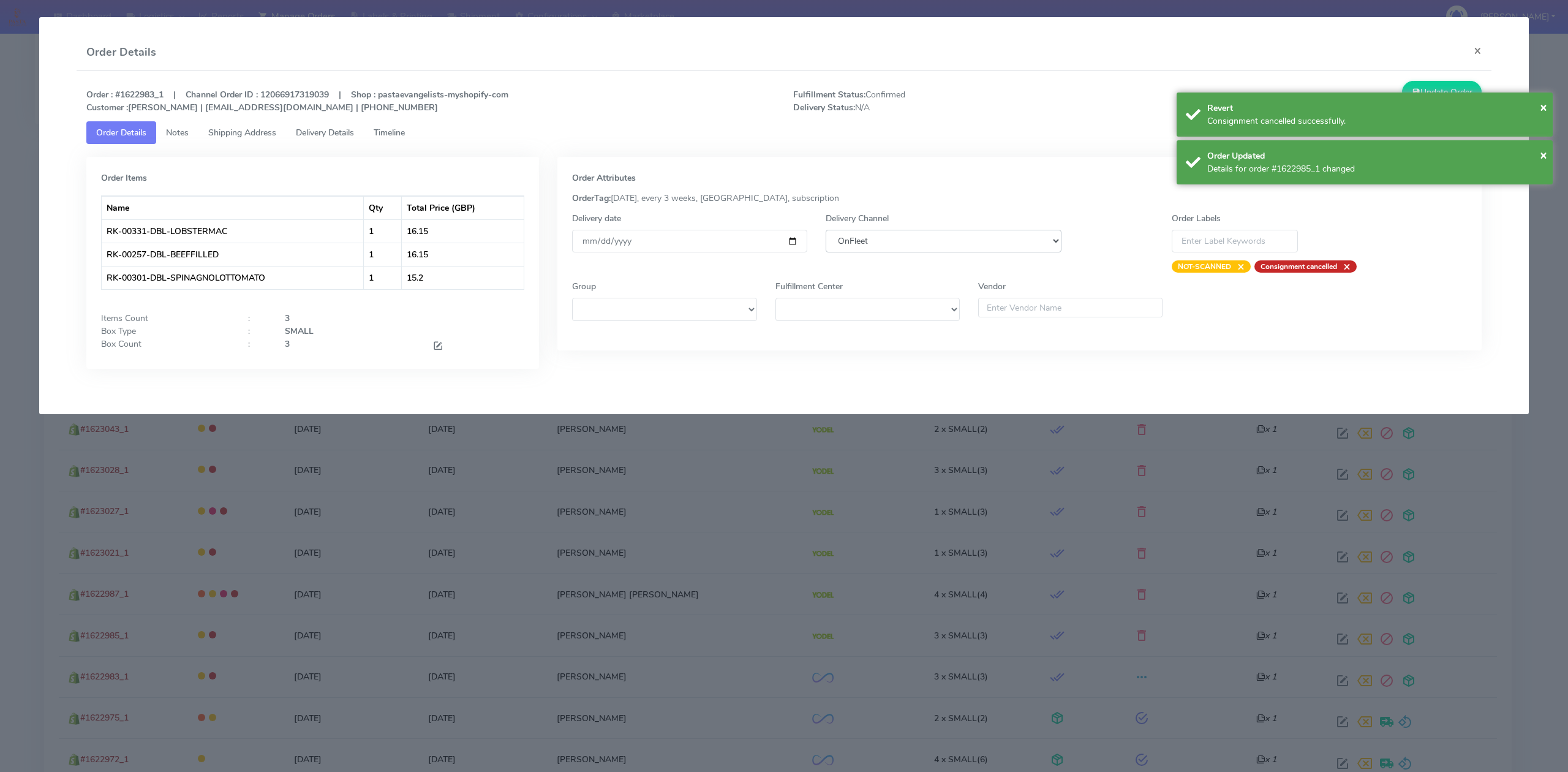
click at [998, 245] on select "DHL OnFleet Royal Mail DPD Yodel MaxOptra Amazon Collection" at bounding box center [943, 241] width 235 height 23
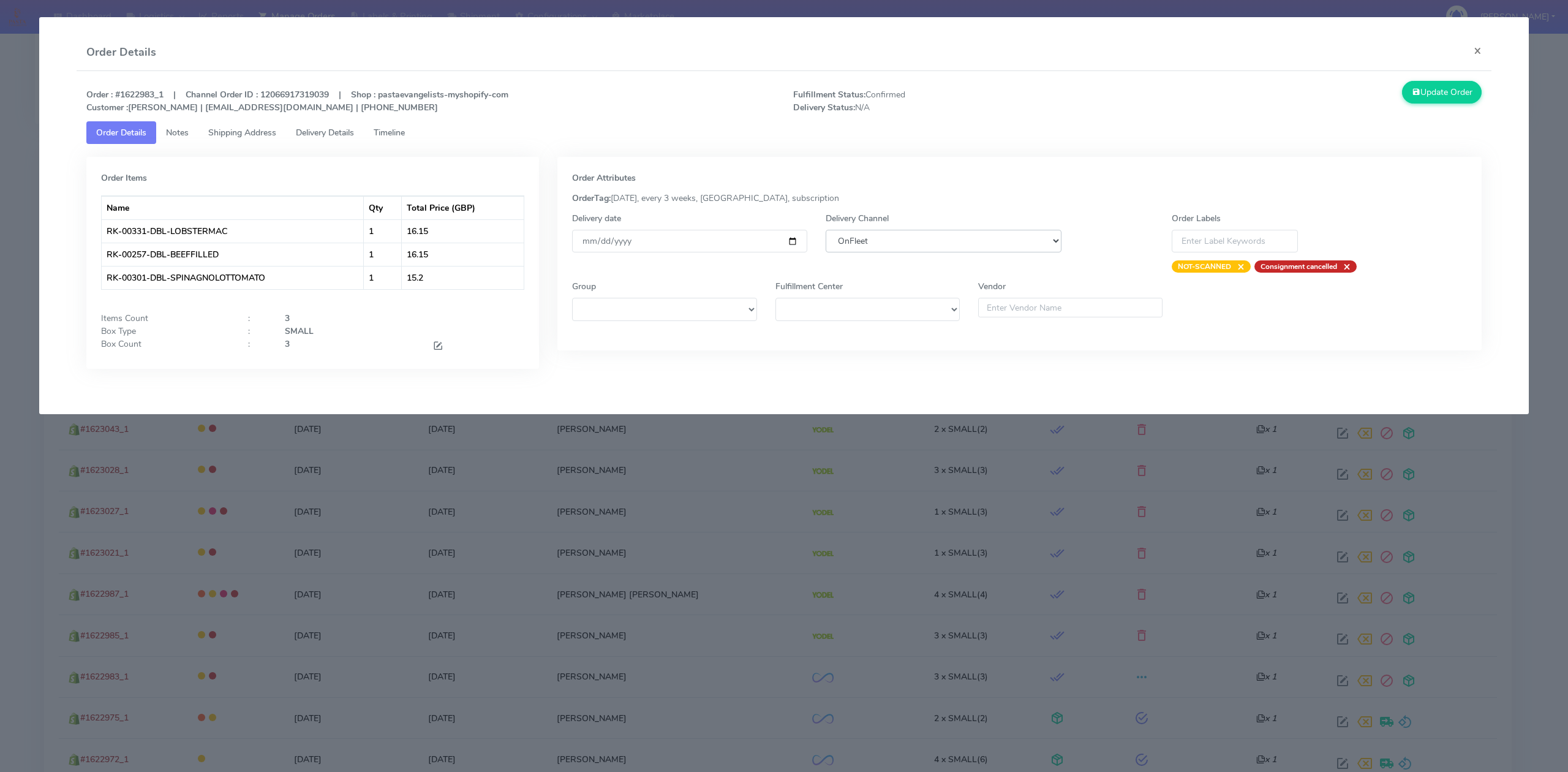
select select "5"
click at [825, 230] on select "DHL OnFleet Royal Mail DPD Yodel MaxOptra Amazon Collection" at bounding box center [943, 241] width 235 height 23
click at [1413, 91] on icon at bounding box center [1416, 92] width 9 height 12
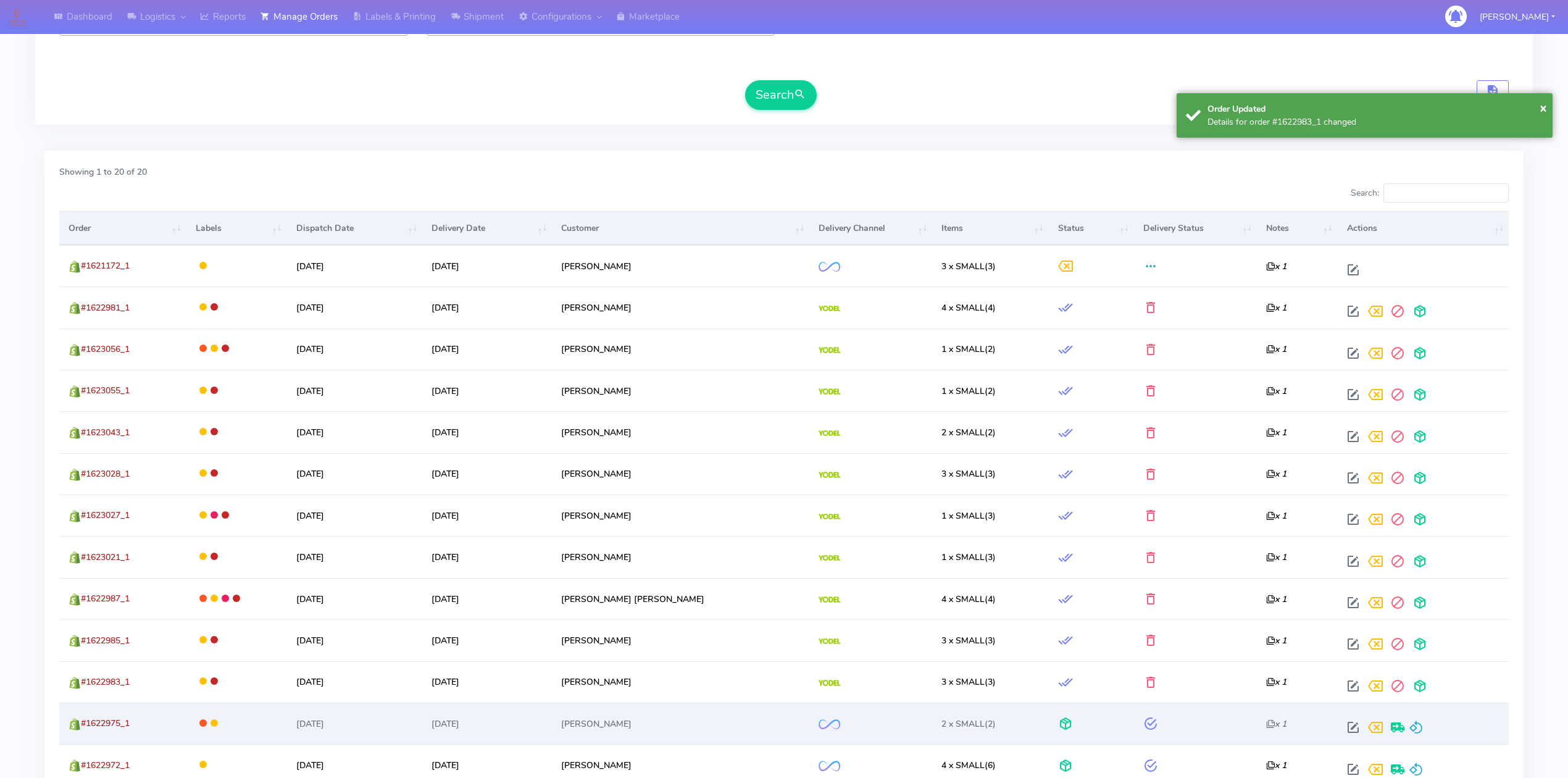
click at [1418, 736] on div at bounding box center [1420, 728] width 157 height 22
click at [1411, 732] on span at bounding box center [1416, 730] width 15 height 12
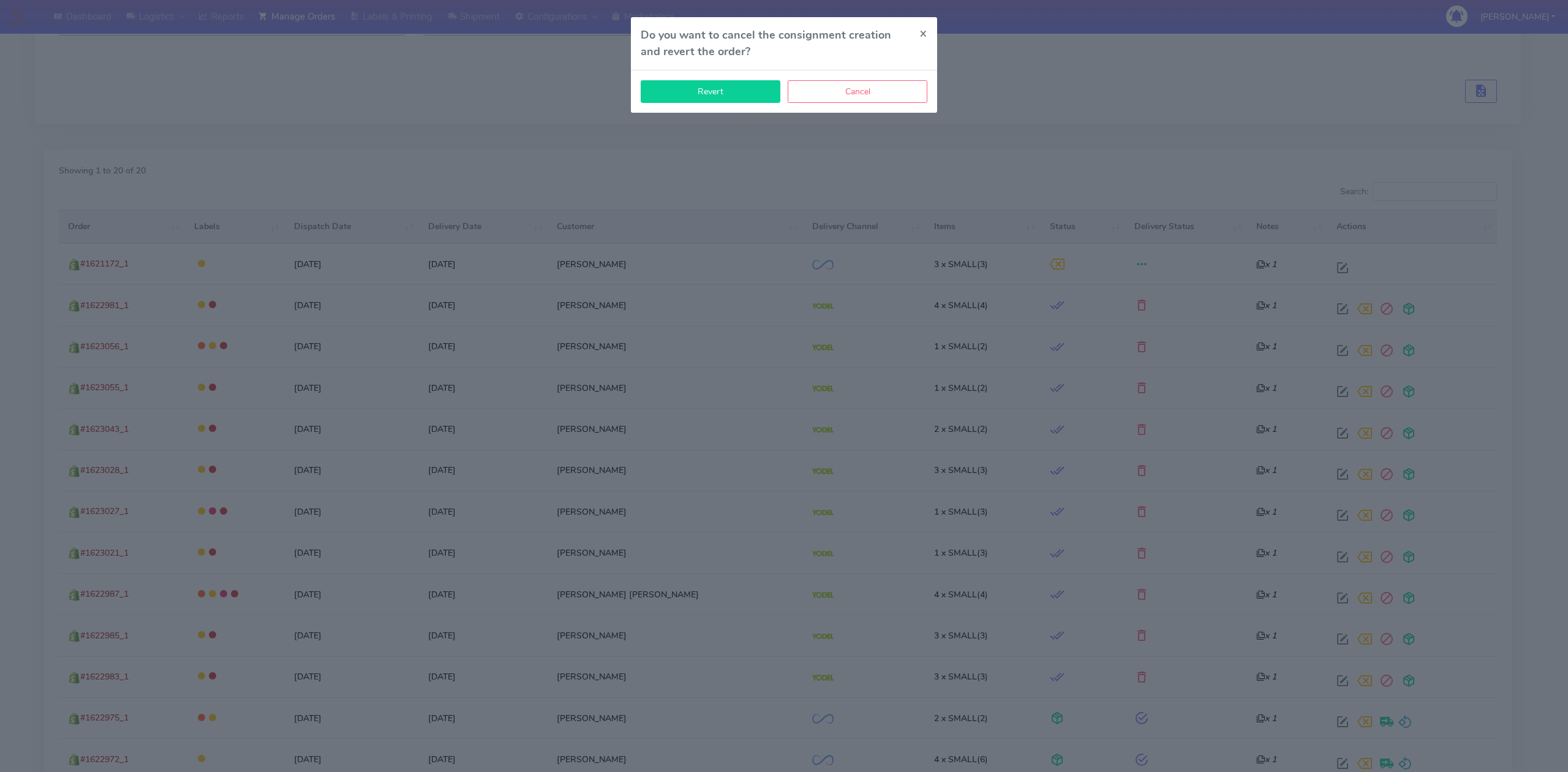
click at [703, 94] on button "Revert" at bounding box center [710, 91] width 140 height 23
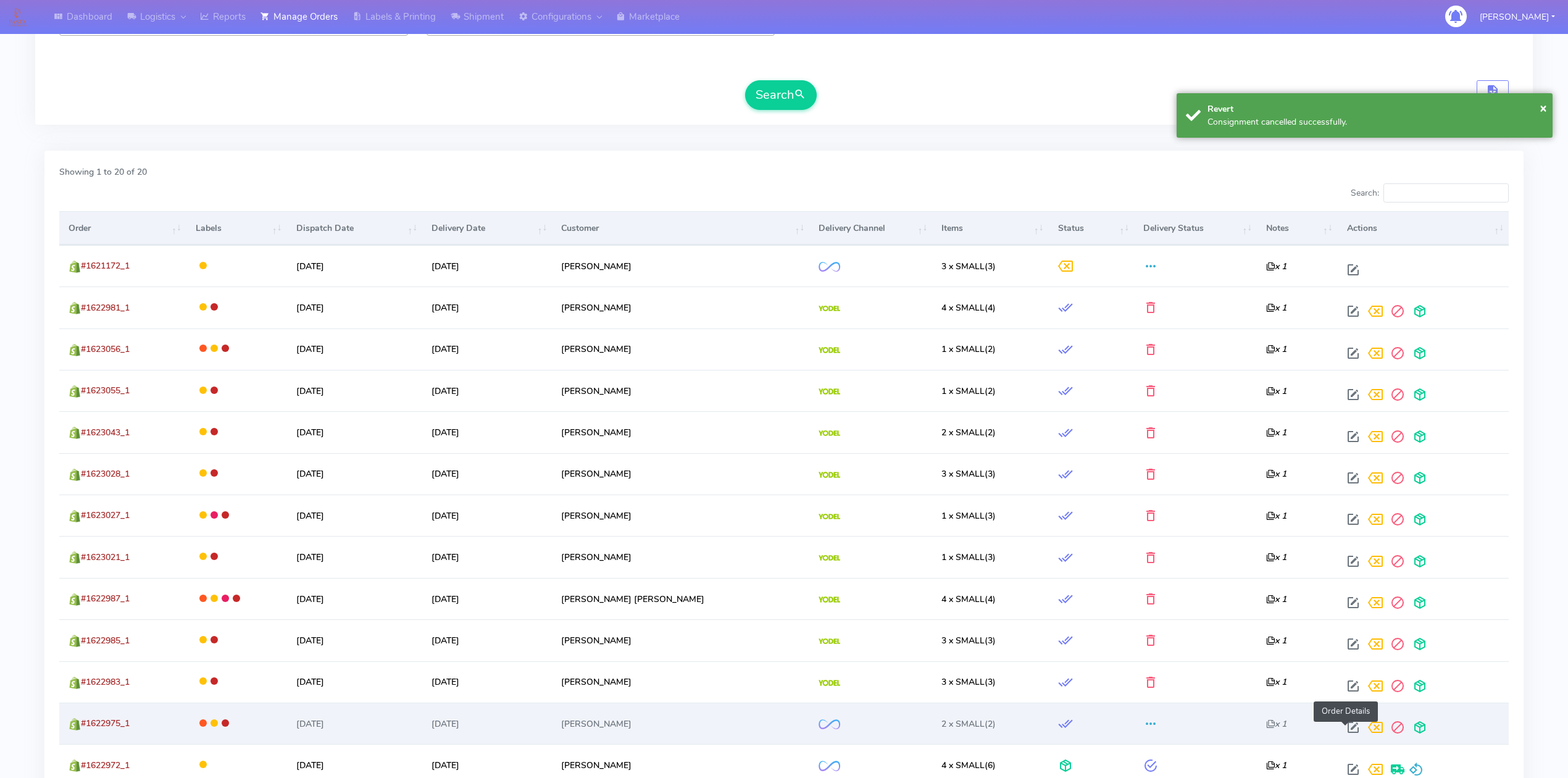
click at [1349, 733] on span at bounding box center [1353, 730] width 22 height 12
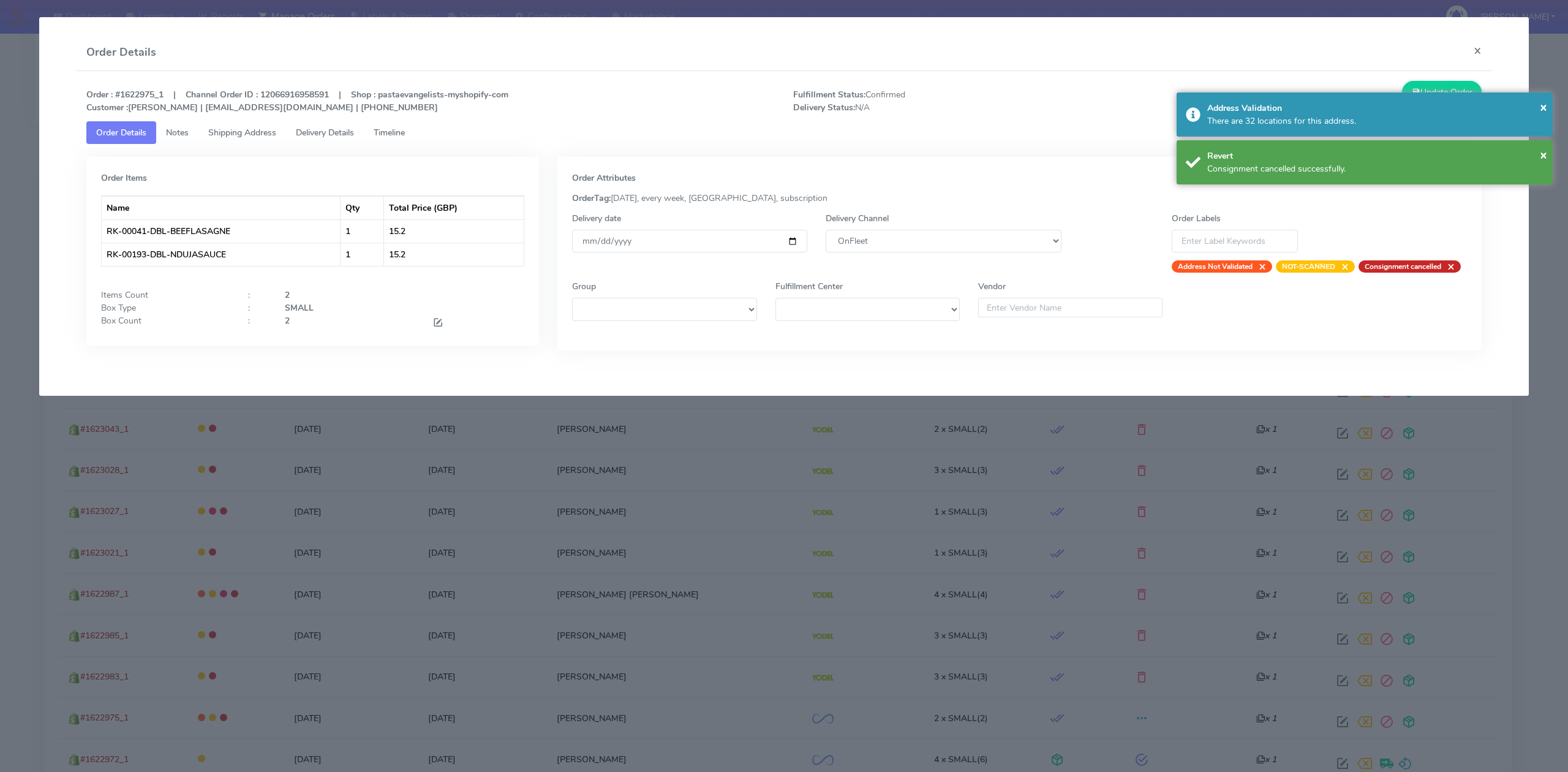
click at [949, 253] on div "Delivery Channel DHL OnFleet Royal Mail DPD Yodel MaxOptra Amazon Collection" at bounding box center [943, 242] width 253 height 60
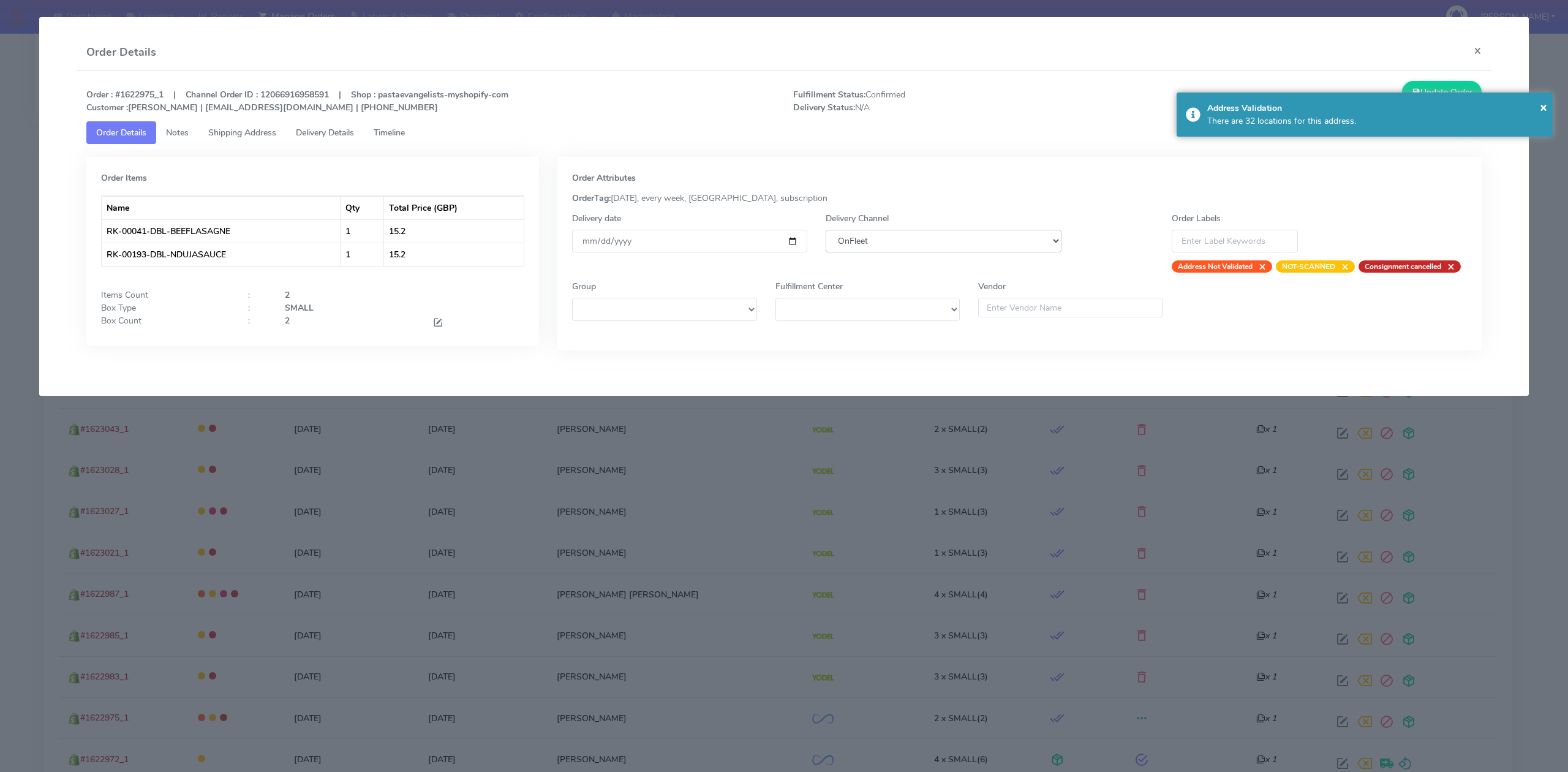
click at [951, 246] on select "DHL OnFleet Royal Mail DPD Yodel MaxOptra Amazon Collection" at bounding box center [943, 241] width 235 height 23
select select "5"
click at [825, 230] on select "DHL OnFleet Royal Mail DPD Yodel MaxOptra Amazon Collection" at bounding box center [943, 241] width 235 height 23
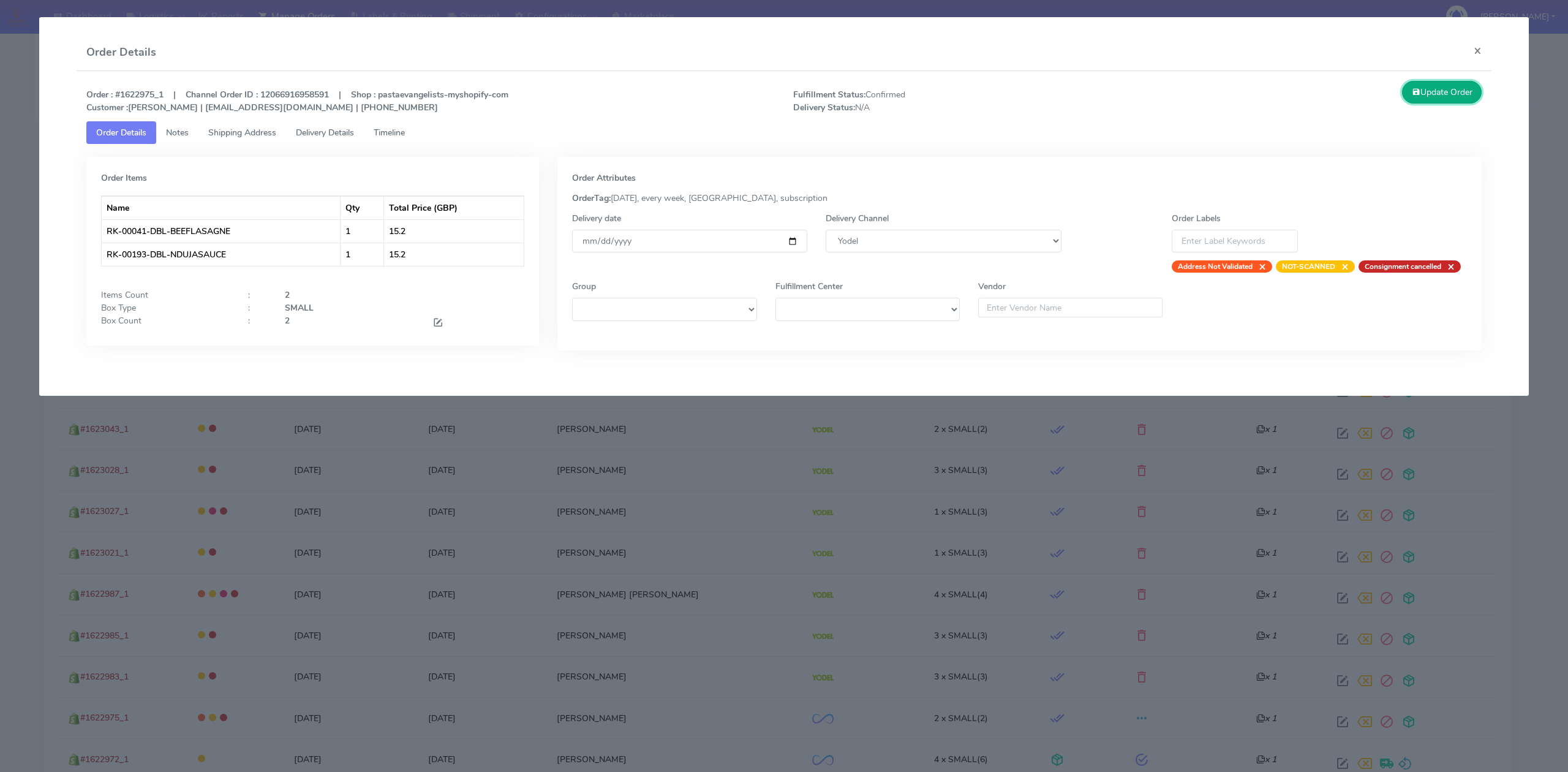
click at [1426, 91] on button "Update Order" at bounding box center [1441, 92] width 80 height 23
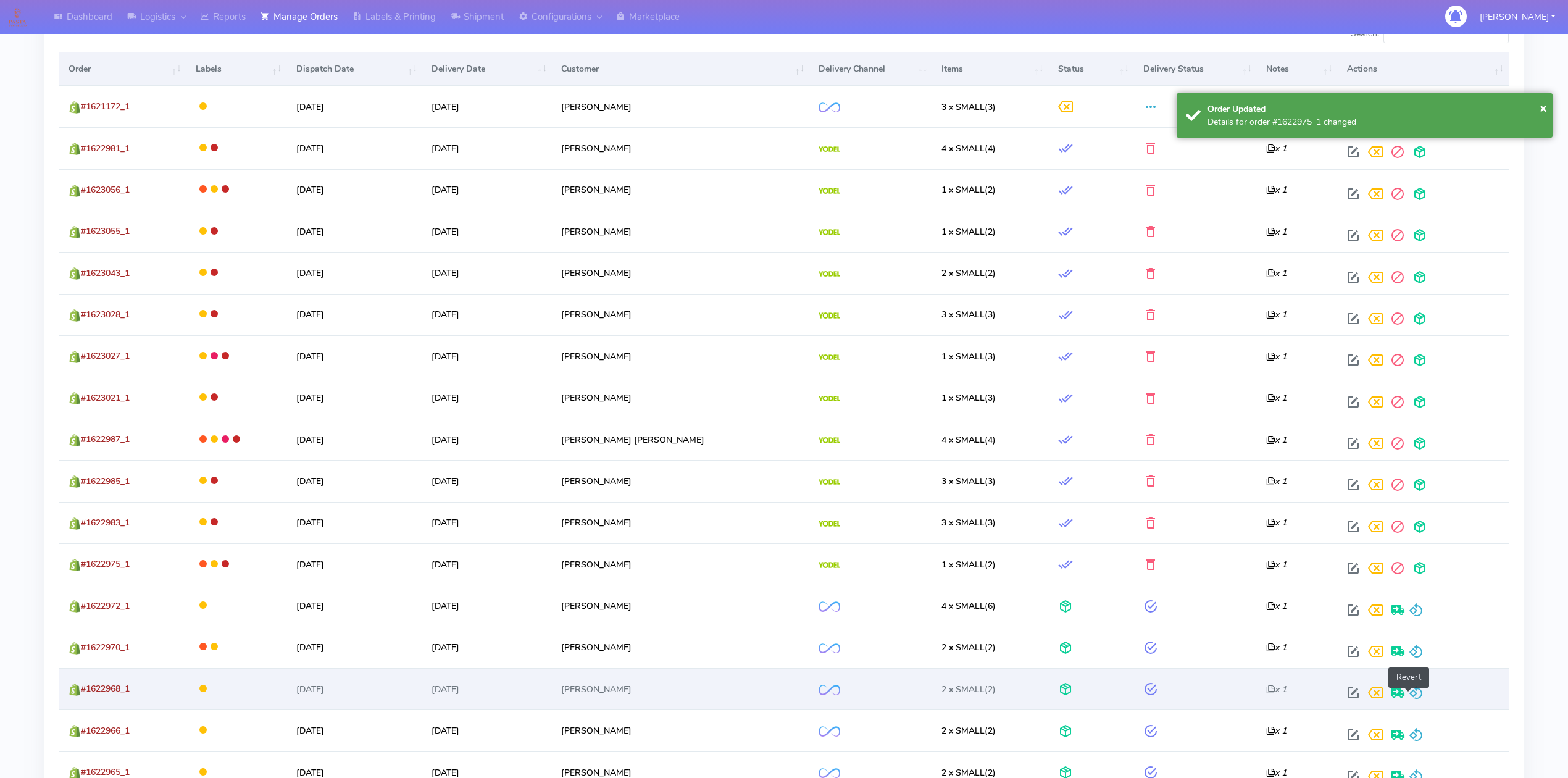
scroll to position [443, 0]
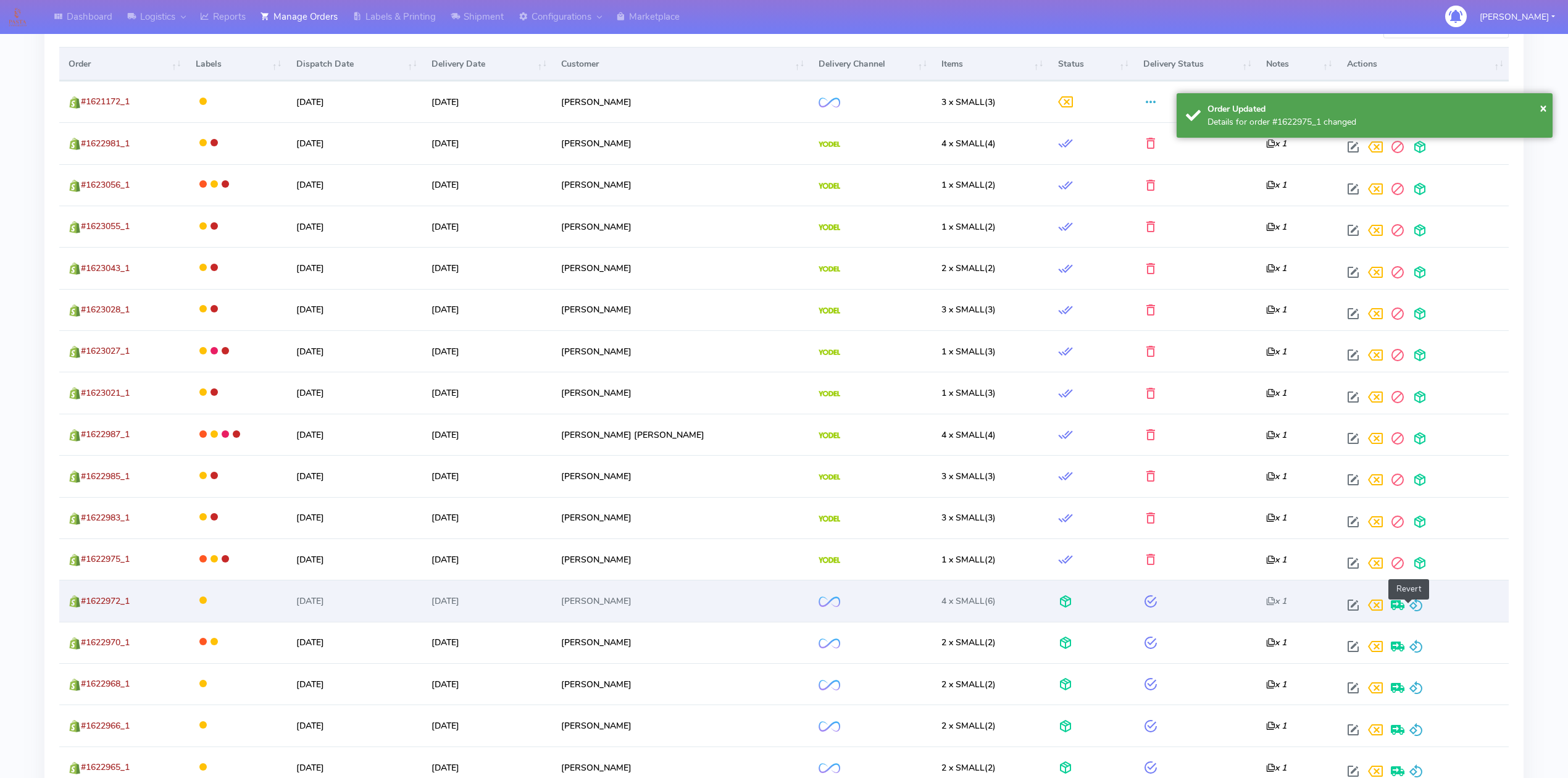
click at [1413, 606] on span at bounding box center [1416, 608] width 15 height 12
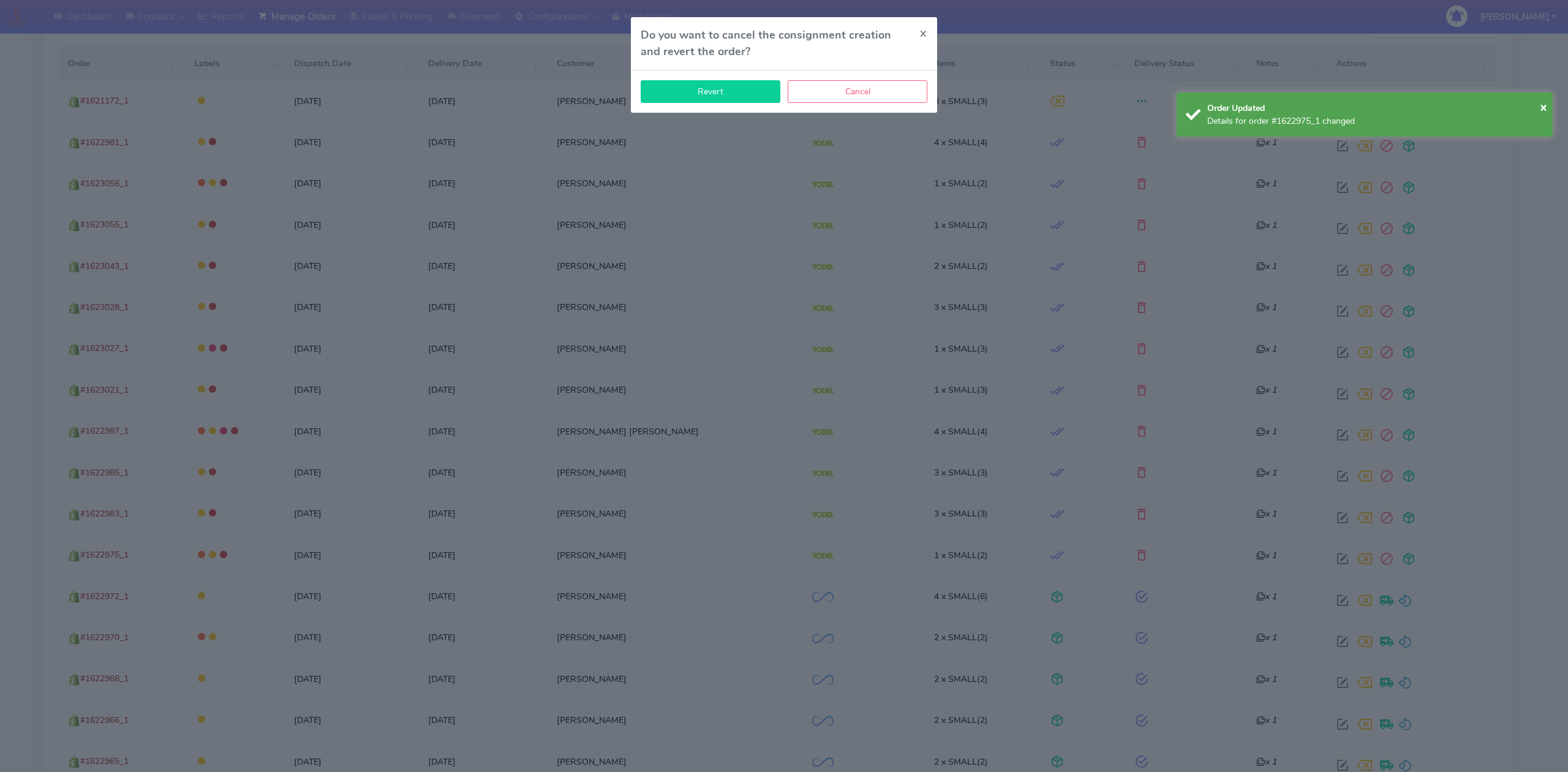
click at [719, 97] on button "Revert" at bounding box center [710, 91] width 140 height 23
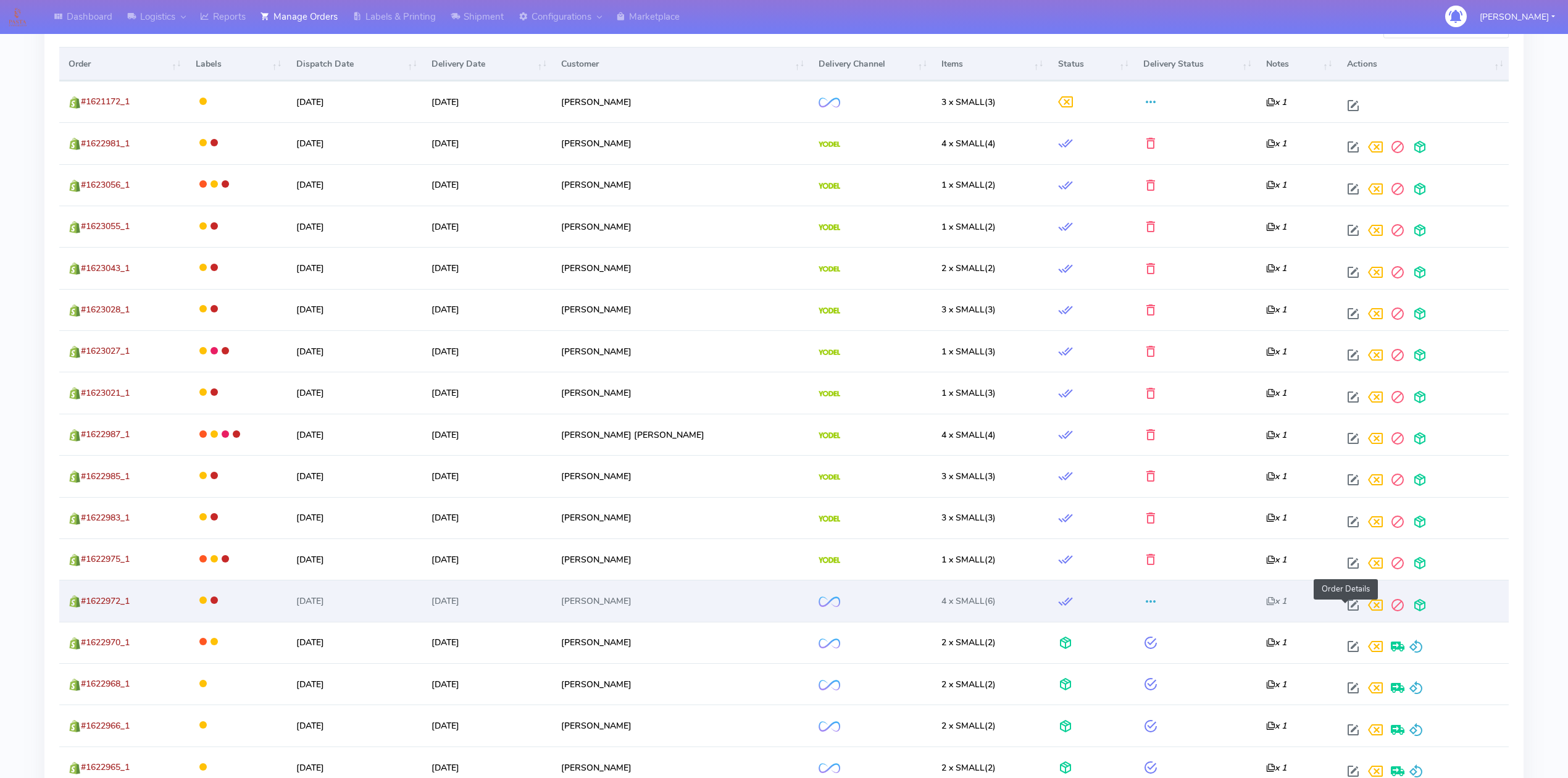
click at [1342, 604] on span at bounding box center [1353, 608] width 22 height 12
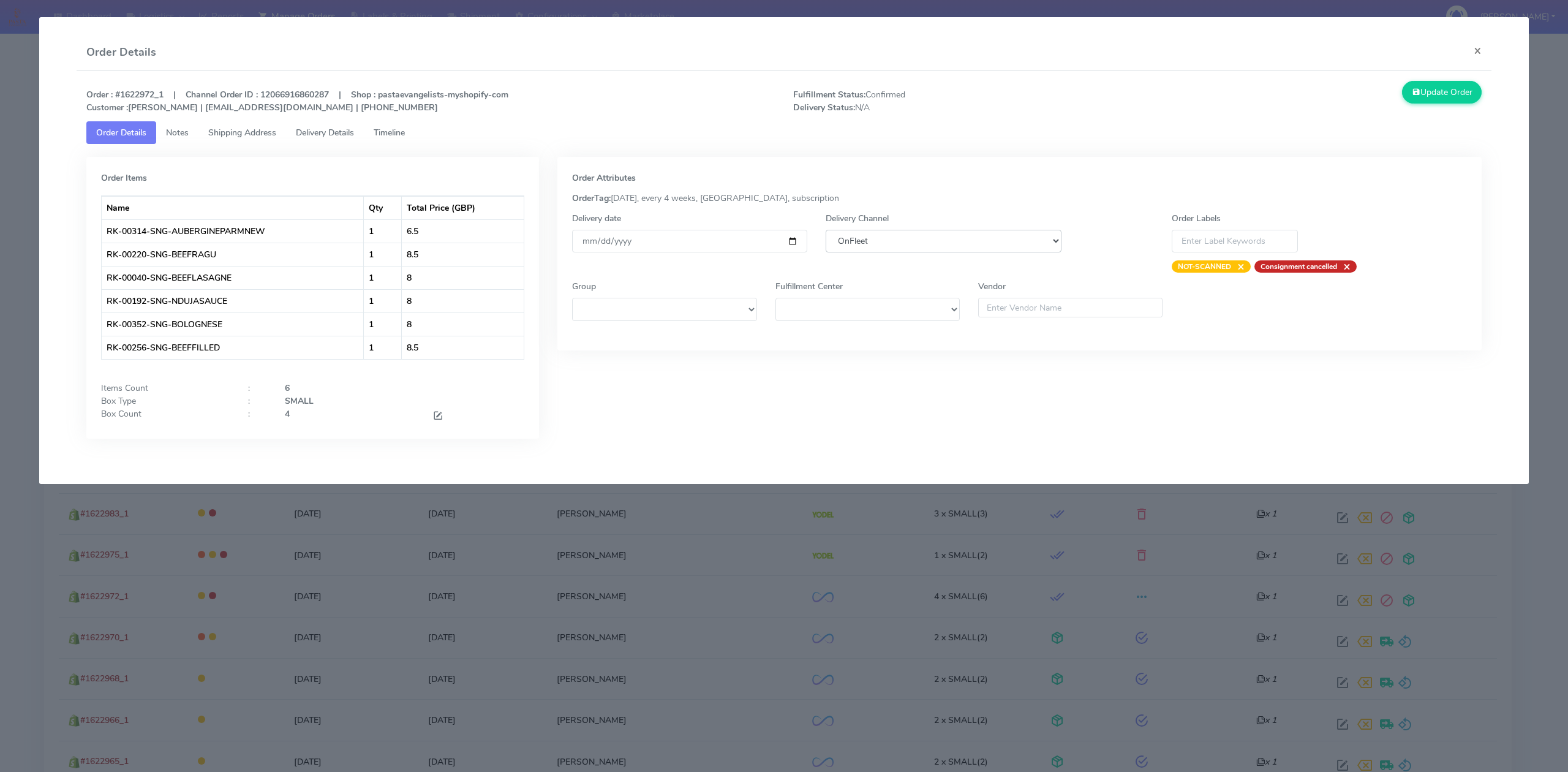
click at [888, 245] on select "DHL OnFleet Royal Mail DPD Yodel MaxOptra Amazon Collection" at bounding box center [943, 241] width 235 height 23
select select "5"
click at [825, 230] on select "DHL OnFleet Royal Mail DPD Yodel MaxOptra Amazon Collection" at bounding box center [943, 241] width 235 height 23
click at [1463, 96] on button "Update Order" at bounding box center [1441, 92] width 80 height 23
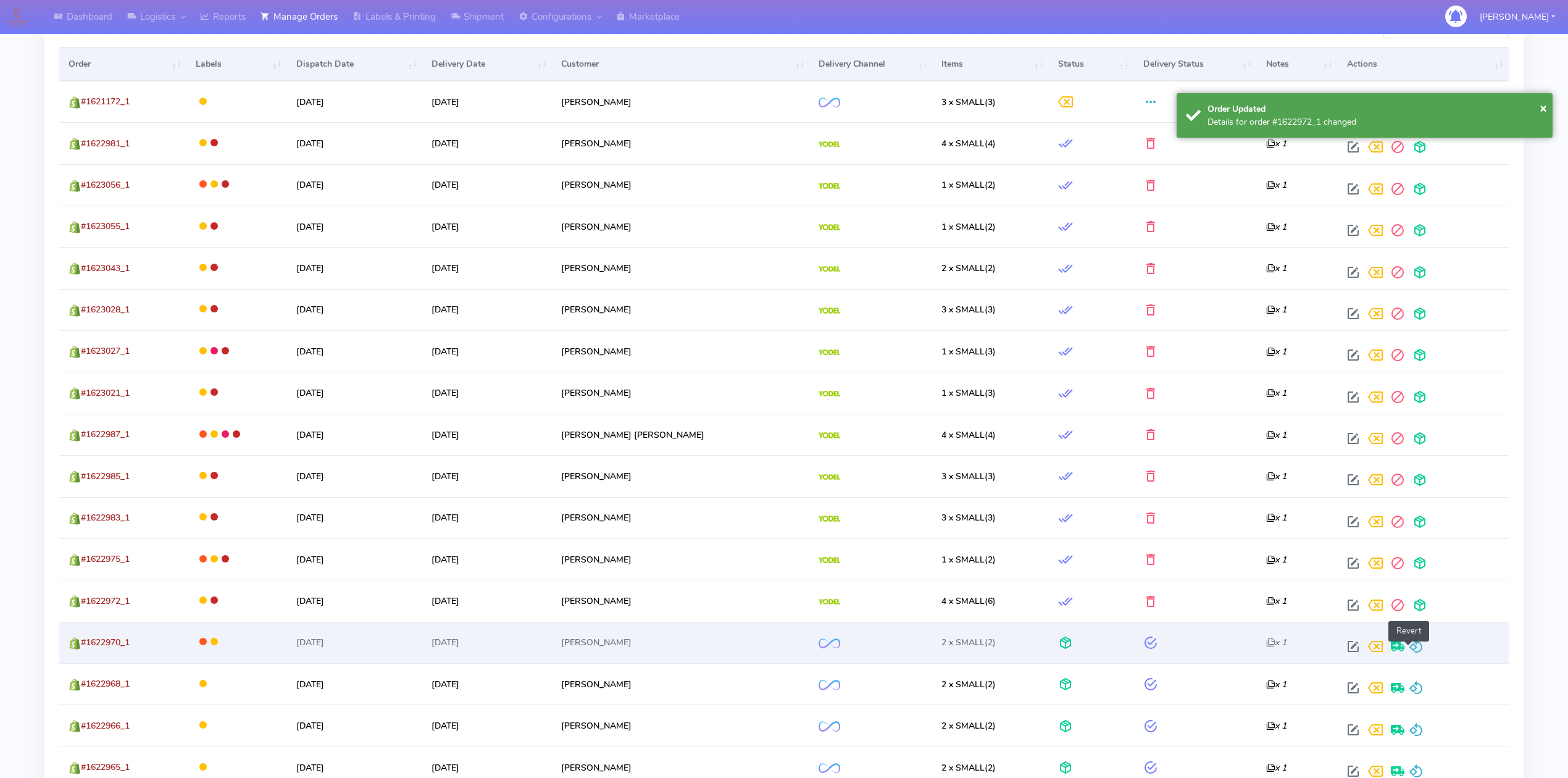
click at [1409, 647] on span at bounding box center [1416, 649] width 15 height 12
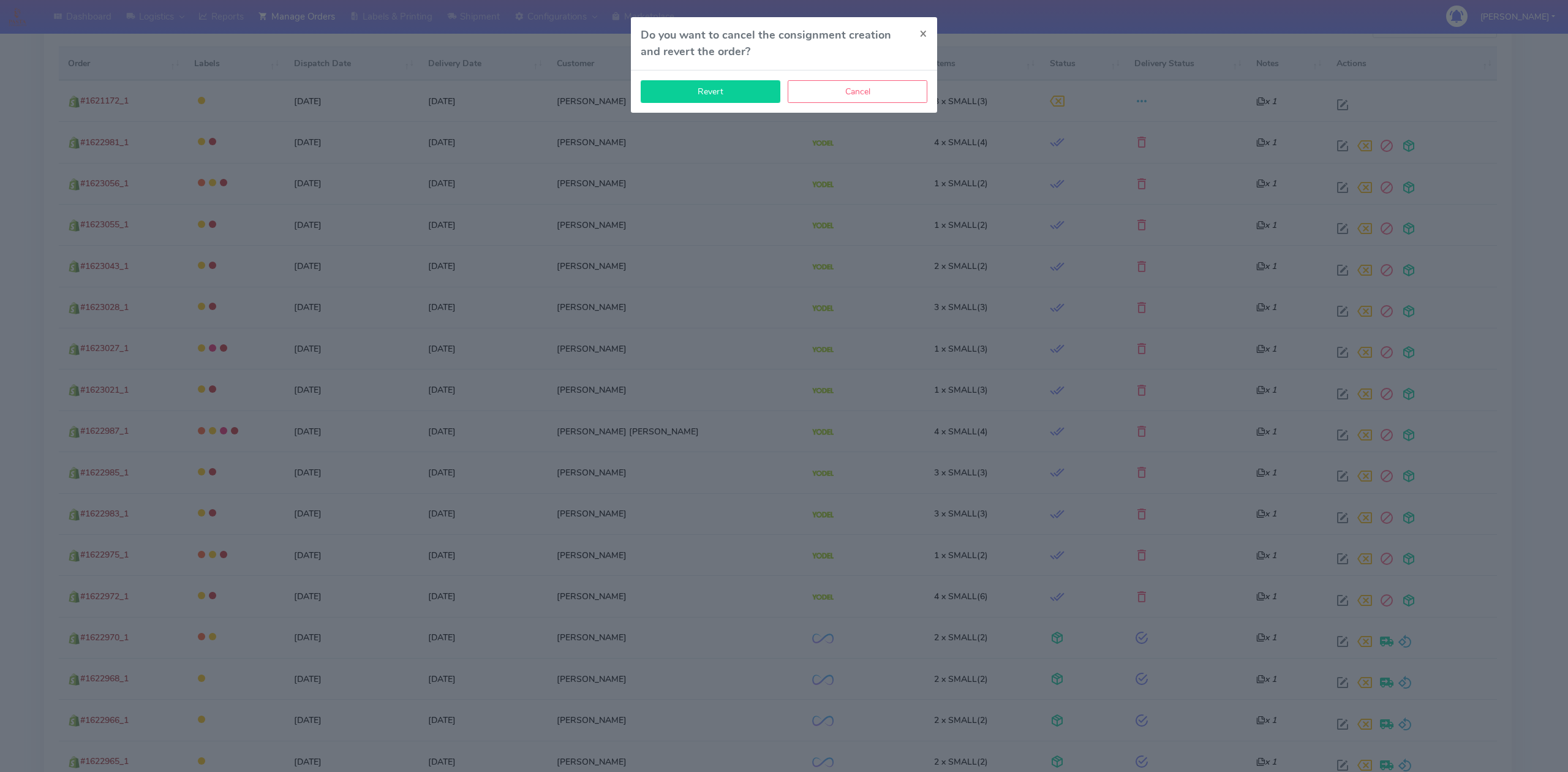
click at [693, 88] on button "Revert" at bounding box center [710, 91] width 140 height 23
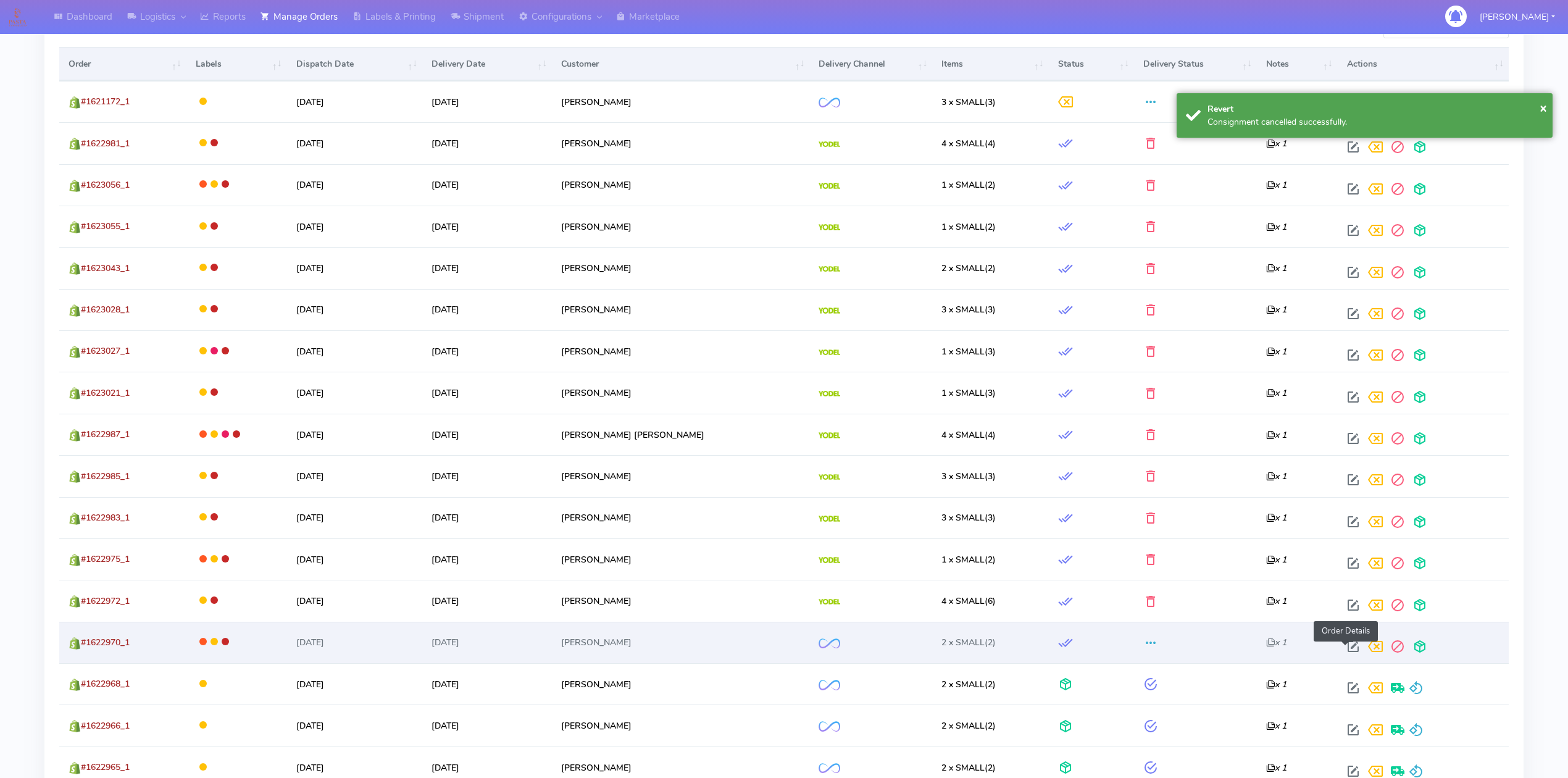
click at [1348, 655] on span at bounding box center [1353, 649] width 22 height 12
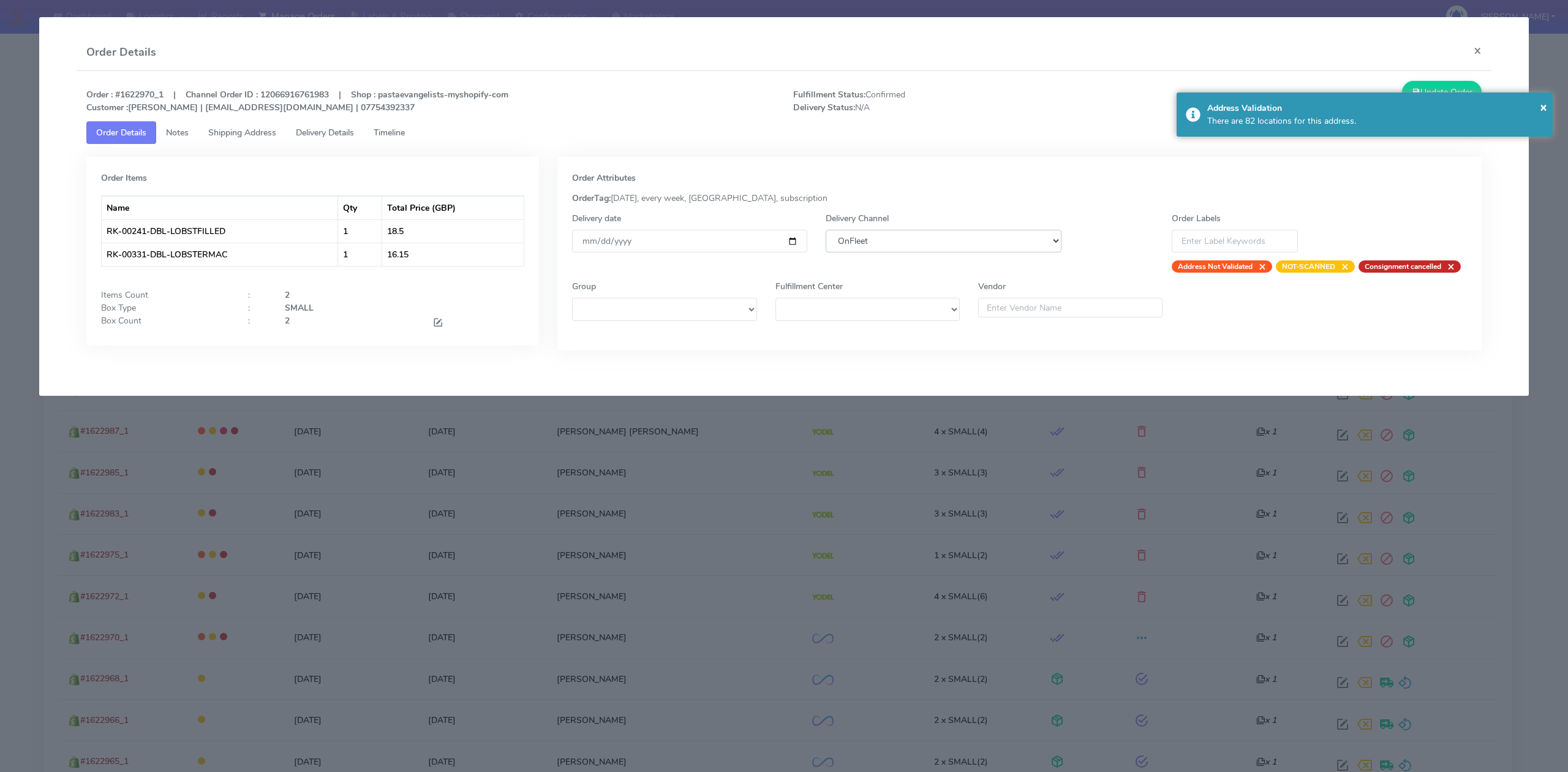
click at [936, 237] on select "DHL OnFleet Royal Mail DPD Yodel MaxOptra Amazon Collection" at bounding box center [943, 241] width 235 height 23
select select "5"
click at [825, 230] on select "DHL OnFleet Royal Mail DPD Yodel MaxOptra Amazon Collection" at bounding box center [943, 241] width 235 height 23
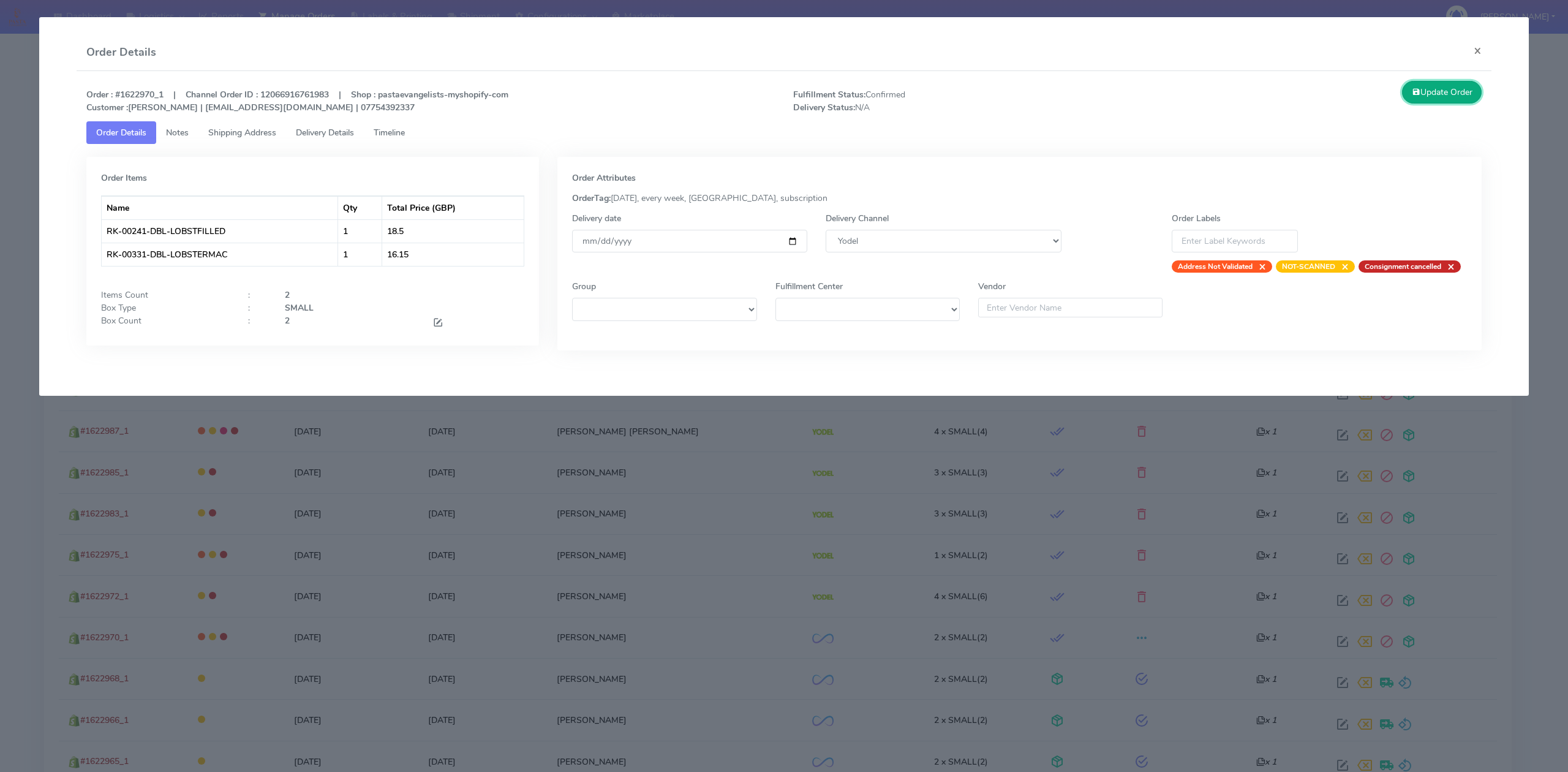
click at [1439, 86] on button "Update Order" at bounding box center [1441, 92] width 80 height 23
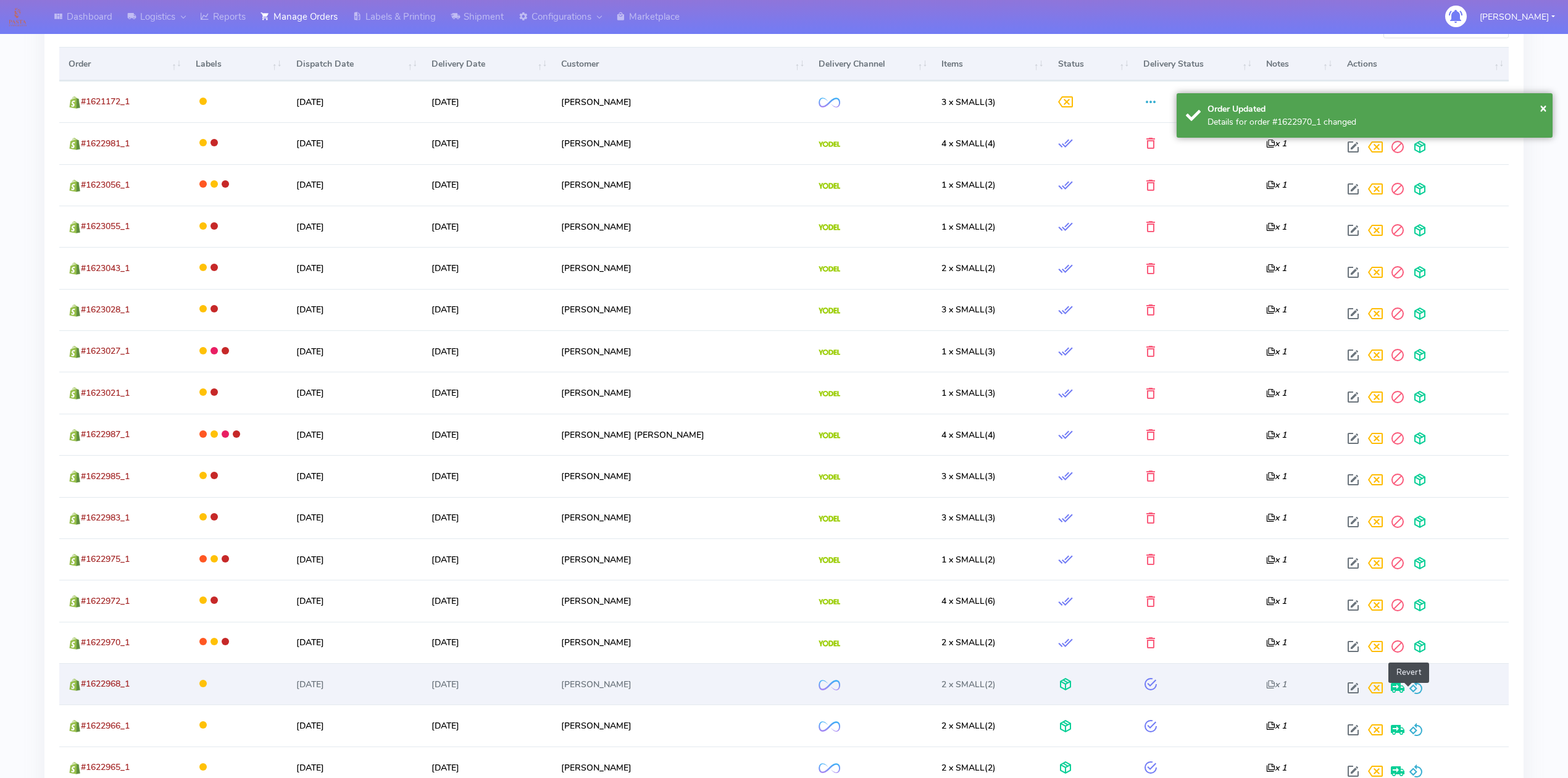
click at [1409, 692] on span at bounding box center [1416, 690] width 15 height 12
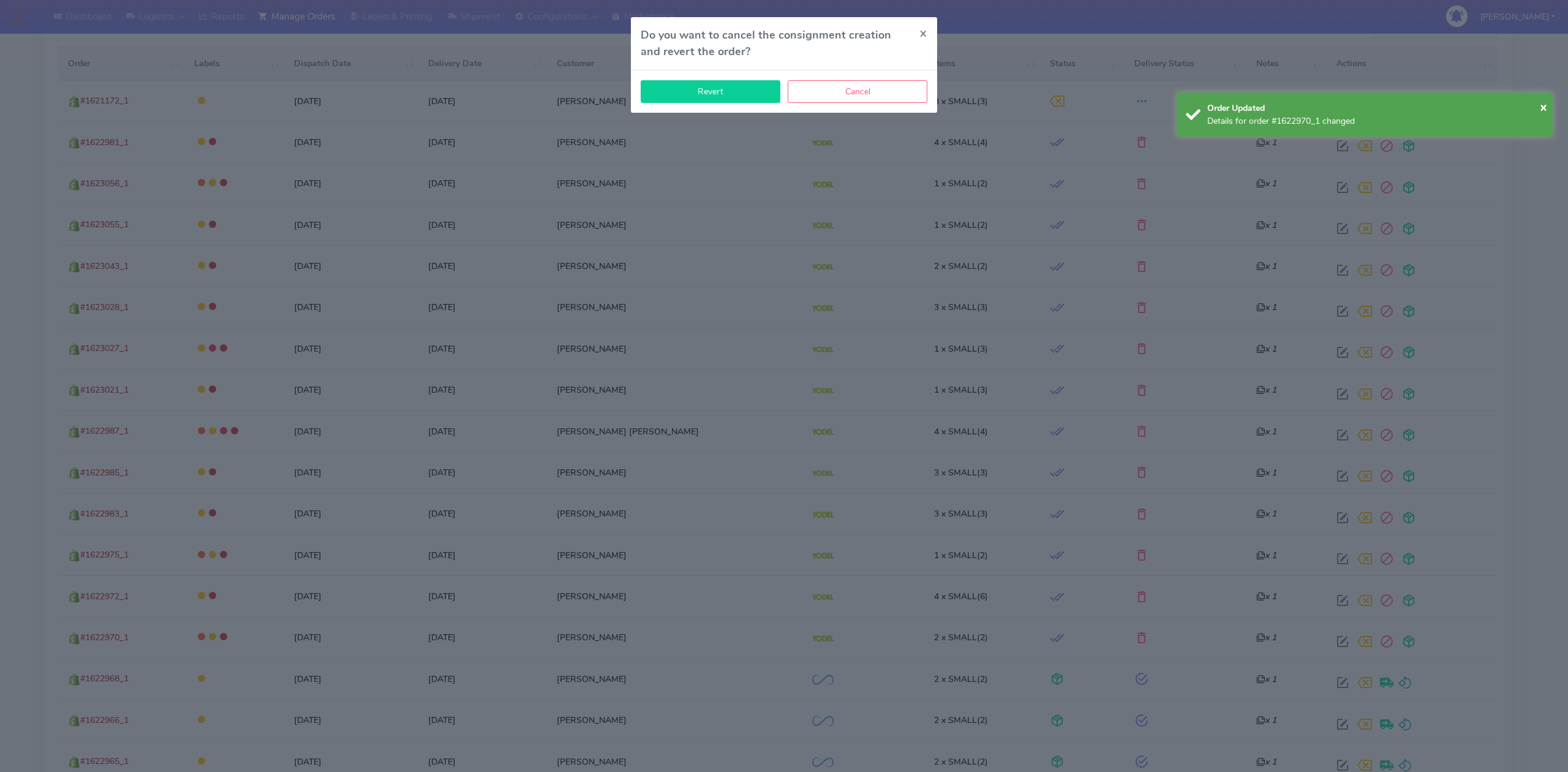
click at [745, 94] on button "Revert" at bounding box center [710, 91] width 140 height 23
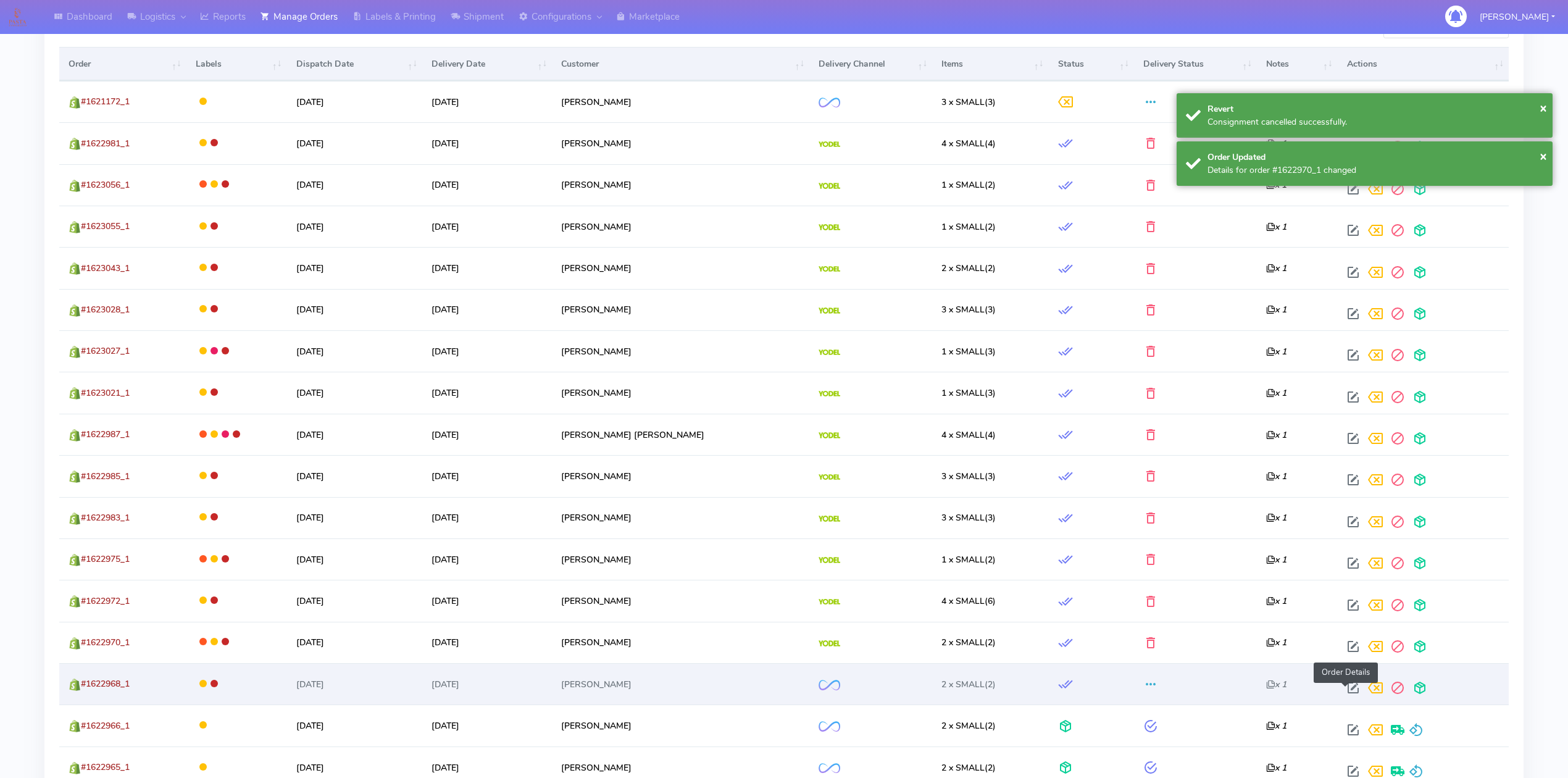
click at [1347, 690] on span at bounding box center [1353, 690] width 22 height 12
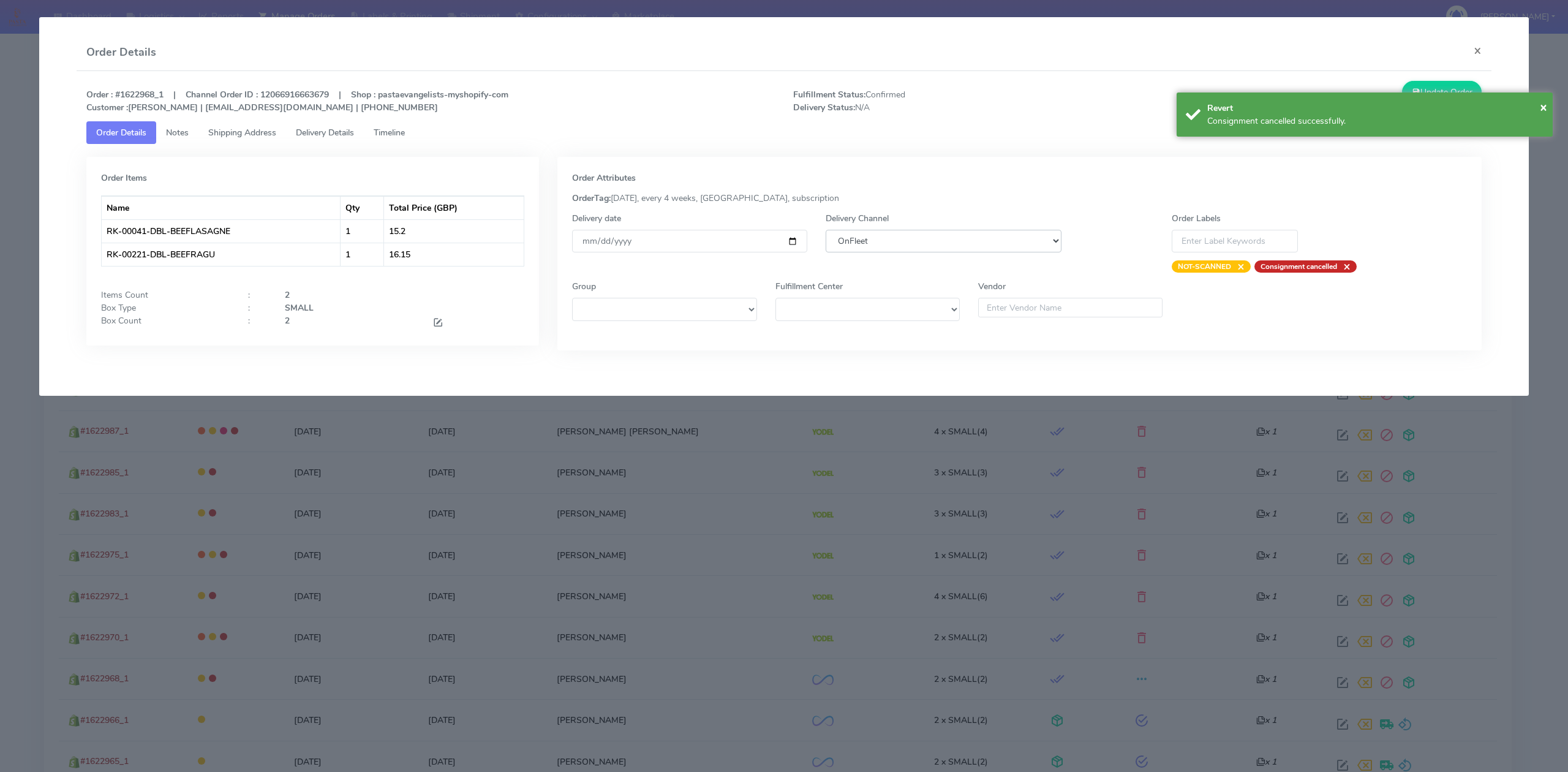
click at [939, 243] on select "DHL OnFleet Royal Mail DPD Yodel MaxOptra Amazon Collection" at bounding box center [943, 241] width 235 height 23
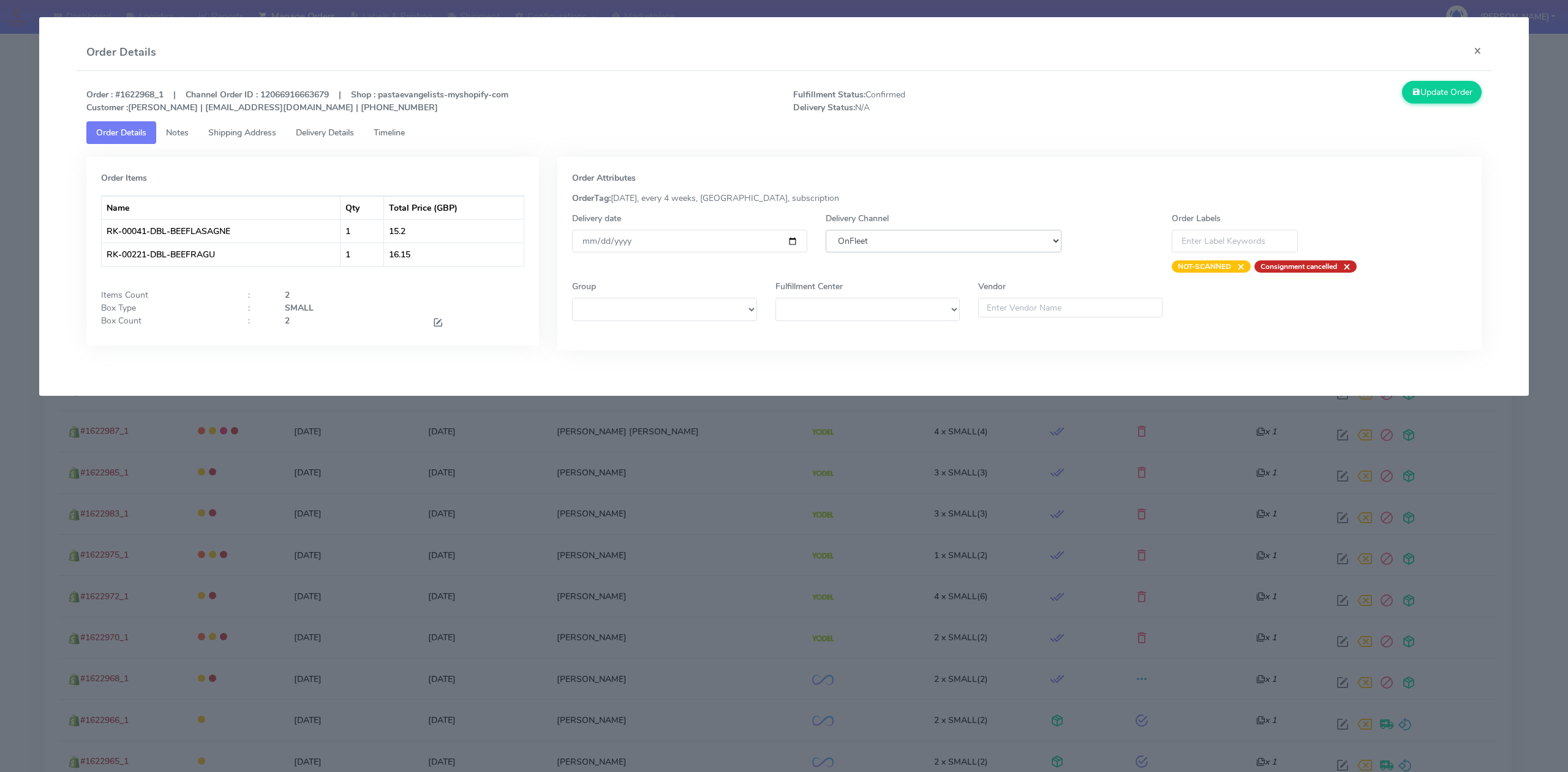
select select "5"
click at [825, 230] on select "DHL OnFleet Royal Mail DPD Yodel MaxOptra Amazon Collection" at bounding box center [943, 241] width 235 height 23
click at [1439, 96] on button "Update Order" at bounding box center [1441, 92] width 80 height 23
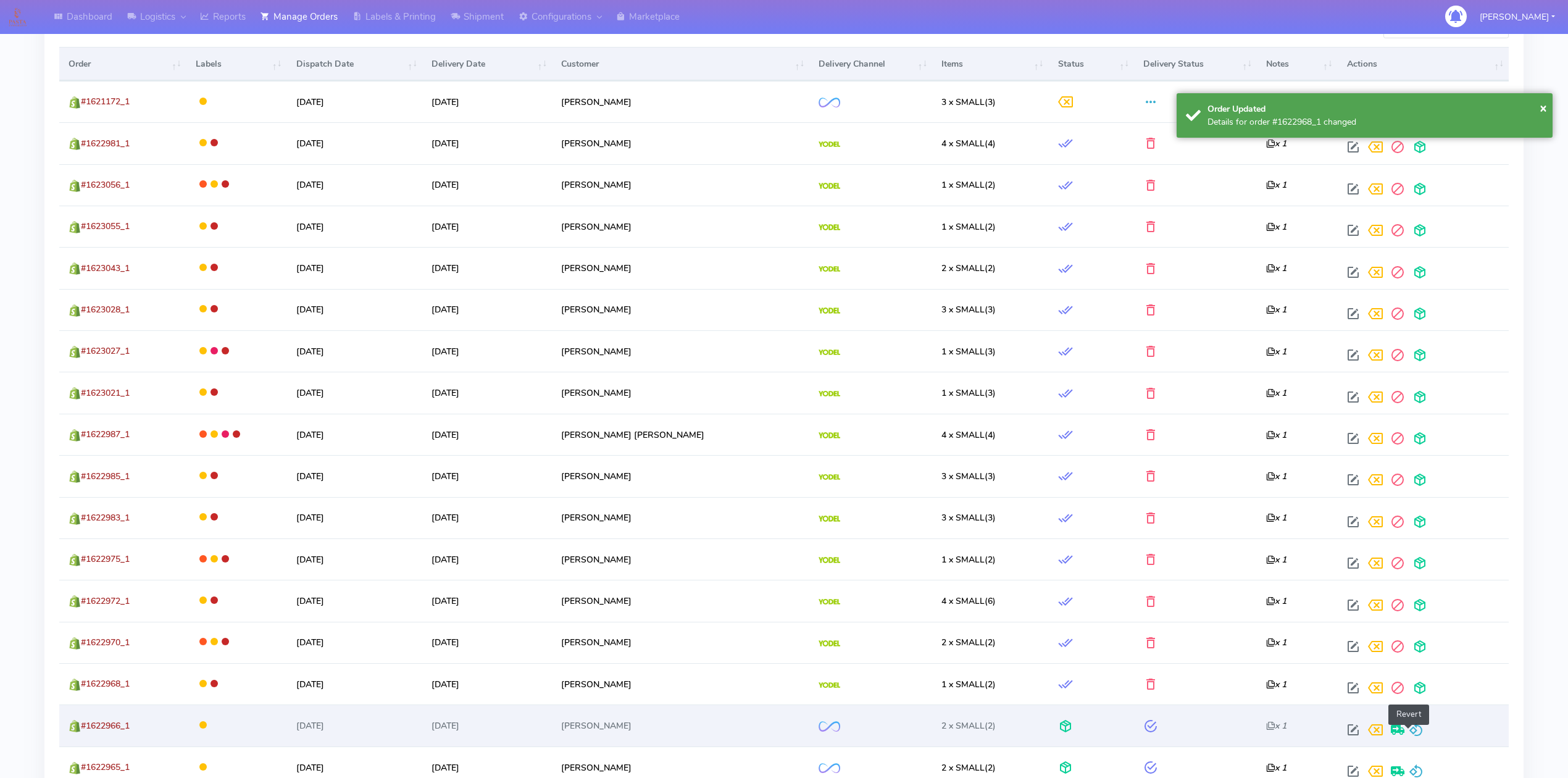
click at [1411, 730] on span at bounding box center [1416, 733] width 15 height 12
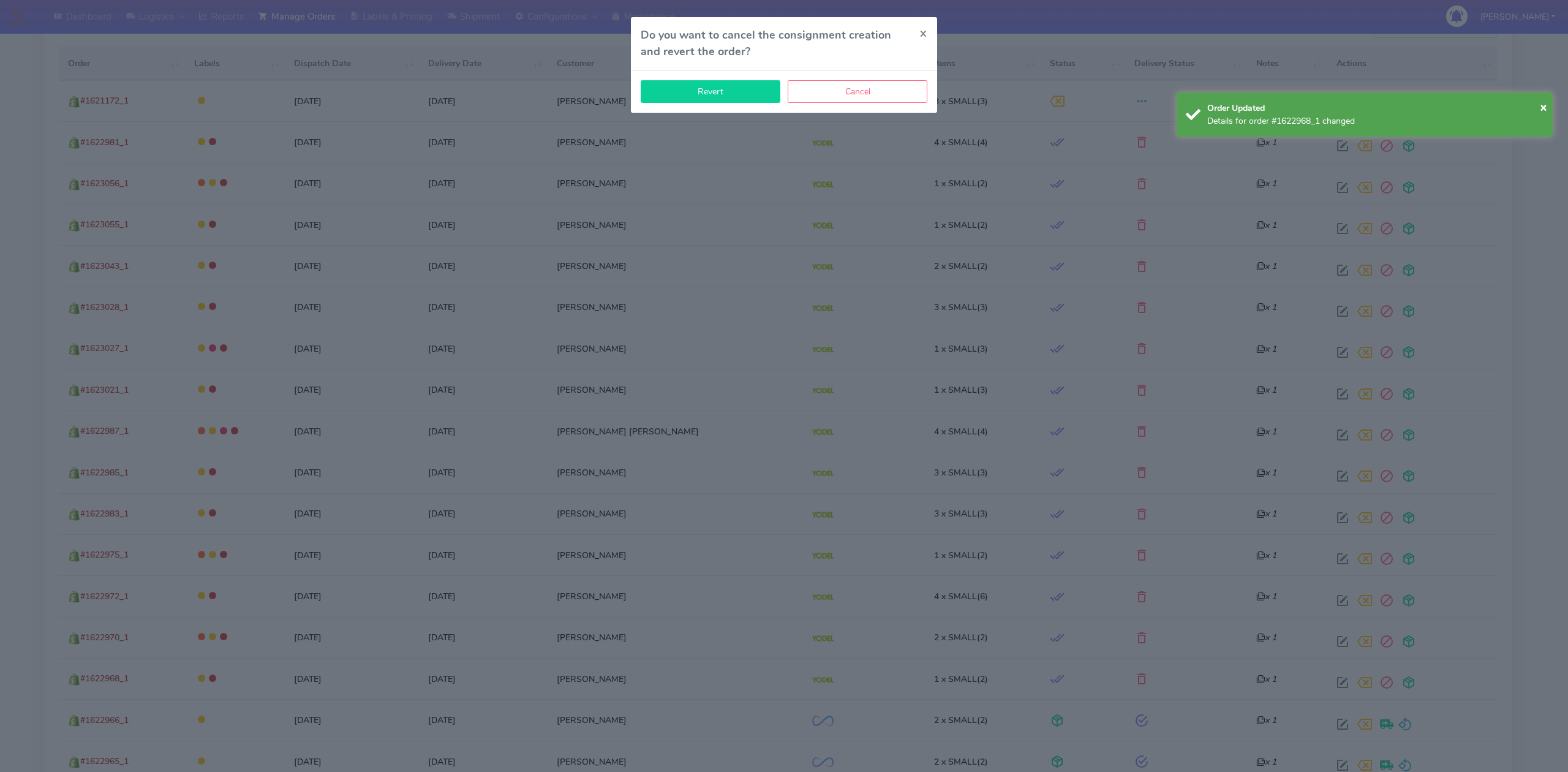
click at [724, 81] on button "Revert" at bounding box center [710, 91] width 140 height 23
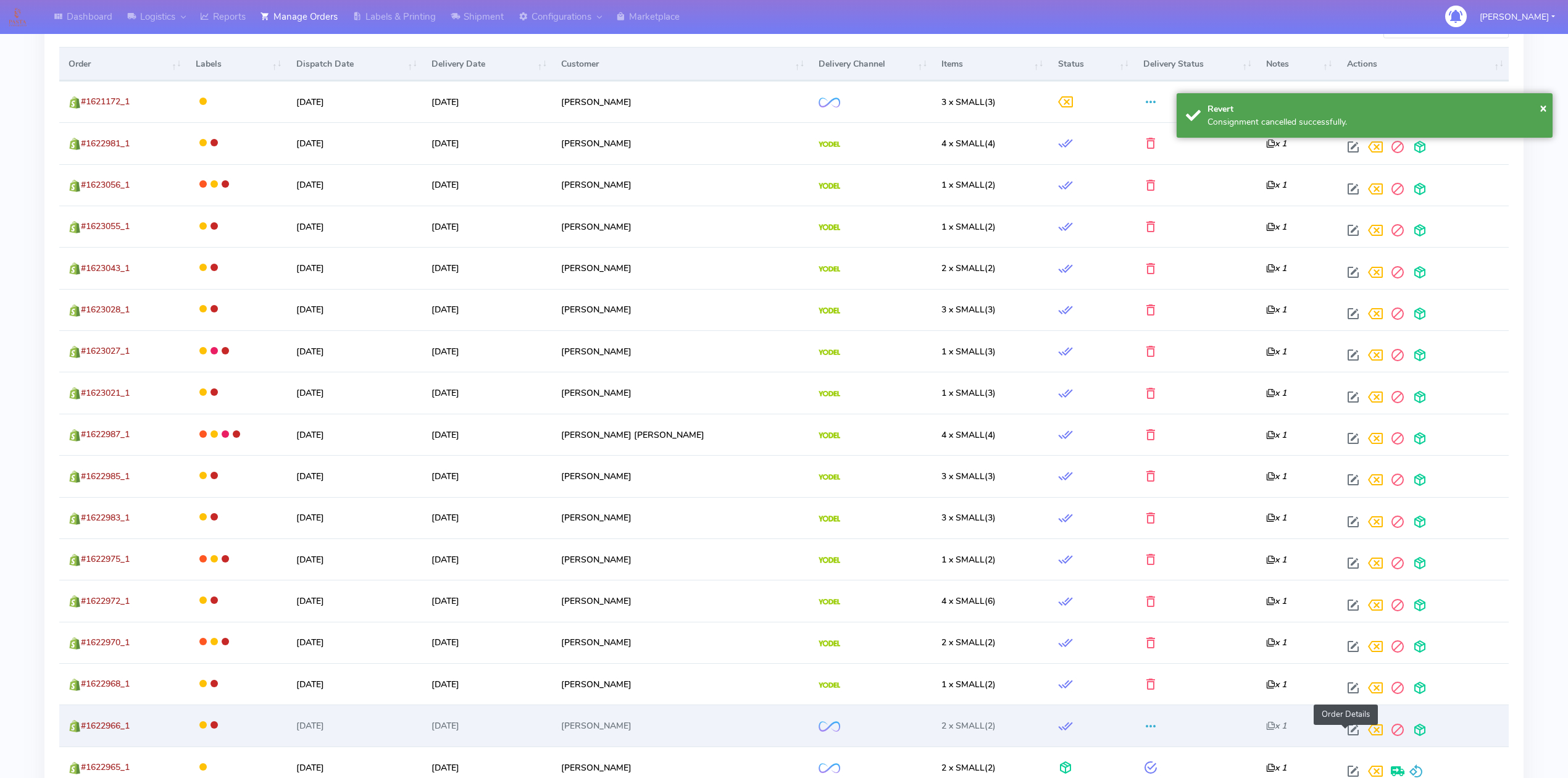
click at [1344, 728] on span at bounding box center [1353, 733] width 22 height 12
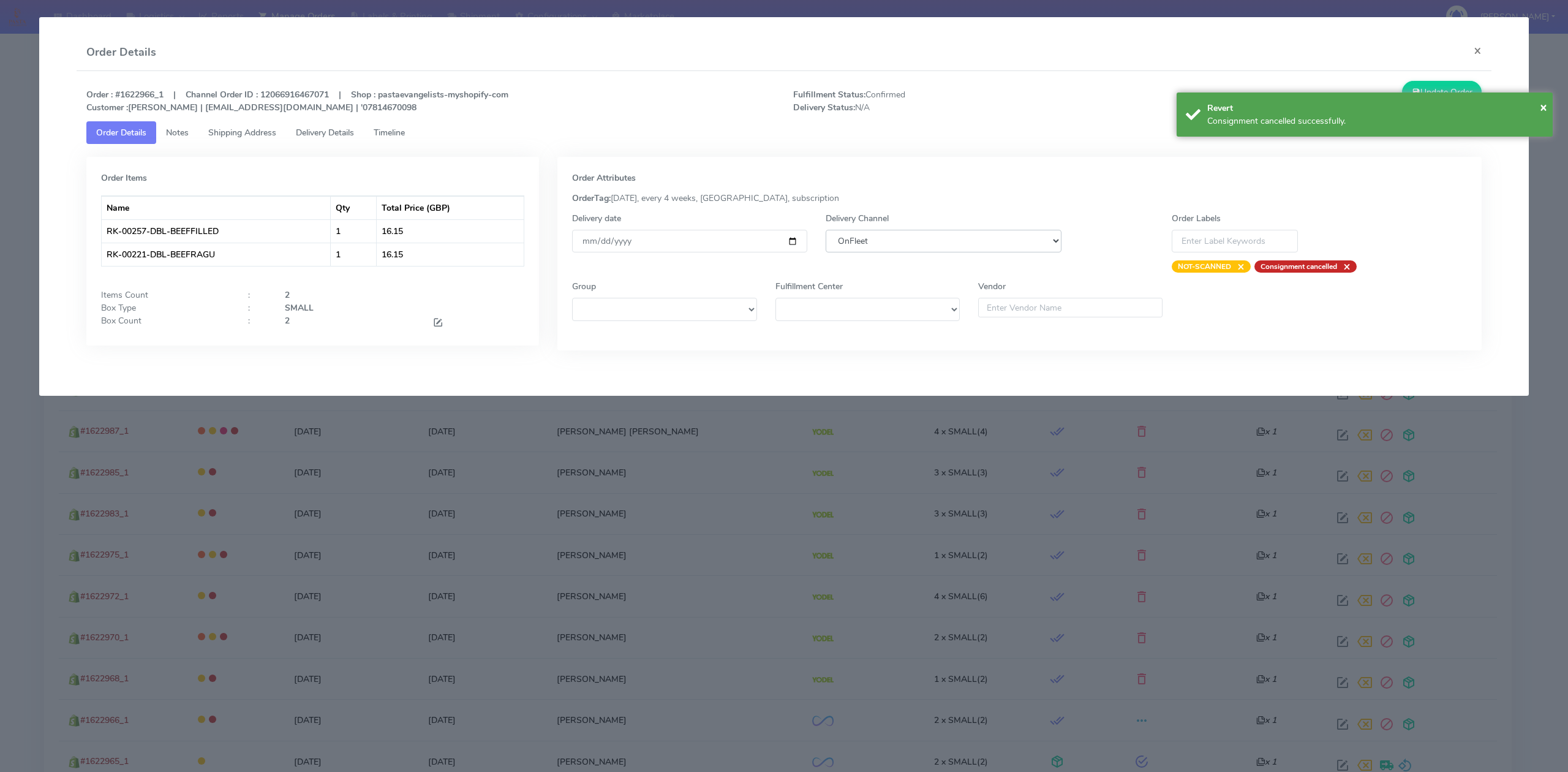
click at [947, 239] on select "DHL OnFleet Royal Mail DPD Yodel MaxOptra Amazon Collection" at bounding box center [943, 241] width 235 height 23
select select "5"
click at [825, 230] on select "DHL OnFleet Royal Mail DPD Yodel MaxOptra Amazon Collection" at bounding box center [943, 241] width 235 height 23
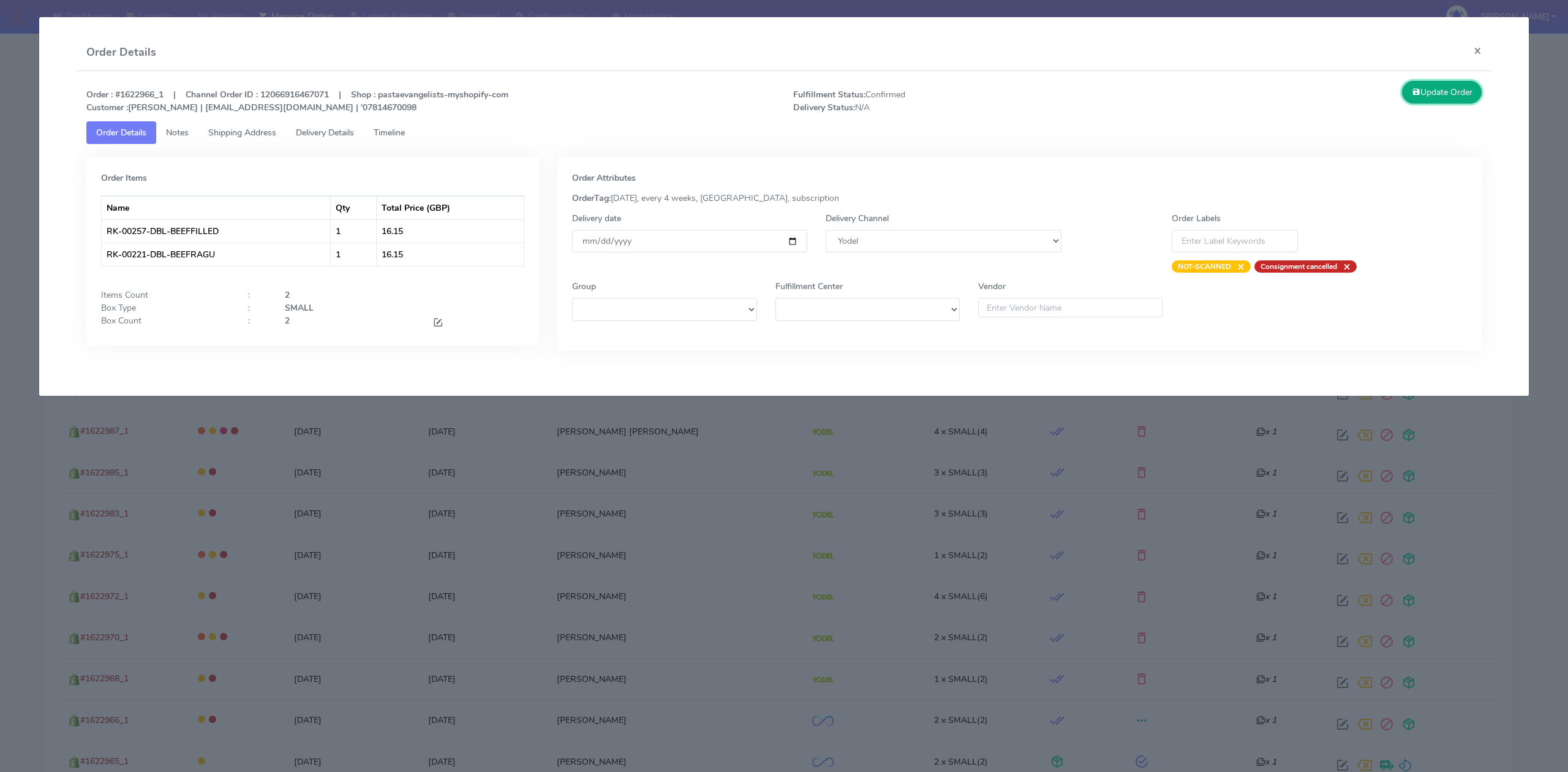
click at [1434, 96] on button "Update Order" at bounding box center [1441, 92] width 80 height 23
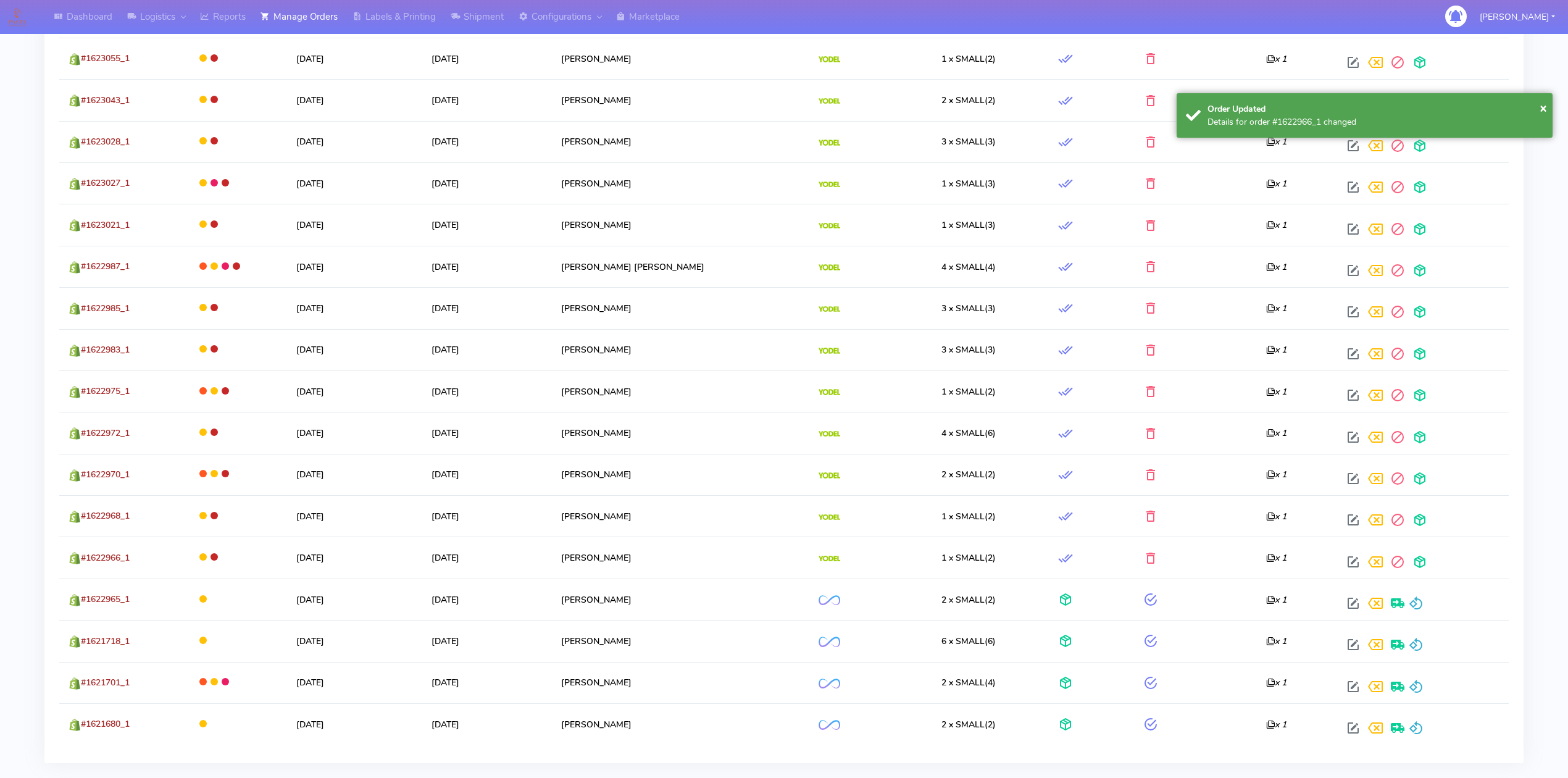
scroll to position [690, 0]
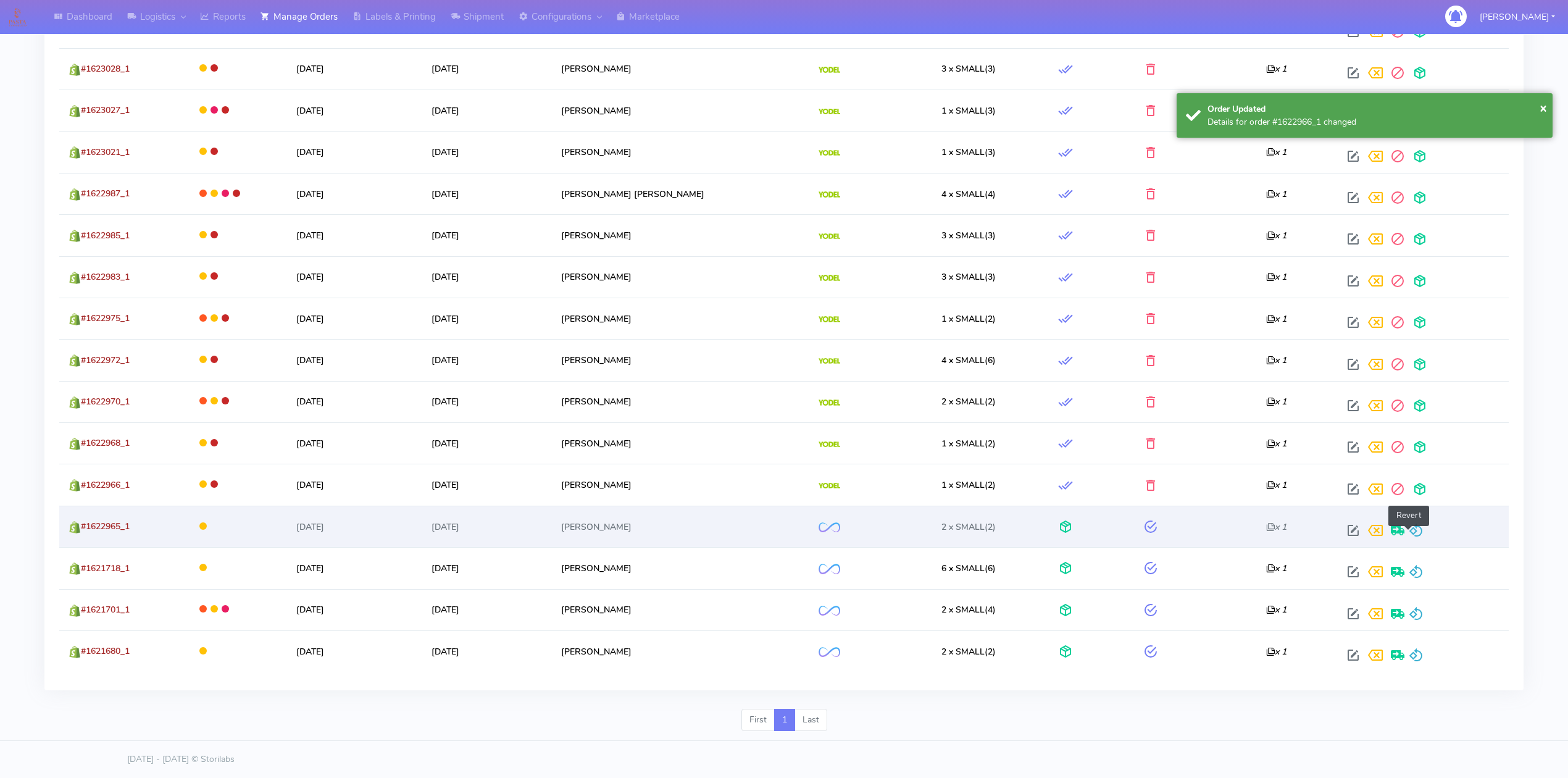
click at [1413, 528] on span at bounding box center [1416, 533] width 15 height 12
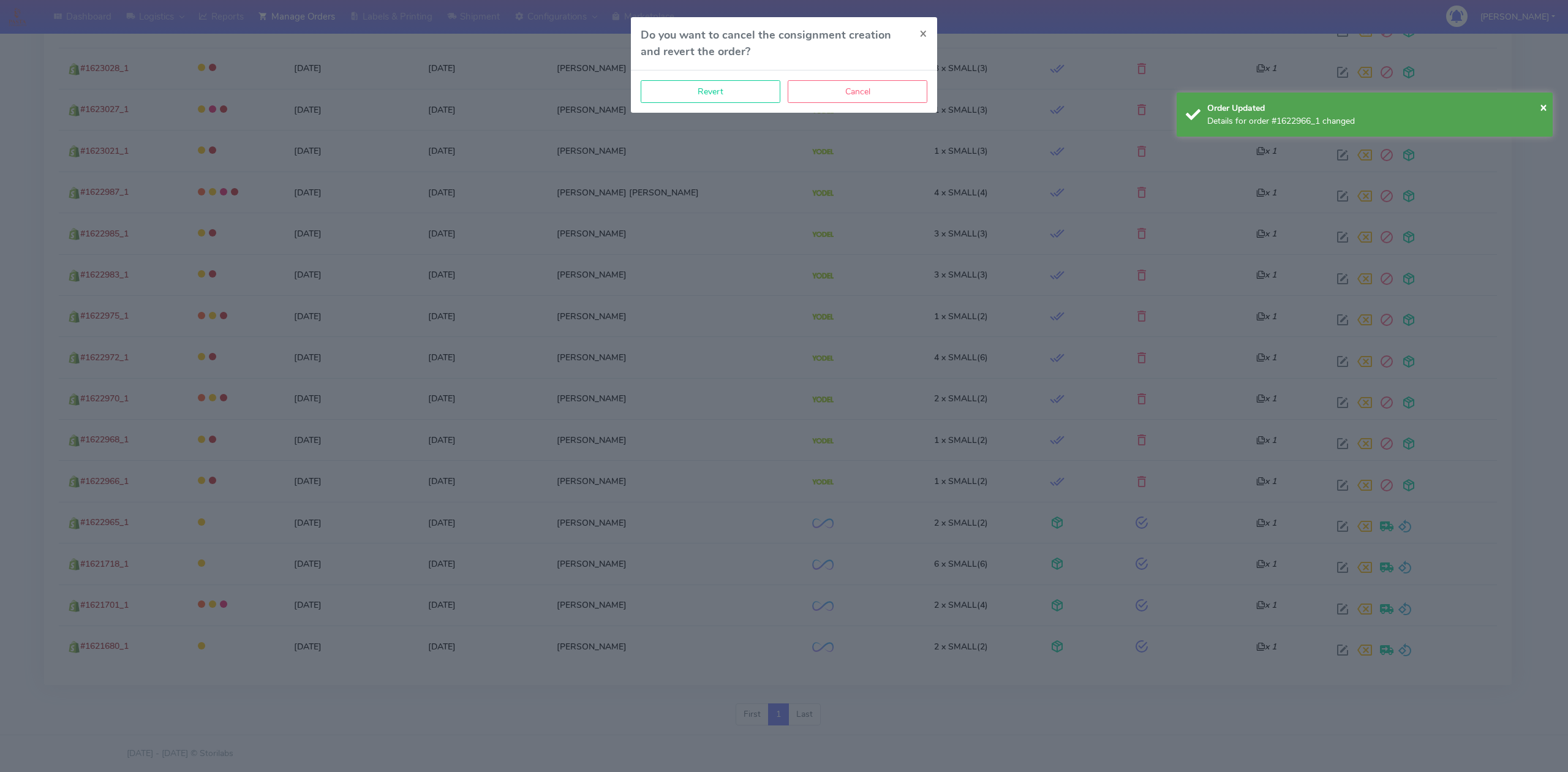
click at [741, 104] on div "Revert Cancel" at bounding box center [783, 91] width 306 height 43
click at [745, 97] on button "Revert" at bounding box center [710, 91] width 140 height 23
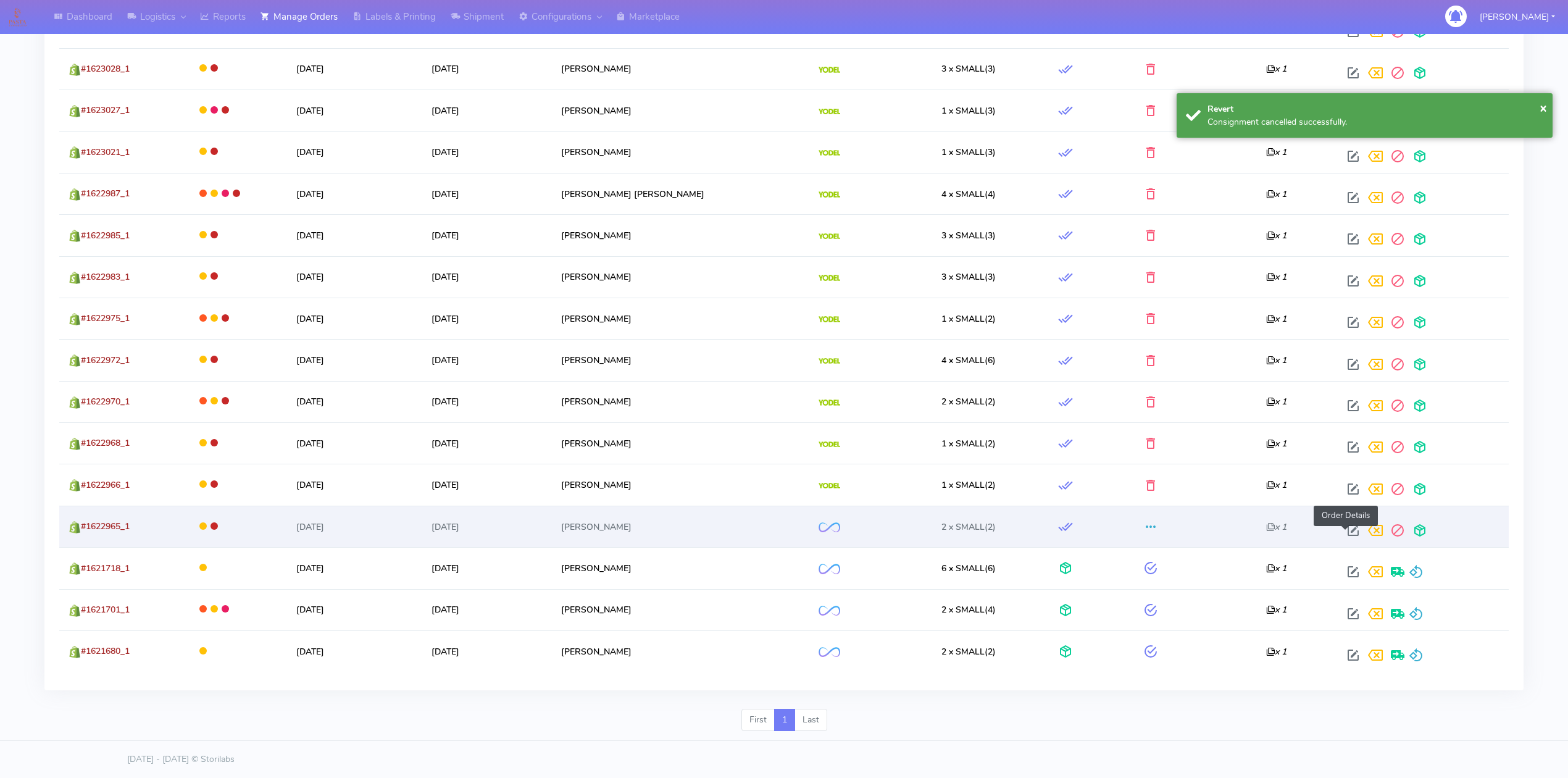
click at [1344, 531] on span at bounding box center [1353, 533] width 22 height 12
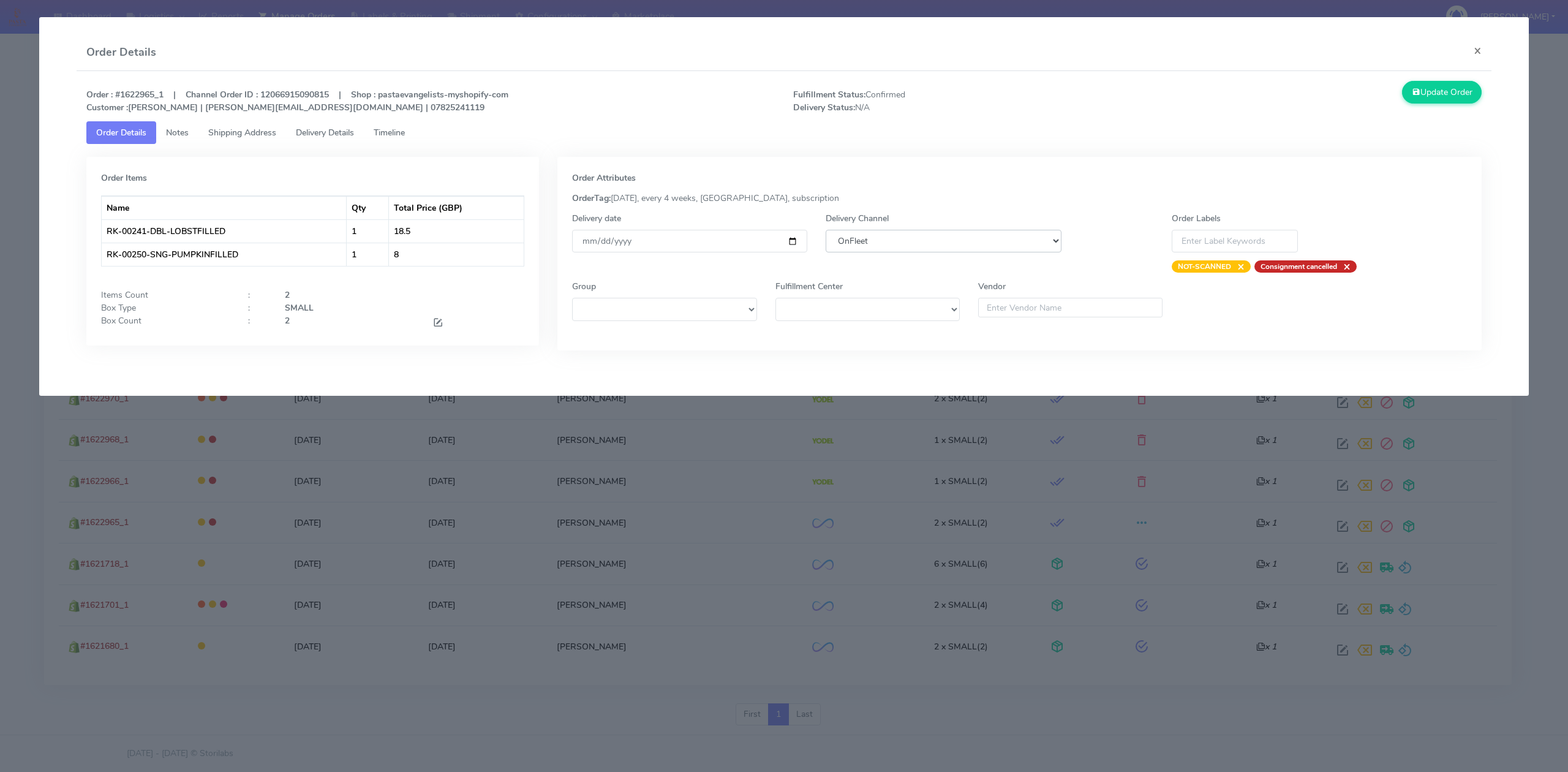
click at [1013, 243] on select "DHL OnFleet Royal Mail DPD Yodel MaxOptra Amazon Collection" at bounding box center [943, 241] width 235 height 23
select select "5"
click at [825, 230] on select "DHL OnFleet Royal Mail DPD Yodel MaxOptra Amazon Collection" at bounding box center [943, 241] width 235 height 23
click at [1461, 91] on button "Update Order" at bounding box center [1441, 92] width 80 height 23
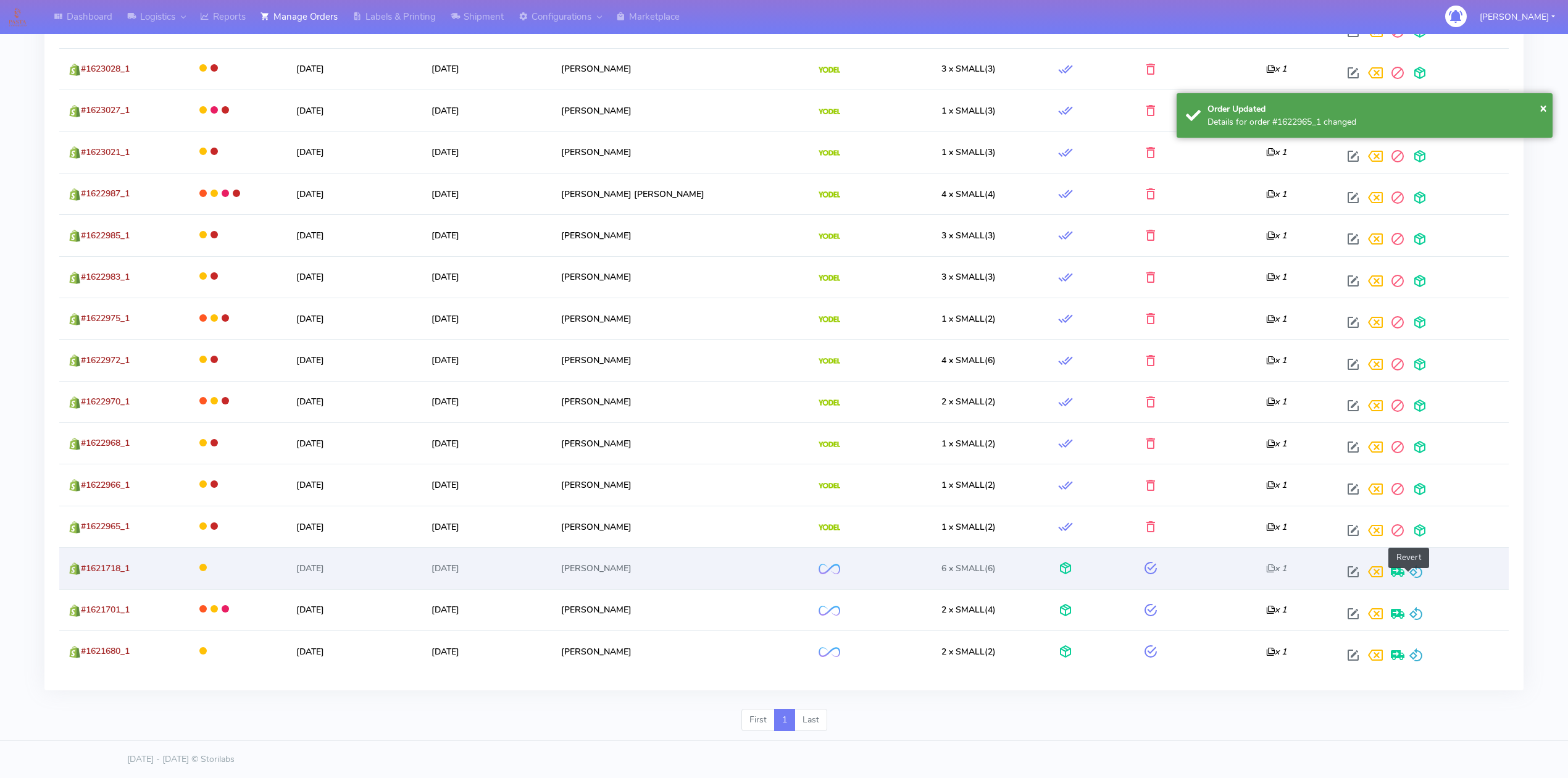
click at [1409, 569] on span at bounding box center [1416, 574] width 15 height 12
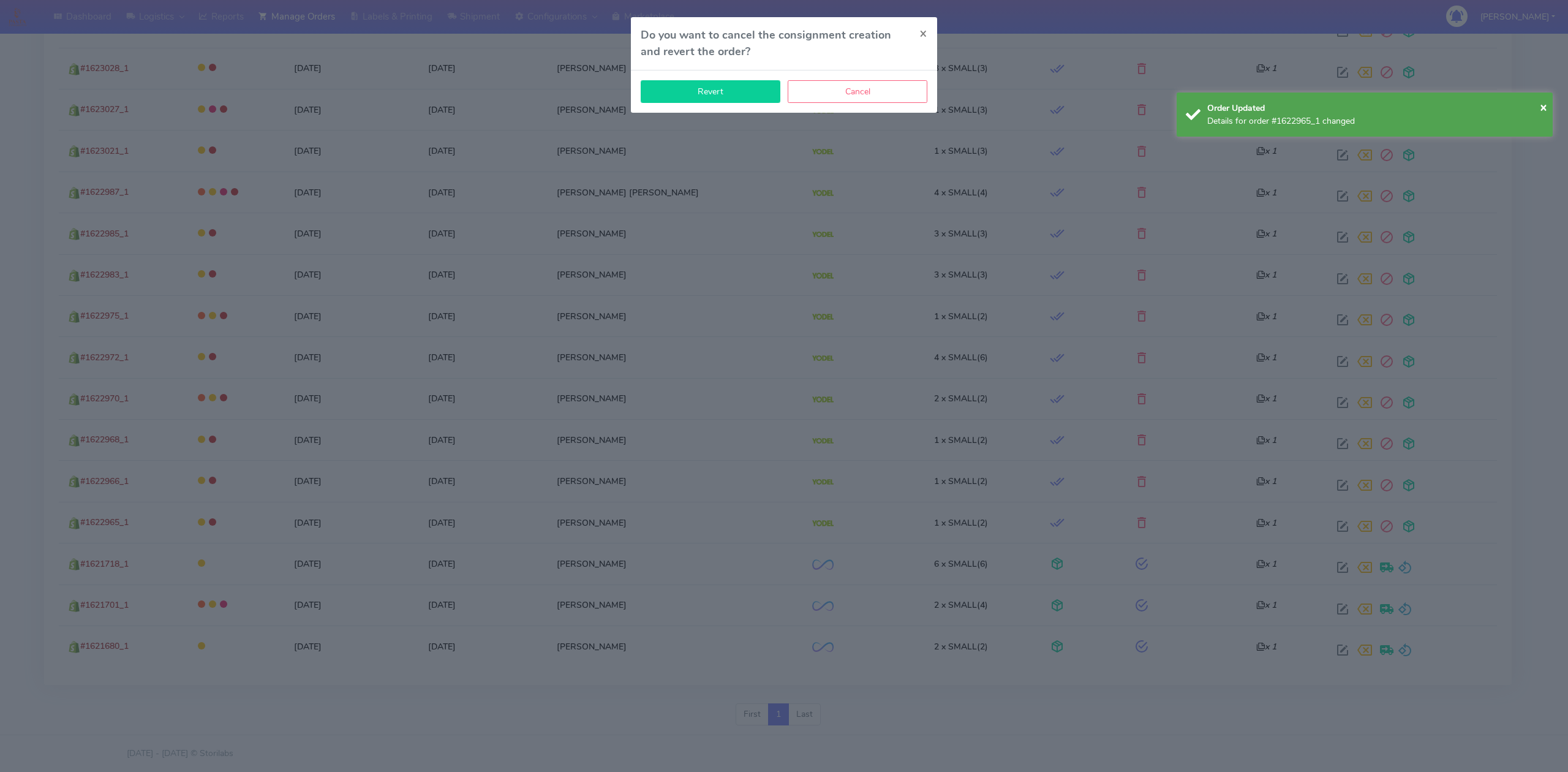
click at [711, 94] on button "Revert" at bounding box center [710, 91] width 140 height 23
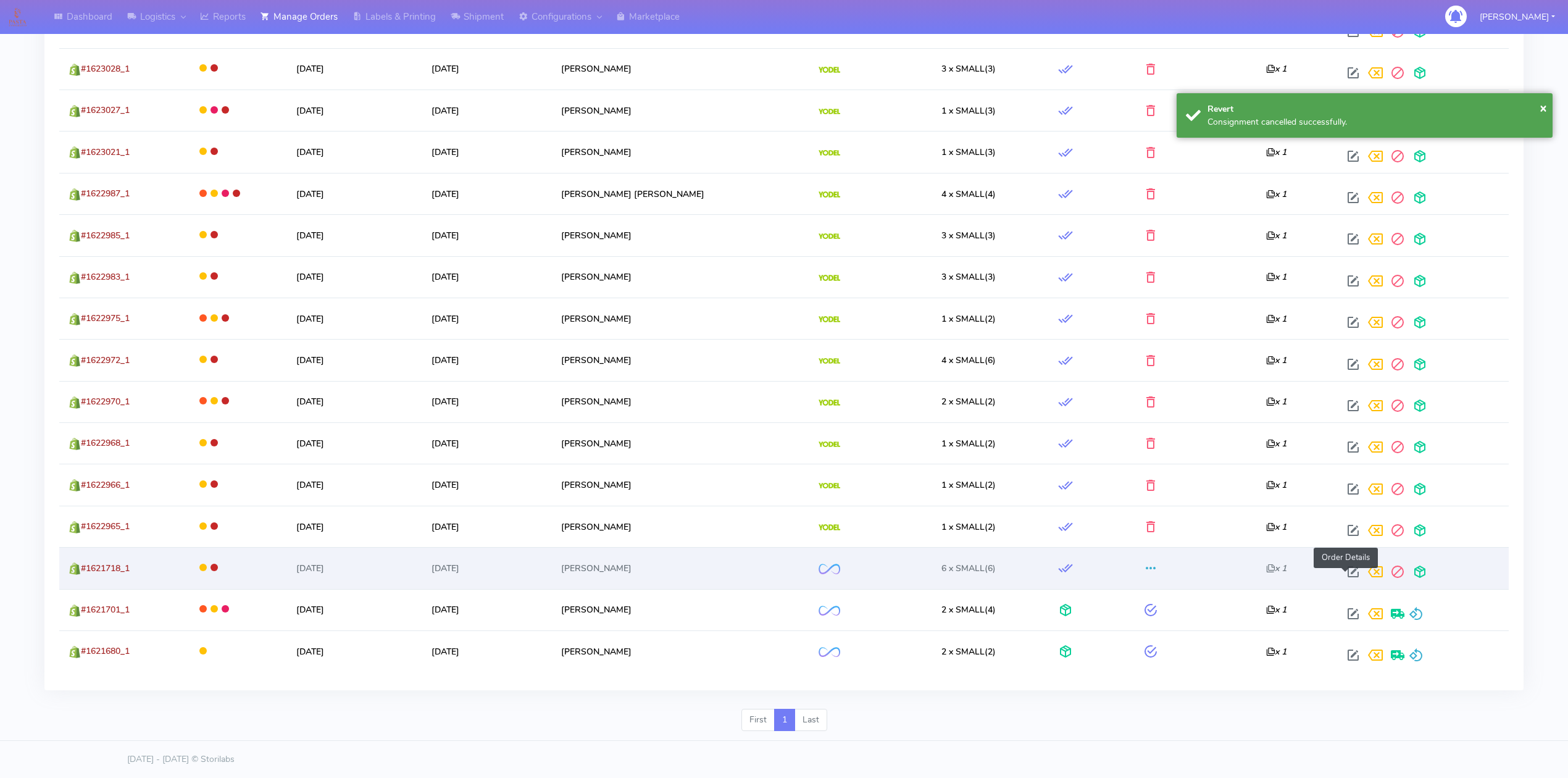
click at [1343, 569] on span at bounding box center [1353, 574] width 22 height 12
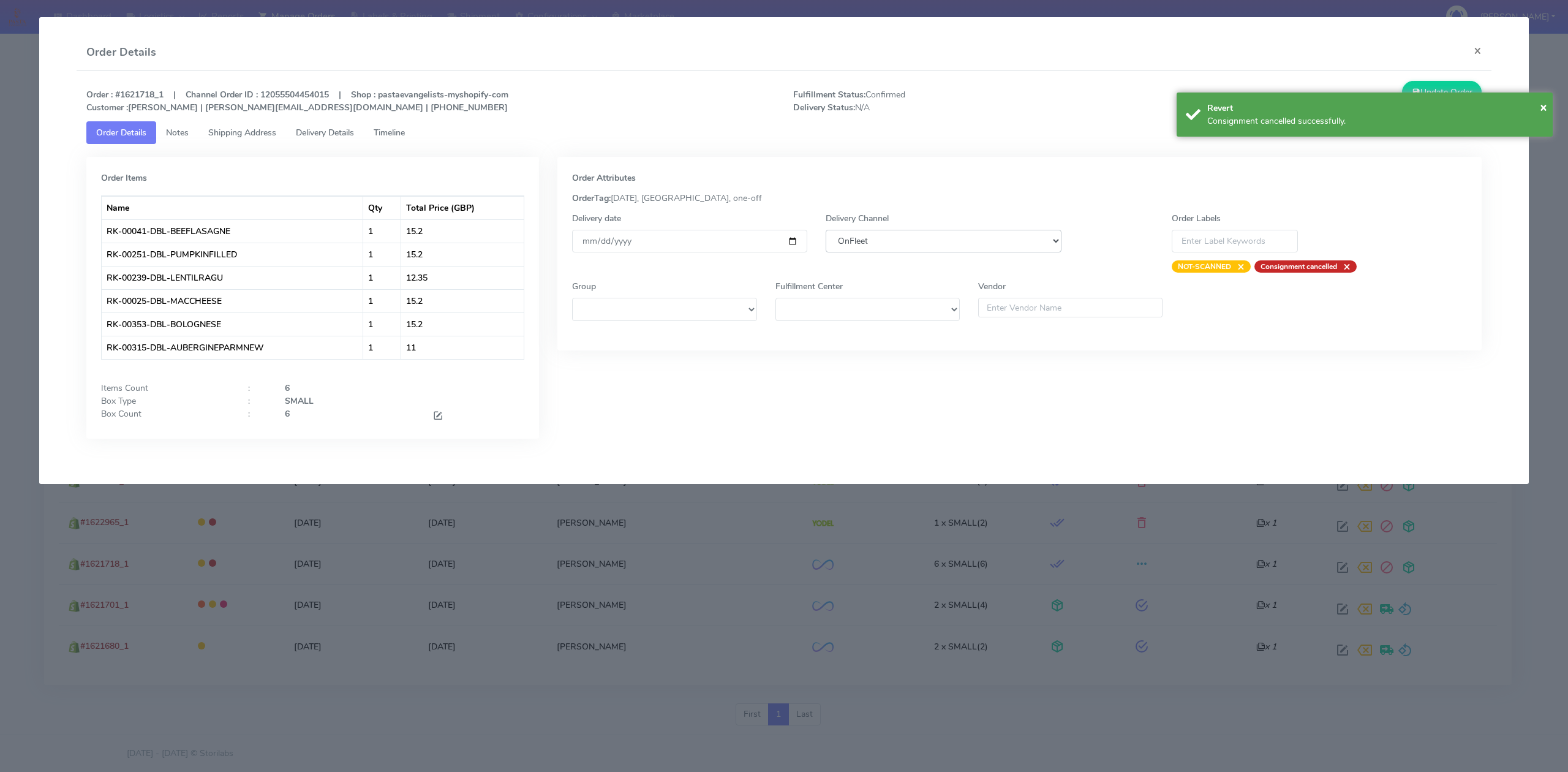
click at [860, 247] on select "DHL OnFleet Royal Mail DPD Yodel MaxOptra Amazon Collection" at bounding box center [943, 241] width 235 height 23
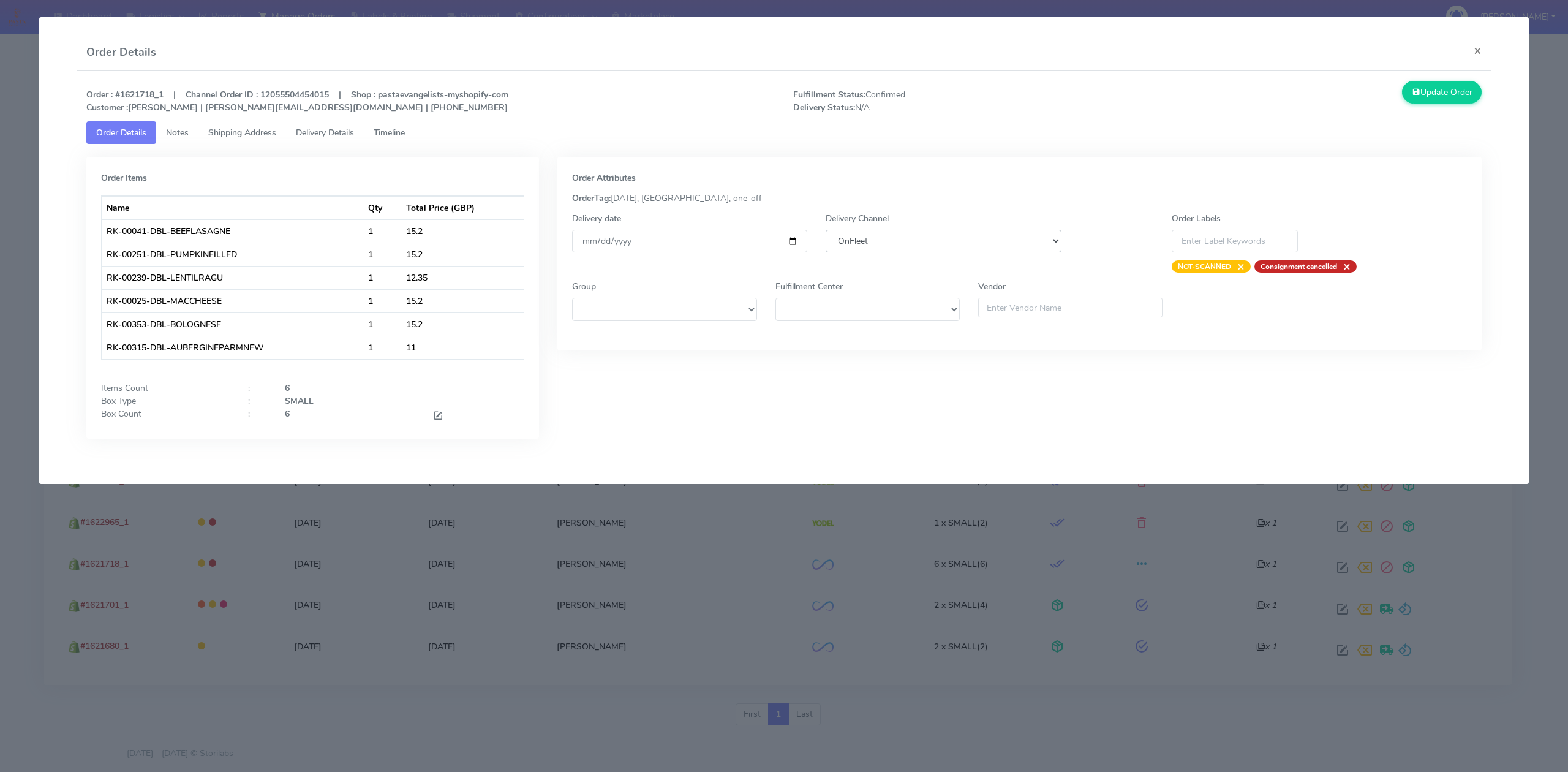
select select "5"
click at [825, 230] on select "DHL OnFleet Royal Mail DPD Yodel MaxOptra Amazon Collection" at bounding box center [943, 241] width 235 height 23
click at [1416, 92] on icon at bounding box center [1416, 92] width 9 height 12
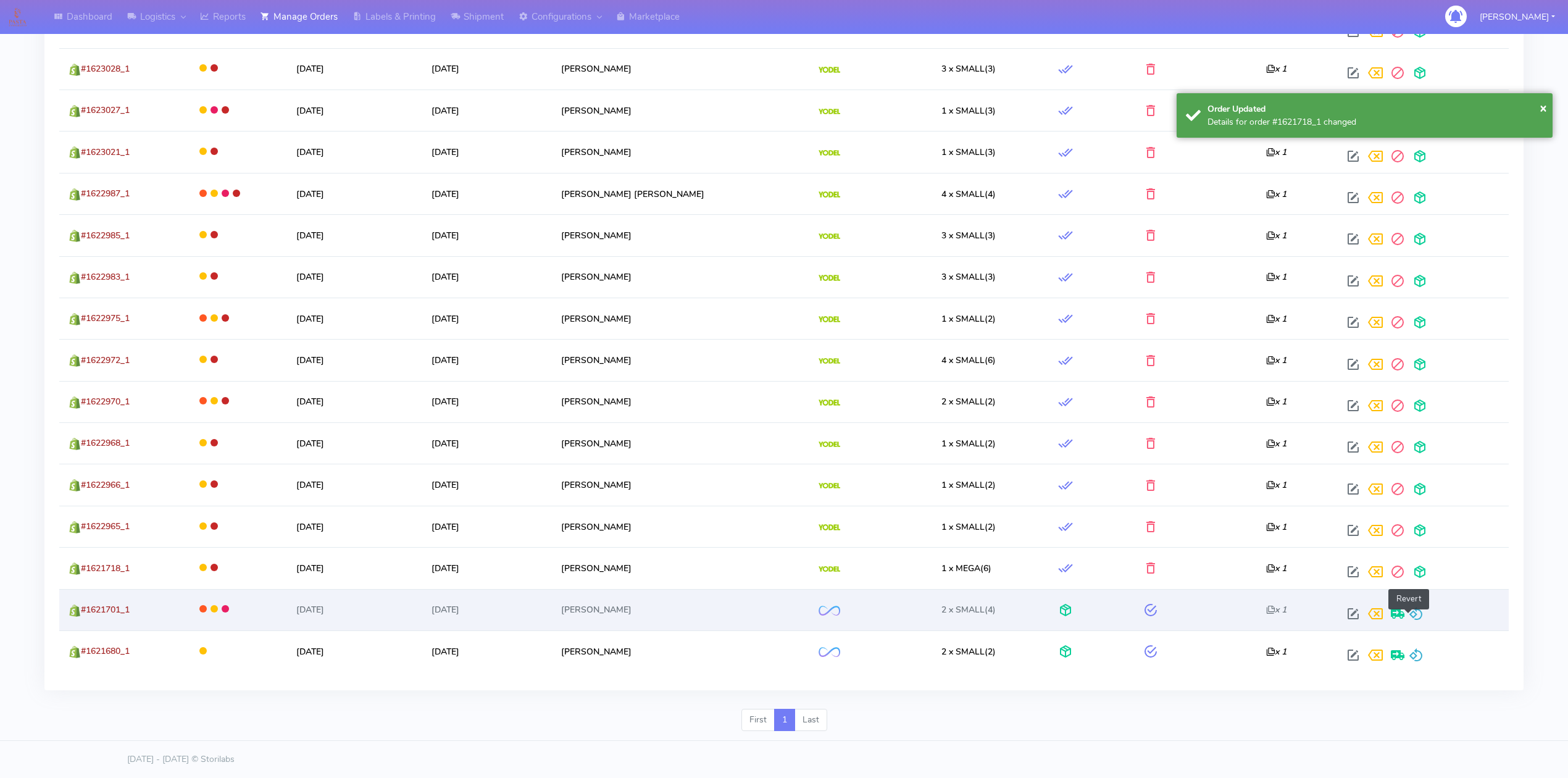
click at [1409, 613] on span at bounding box center [1416, 616] width 15 height 12
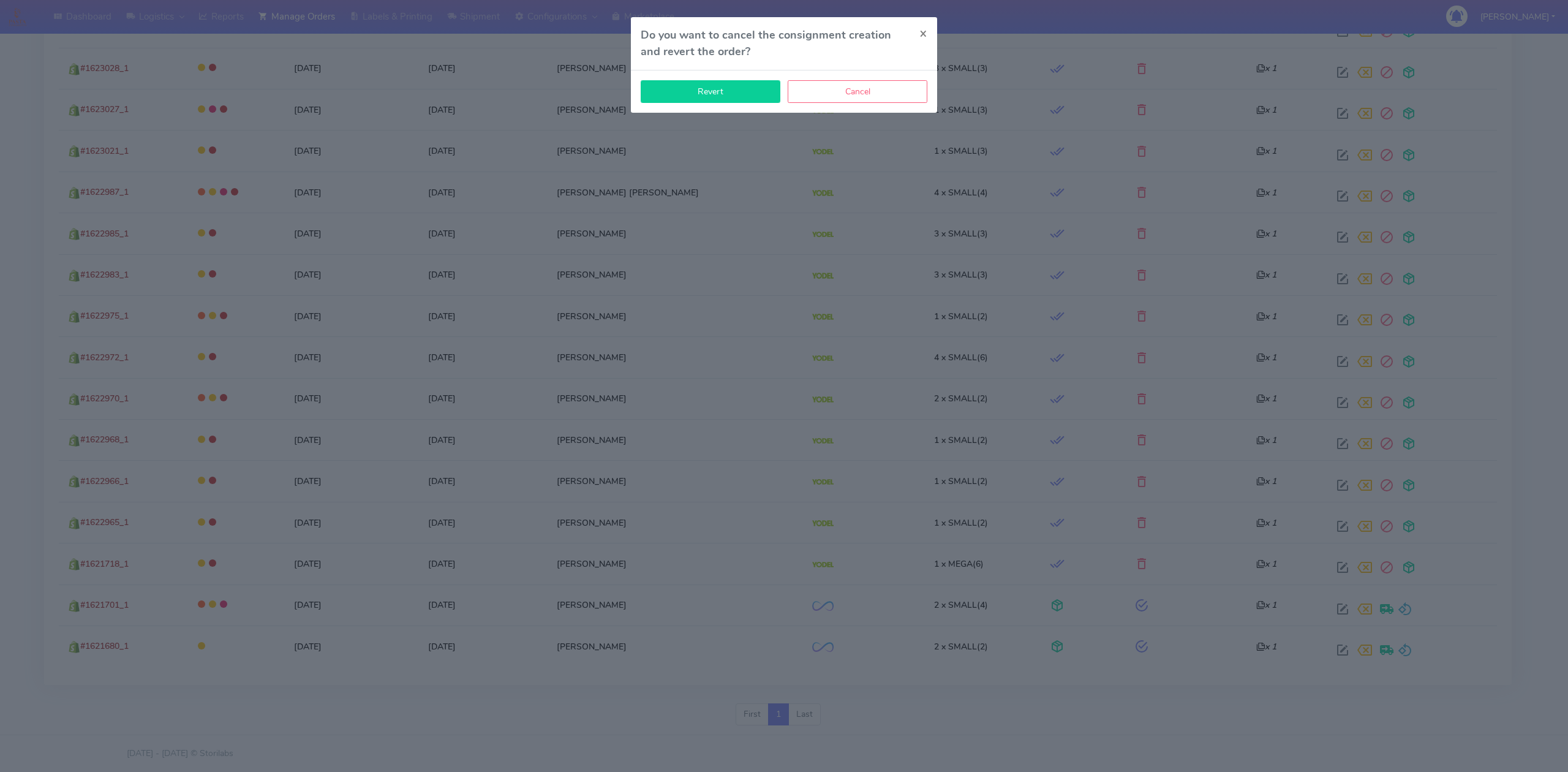
click at [743, 91] on button "Revert" at bounding box center [710, 91] width 140 height 23
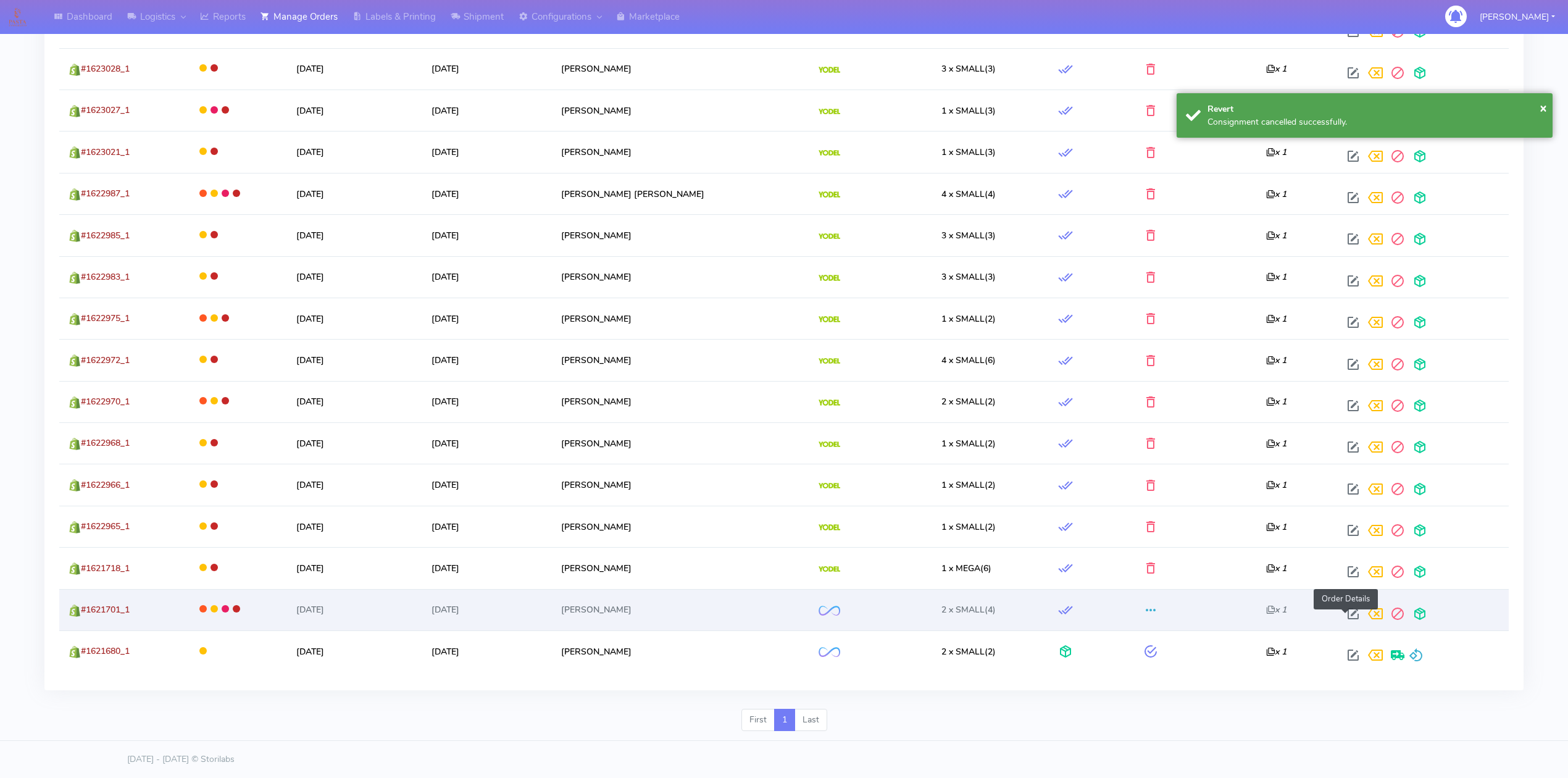
click at [1344, 613] on span at bounding box center [1353, 616] width 22 height 12
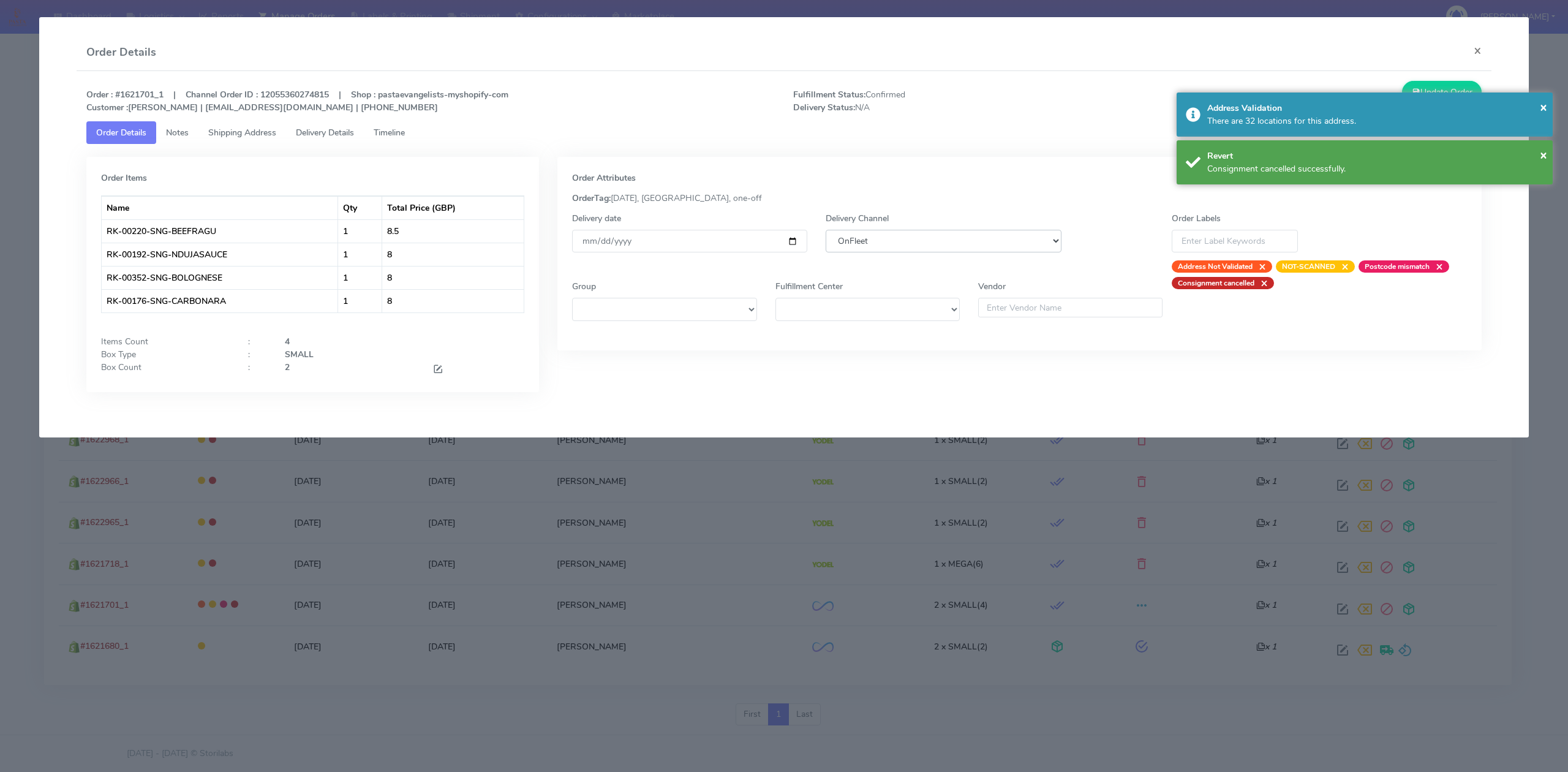
click at [975, 240] on select "DHL OnFleet Royal Mail DPD Yodel MaxOptra Amazon Collection" at bounding box center [943, 241] width 235 height 23
select select "5"
click at [825, 230] on select "DHL OnFleet Royal Mail DPD Yodel MaxOptra Amazon Collection" at bounding box center [943, 241] width 235 height 23
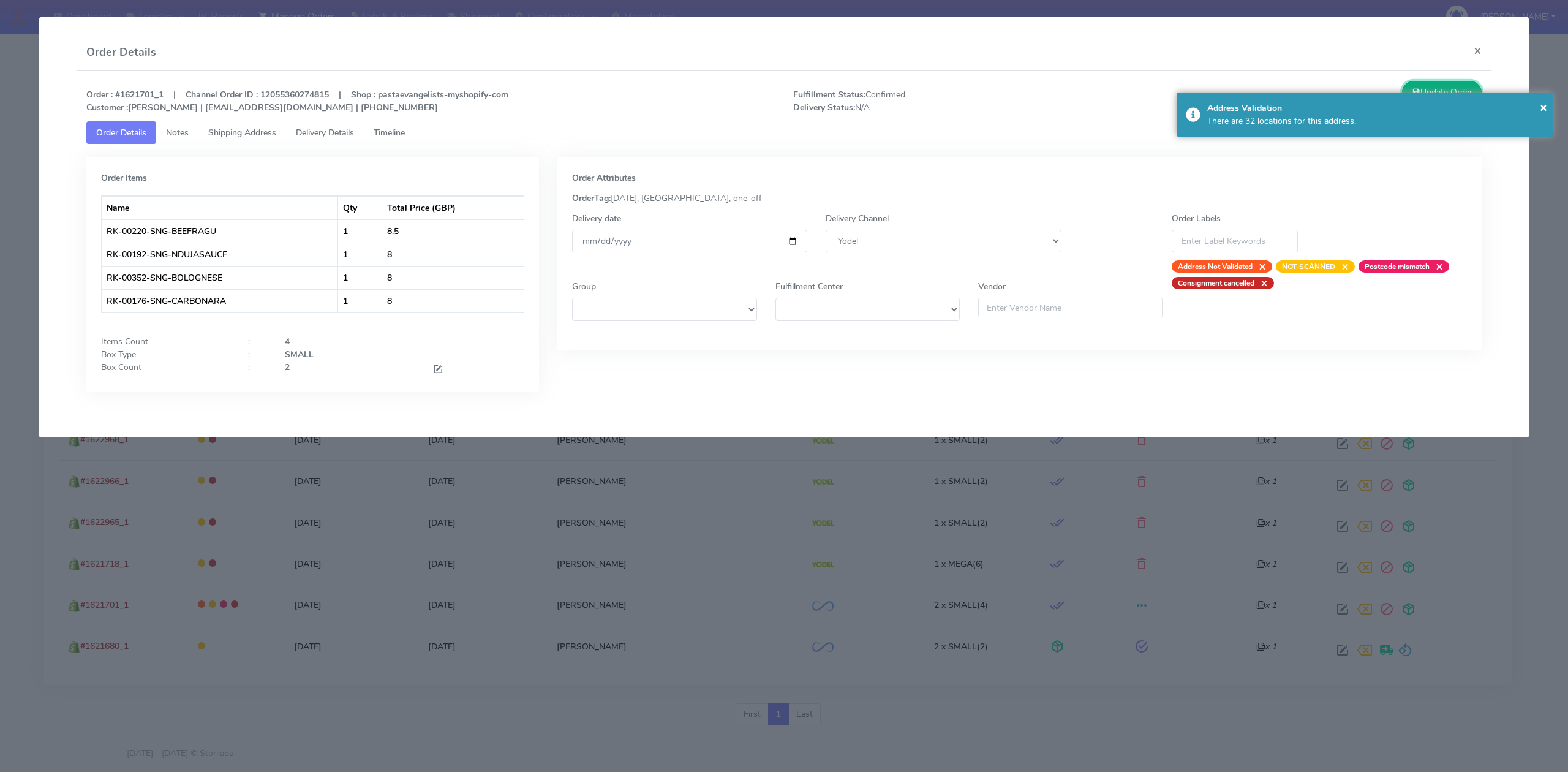
click at [1437, 86] on button "Update Order" at bounding box center [1441, 92] width 80 height 23
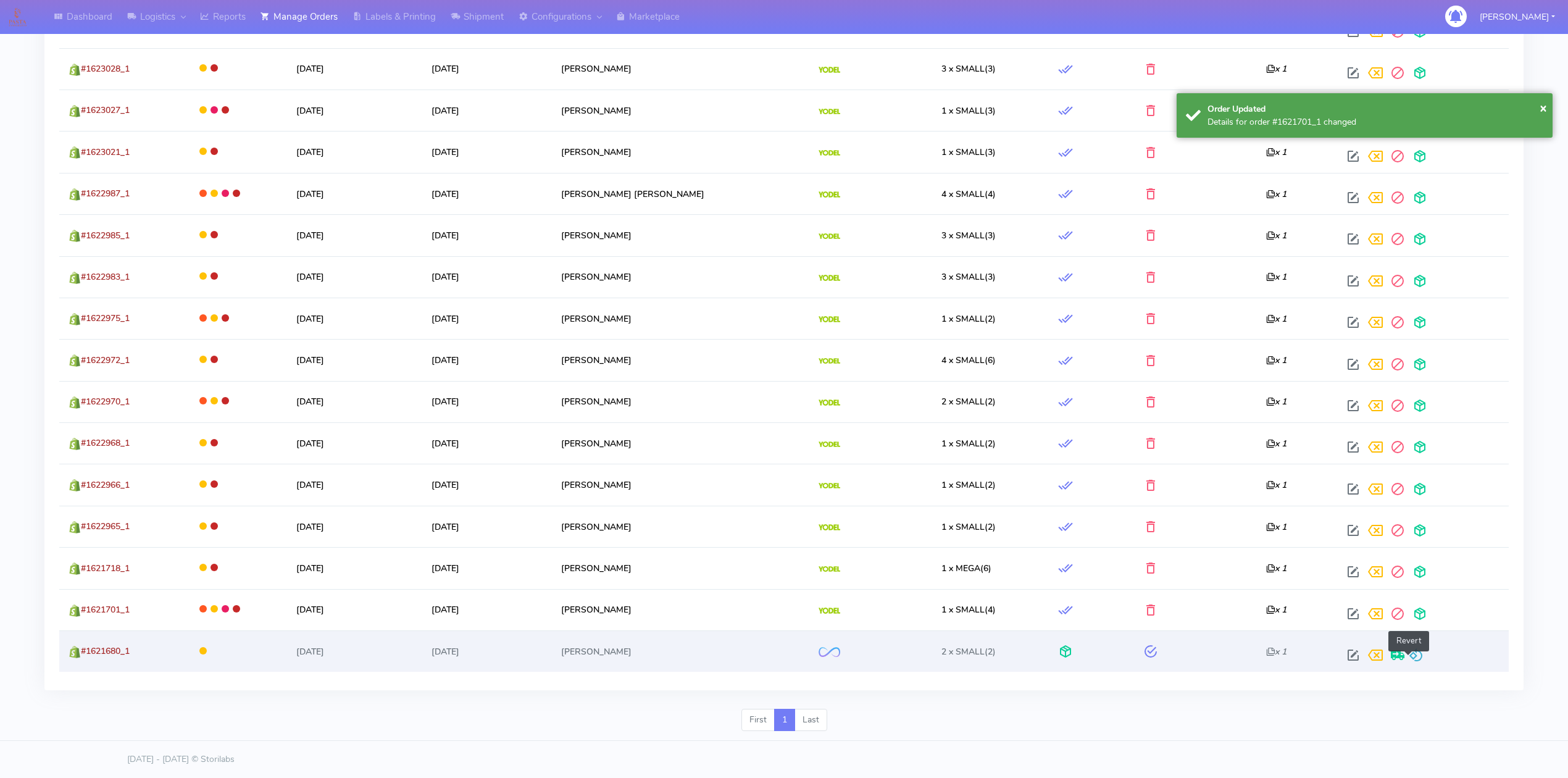
click at [1409, 652] on span at bounding box center [1416, 657] width 15 height 12
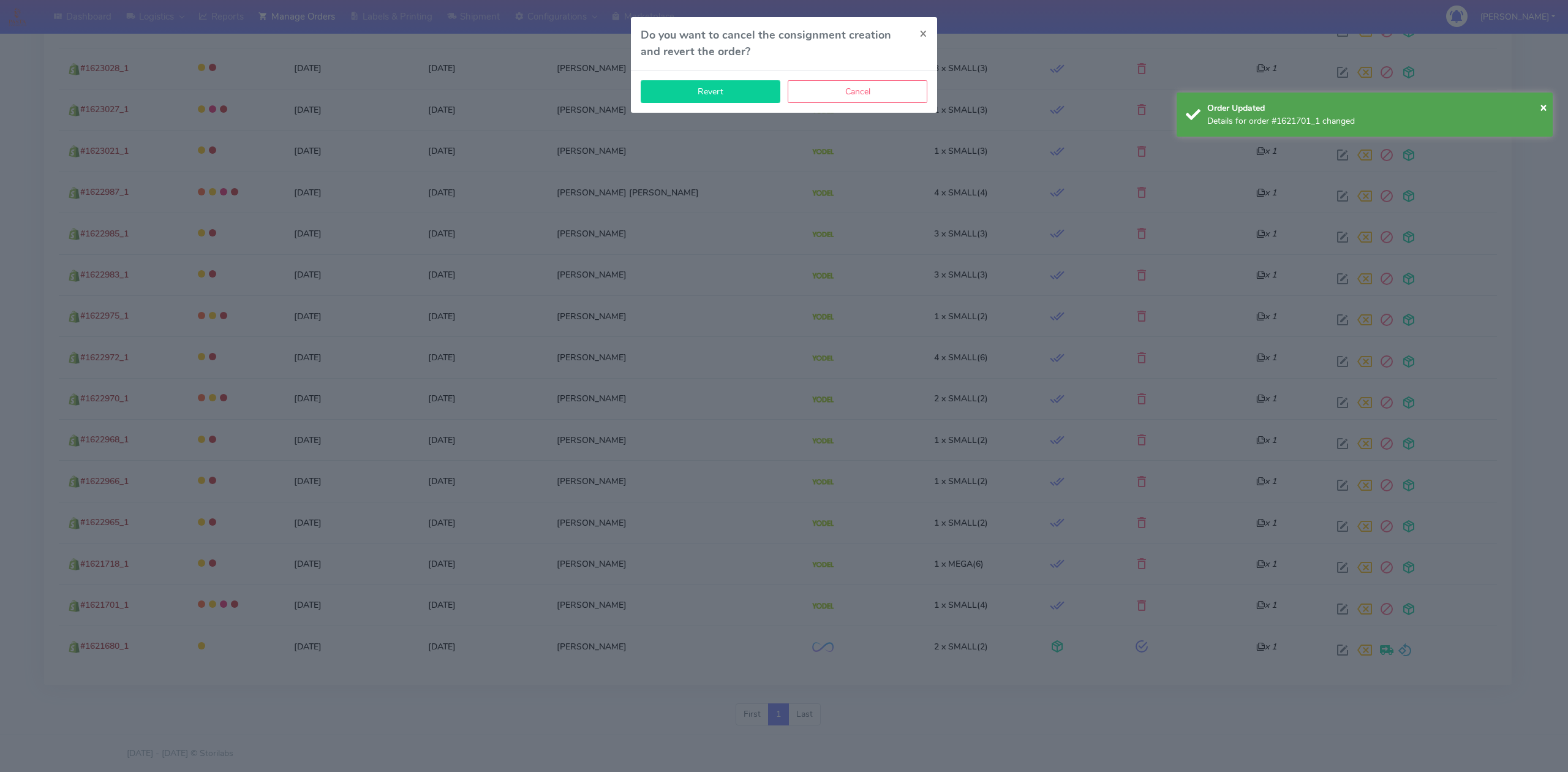
click at [692, 91] on button "Revert" at bounding box center [710, 91] width 140 height 23
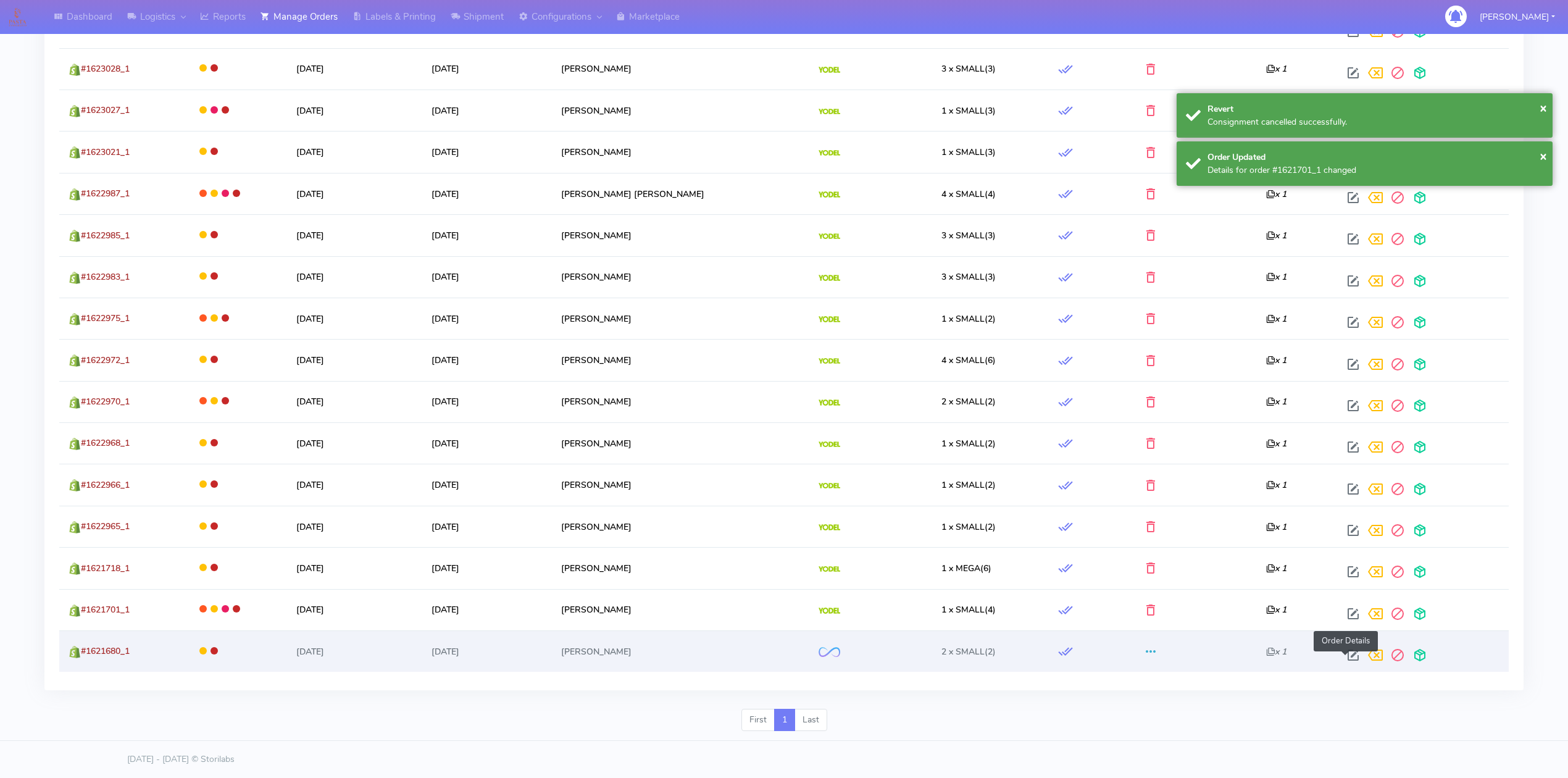
click at [1342, 652] on span at bounding box center [1353, 657] width 22 height 12
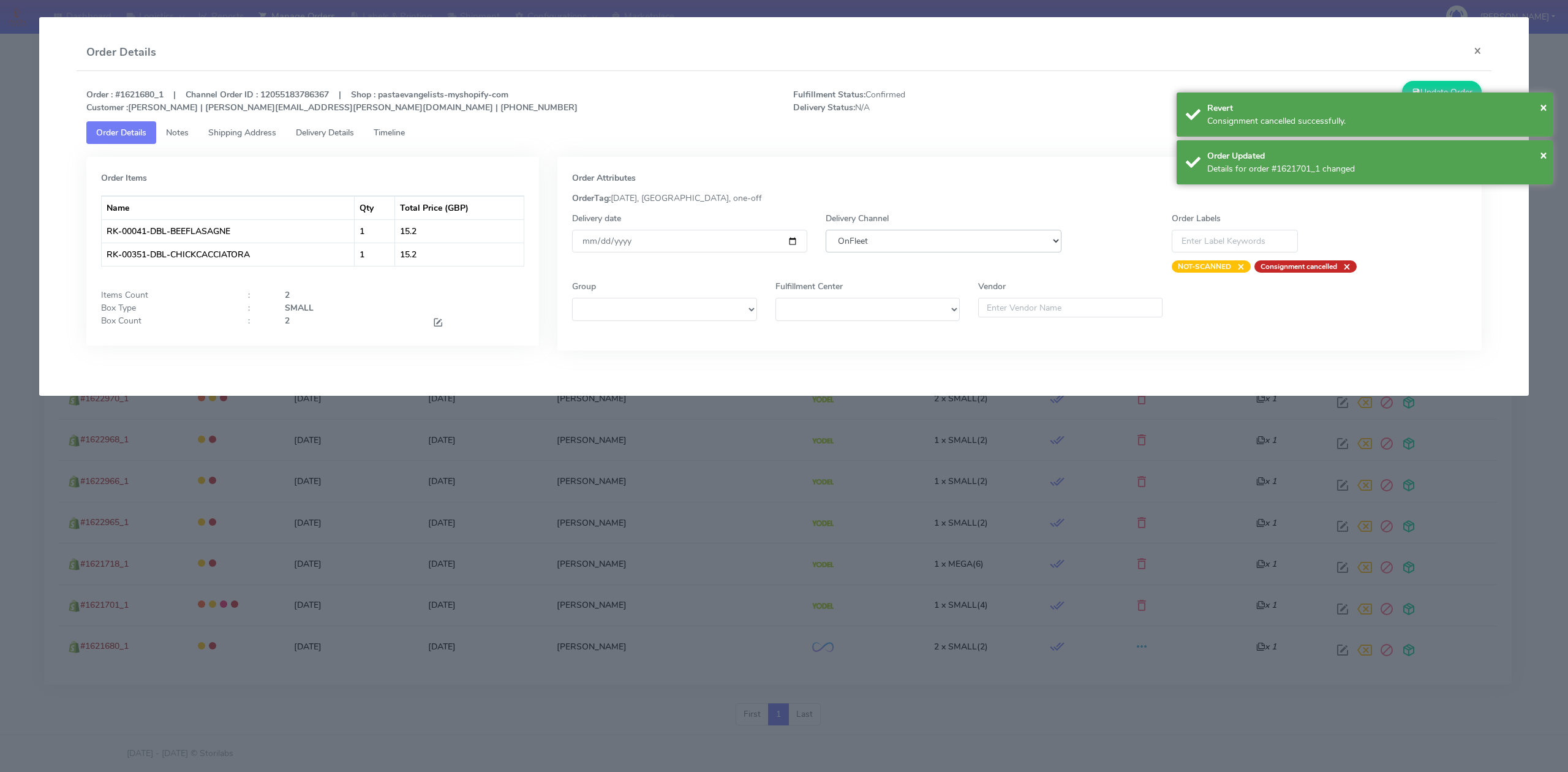
drag, startPoint x: 923, startPoint y: 243, endPoint x: 922, endPoint y: 252, distance: 9.1
click at [923, 243] on select "DHL OnFleet Royal Mail DPD Yodel MaxOptra Amazon Collection" at bounding box center [943, 241] width 235 height 23
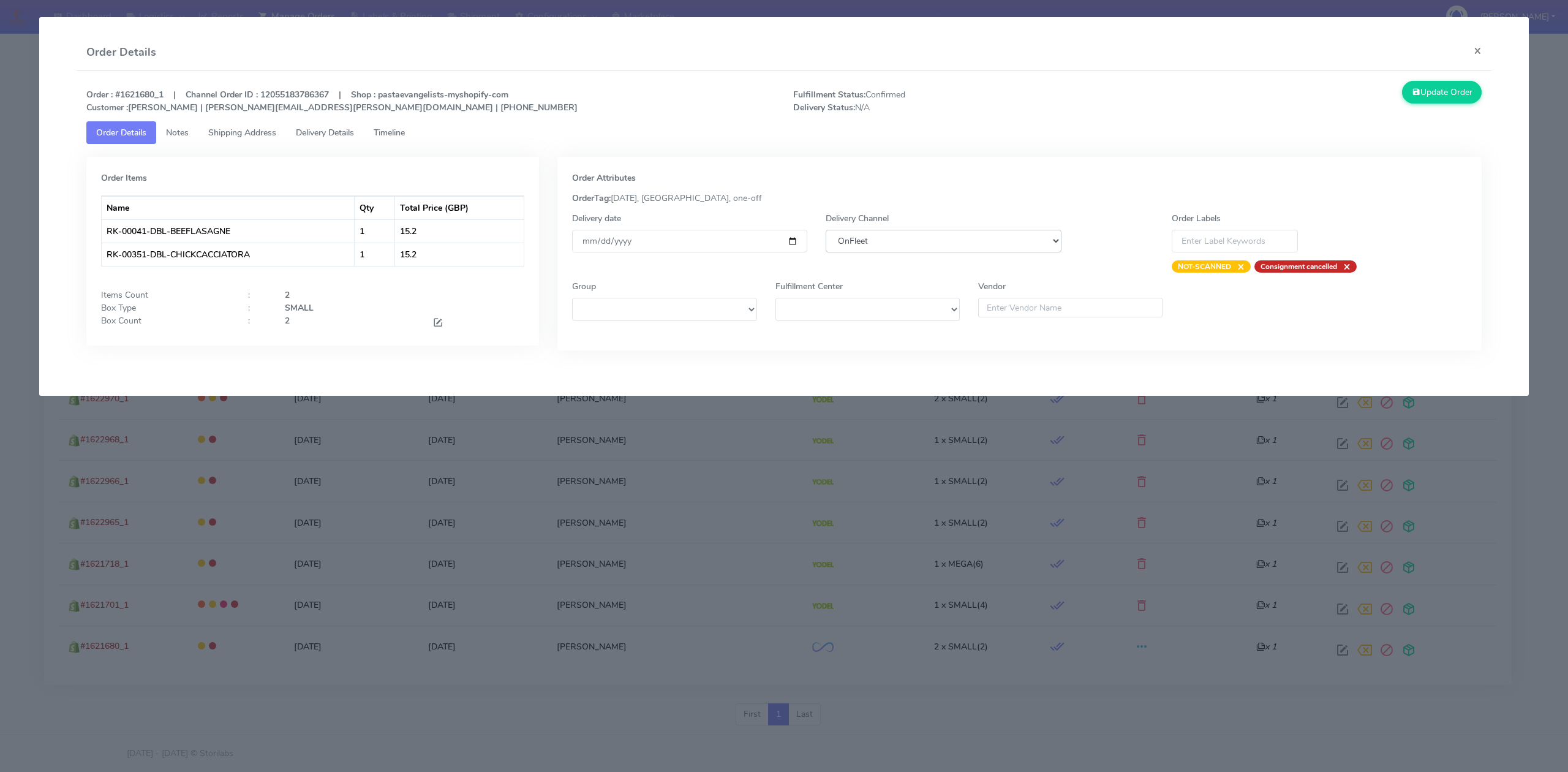
select select "5"
click at [825, 230] on select "DHL OnFleet Royal Mail DPD Yodel MaxOptra Amazon Collection" at bounding box center [943, 241] width 235 height 23
click at [1438, 97] on button "Update Order" at bounding box center [1441, 92] width 80 height 23
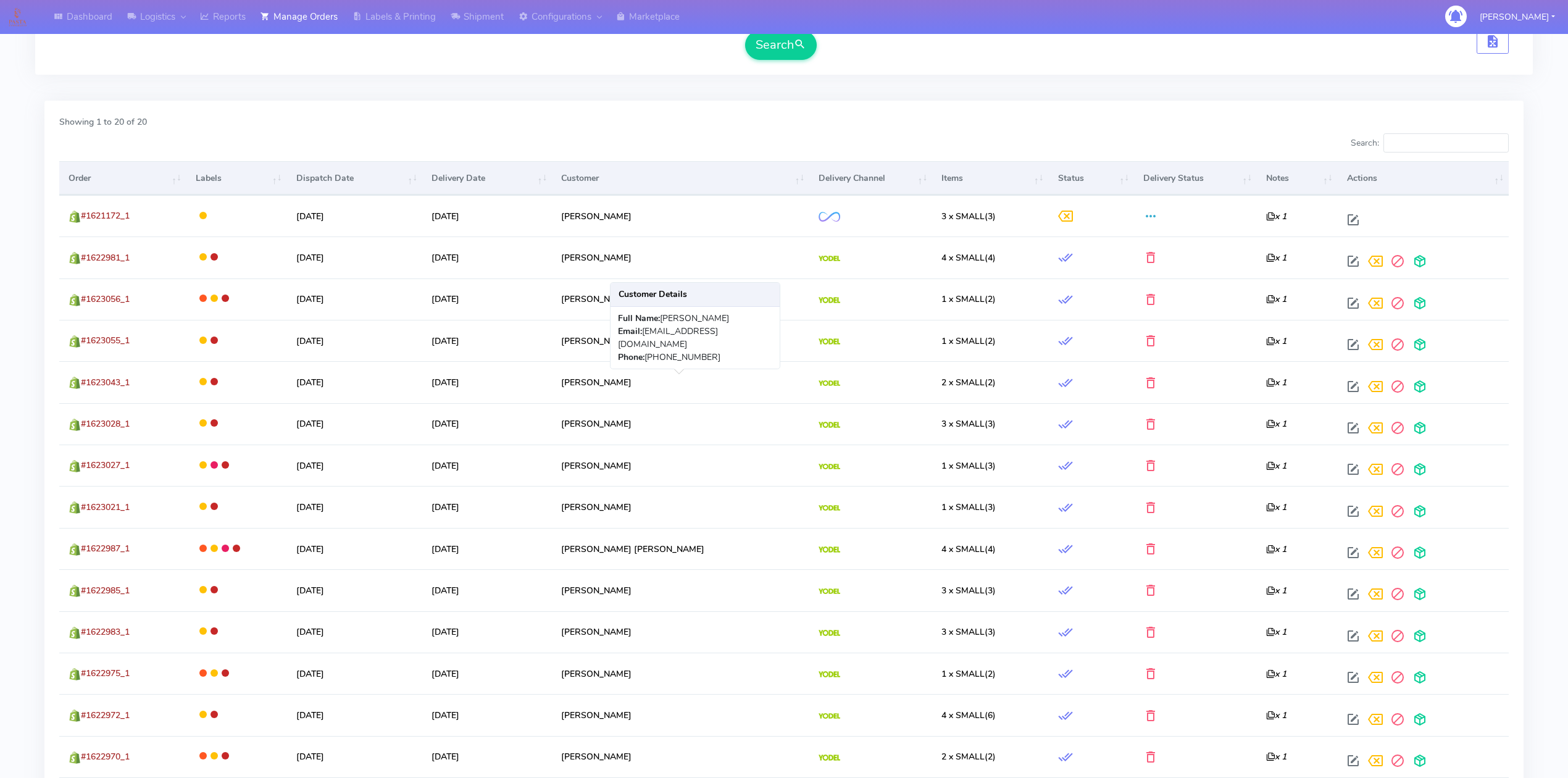
scroll to position [0, 0]
